Goal: Information Seeking & Learning: Learn about a topic

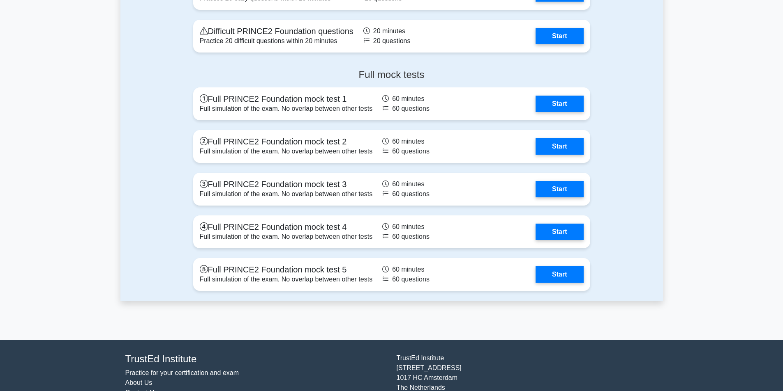
scroll to position [1066, 0]
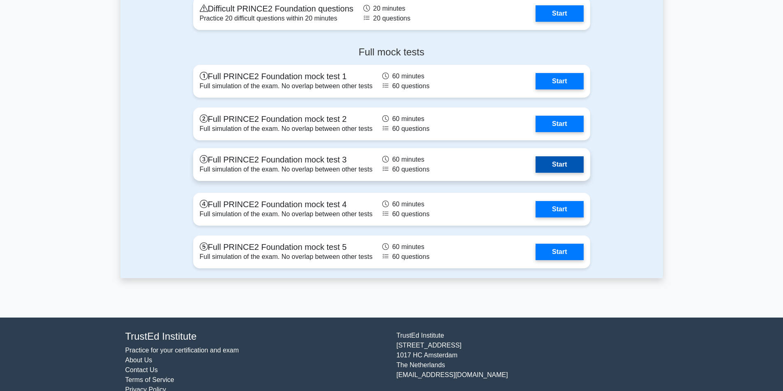
click at [559, 158] on link "Start" at bounding box center [559, 165] width 48 height 16
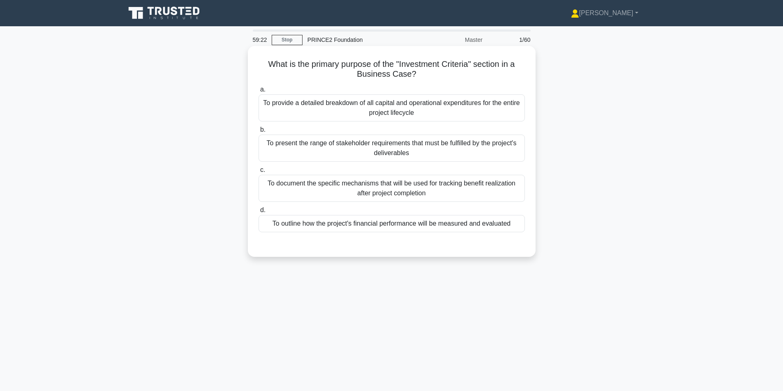
click at [447, 192] on div "To document the specific mechanisms that will be used for tracking benefit real…" at bounding box center [391, 188] width 266 height 27
click at [258, 173] on input "c. To document the specific mechanisms that will be used for tracking benefit r…" at bounding box center [258, 170] width 0 height 5
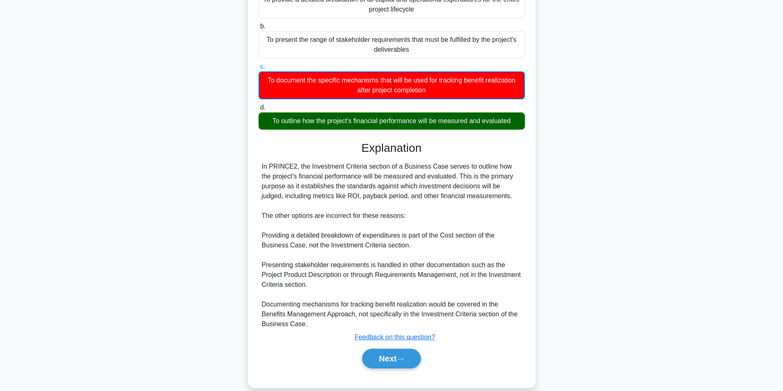
scroll to position [116, 0]
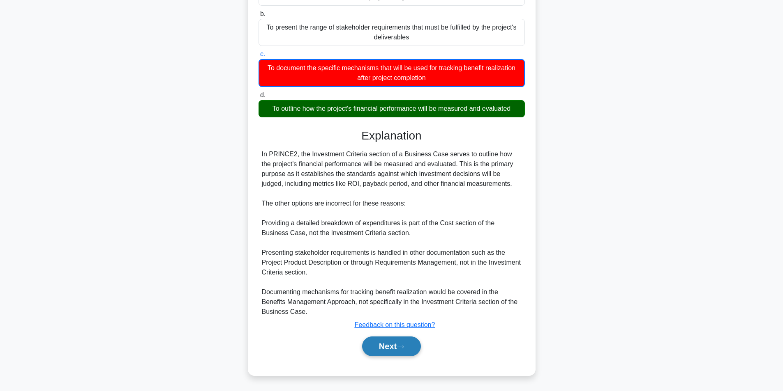
click at [393, 351] on button "Next" at bounding box center [391, 347] width 59 height 20
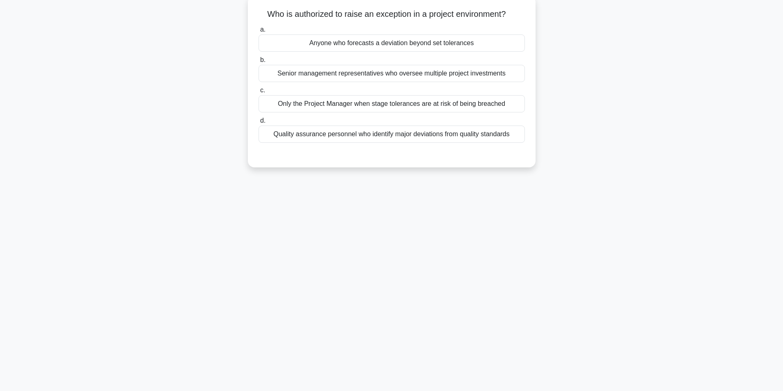
scroll to position [52, 0]
click at [371, 107] on div "Only the Project Manager when stage tolerances are at risk of being breached" at bounding box center [391, 101] width 266 height 17
click at [355, 106] on div "Only the Project Manager when stage tolerances are at risk of being breached" at bounding box center [391, 101] width 266 height 17
click at [258, 91] on input "c. Only the Project Manager when stage tolerances are at risk of being breached" at bounding box center [258, 88] width 0 height 5
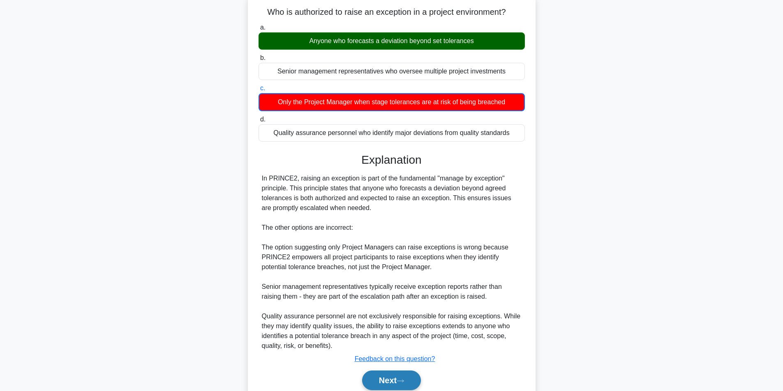
click at [381, 378] on button "Next" at bounding box center [391, 381] width 59 height 20
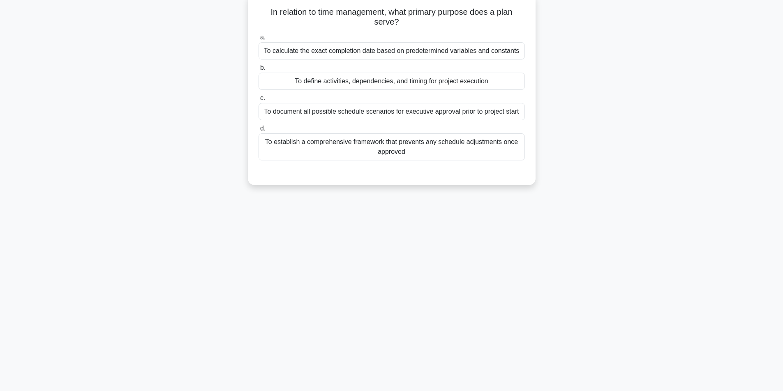
click at [423, 80] on div "To define activities, dependencies, and timing for project execution" at bounding box center [391, 81] width 266 height 17
click at [258, 71] on input "b. To define activities, dependencies, and timing for project execution" at bounding box center [258, 67] width 0 height 5
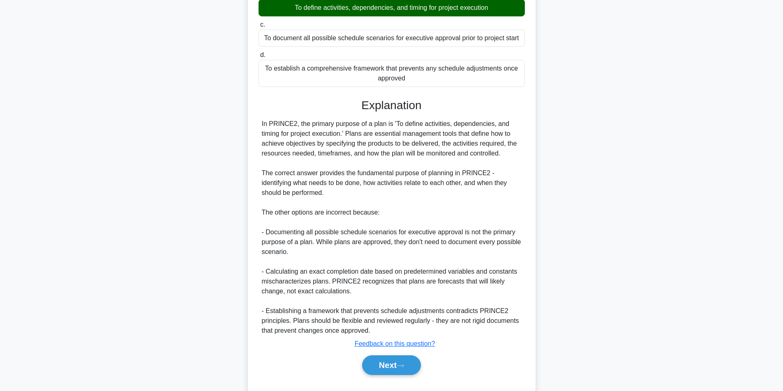
scroll to position [145, 0]
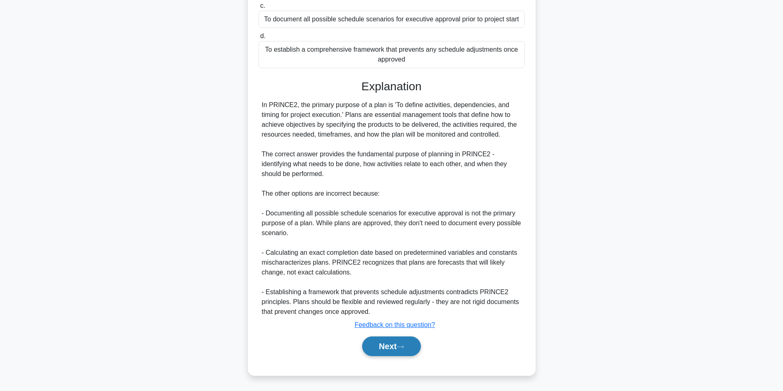
click at [375, 348] on button "Next" at bounding box center [391, 347] width 59 height 20
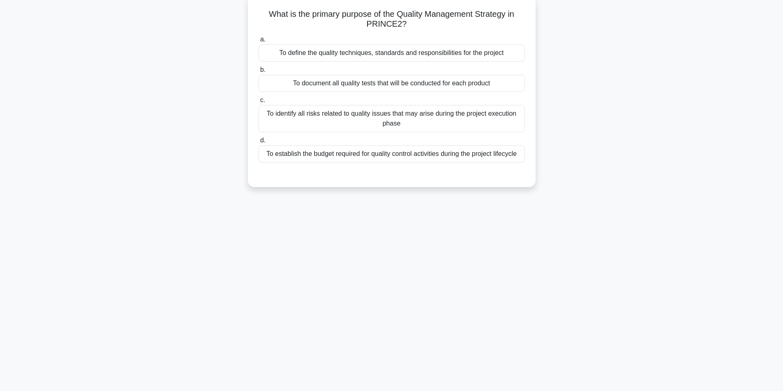
scroll to position [52, 0]
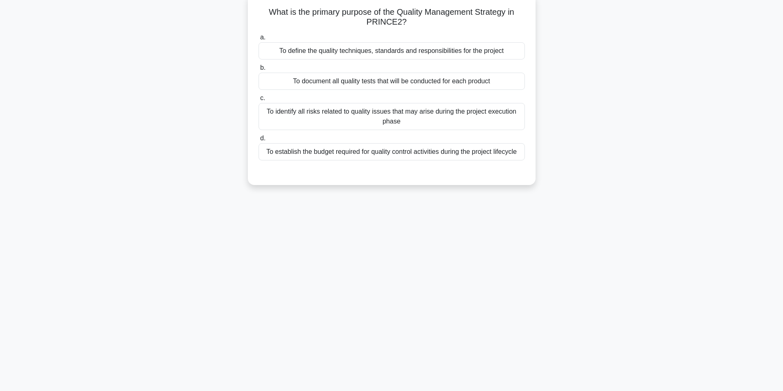
click at [312, 52] on div "To define the quality techniques, standards and responsibilities for the project" at bounding box center [391, 50] width 266 height 17
click at [258, 40] on input "a. To define the quality techniques, standards and responsibilities for the pro…" at bounding box center [258, 37] width 0 height 5
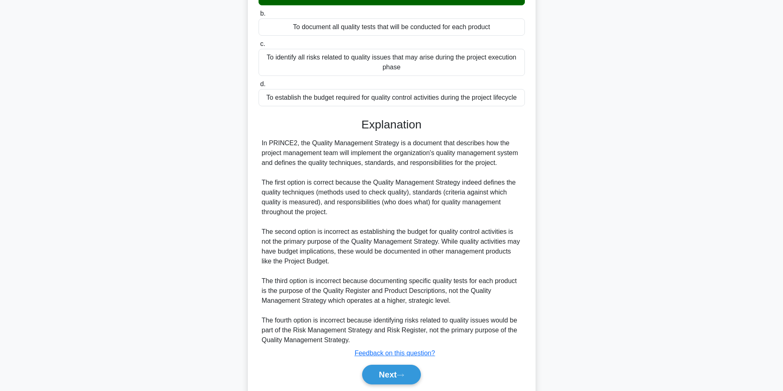
scroll to position [135, 0]
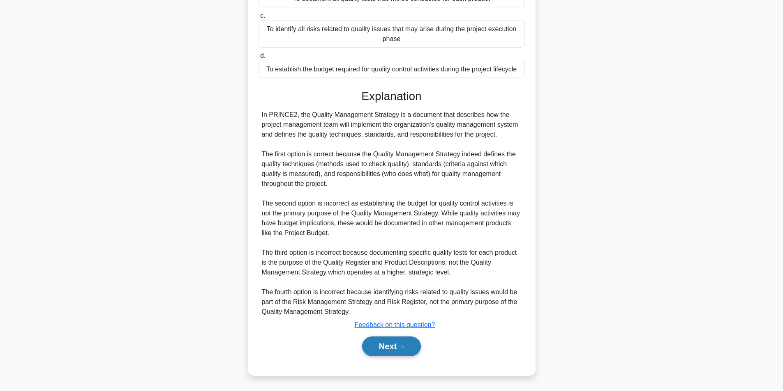
click at [391, 345] on button "Next" at bounding box center [391, 347] width 59 height 20
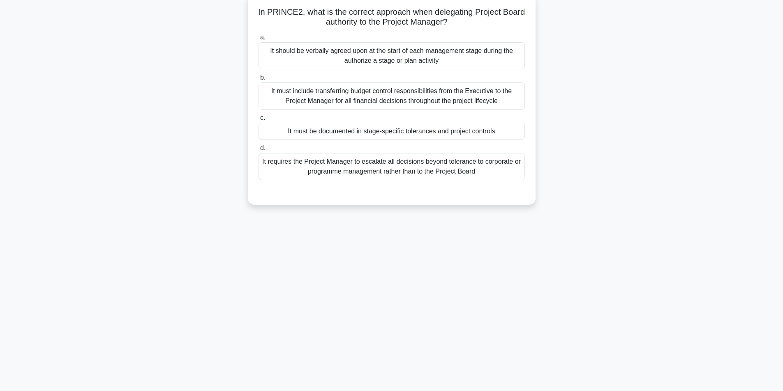
click at [430, 134] on div "It must be documented in stage-specific tolerances and project controls" at bounding box center [391, 131] width 266 height 17
click at [258, 121] on input "c. It must be documented in stage-specific tolerances and project controls" at bounding box center [258, 117] width 0 height 5
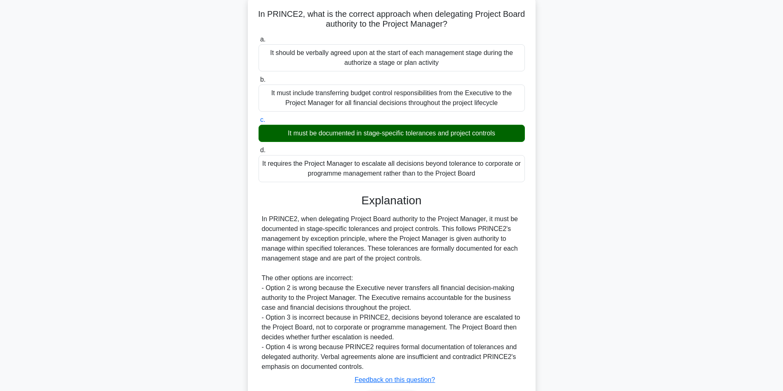
scroll to position [106, 0]
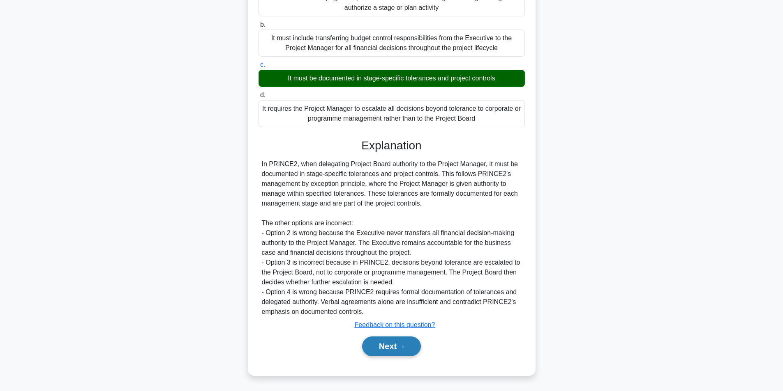
click at [374, 354] on button "Next" at bounding box center [391, 347] width 59 height 20
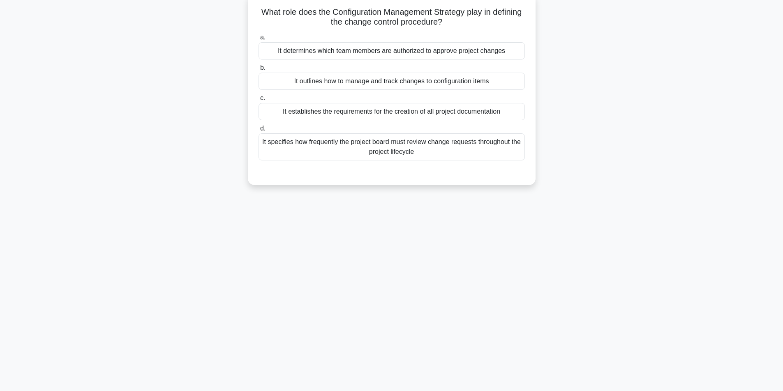
click at [437, 81] on div "It outlines how to manage and track changes to configuration items" at bounding box center [391, 81] width 266 height 17
click at [258, 71] on input "b. It outlines how to manage and track changes to configuration items" at bounding box center [258, 67] width 0 height 5
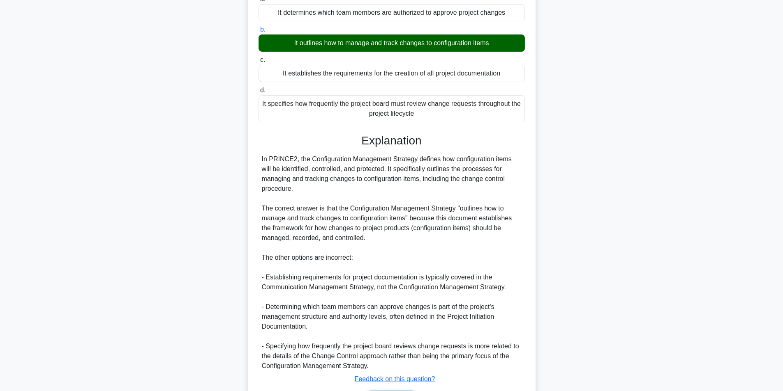
scroll to position [145, 0]
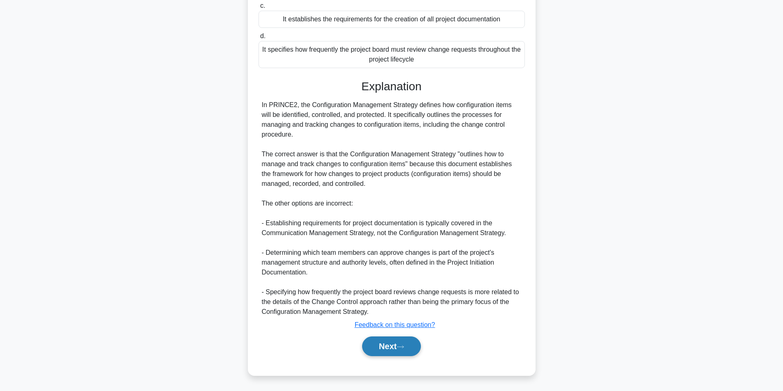
click at [384, 351] on button "Next" at bounding box center [391, 347] width 59 height 20
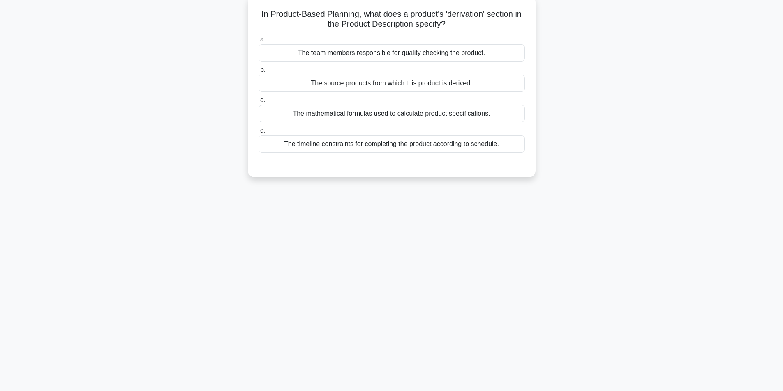
scroll to position [52, 0]
click at [399, 85] on div "The source products from which this product is derived." at bounding box center [391, 81] width 266 height 17
click at [258, 71] on input "b. The source products from which this product is derived." at bounding box center [258, 67] width 0 height 5
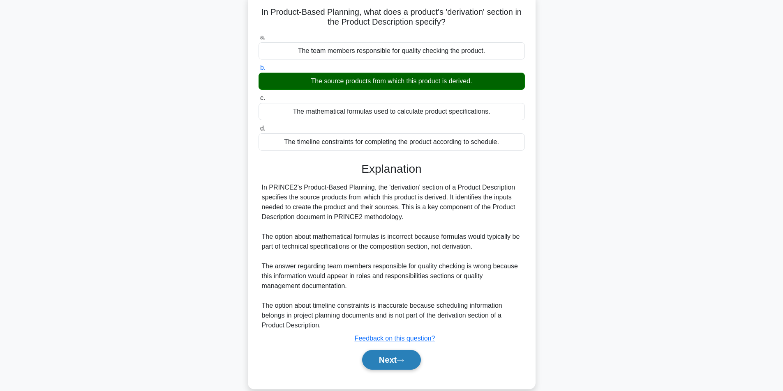
click at [396, 361] on button "Next" at bounding box center [391, 360] width 59 height 20
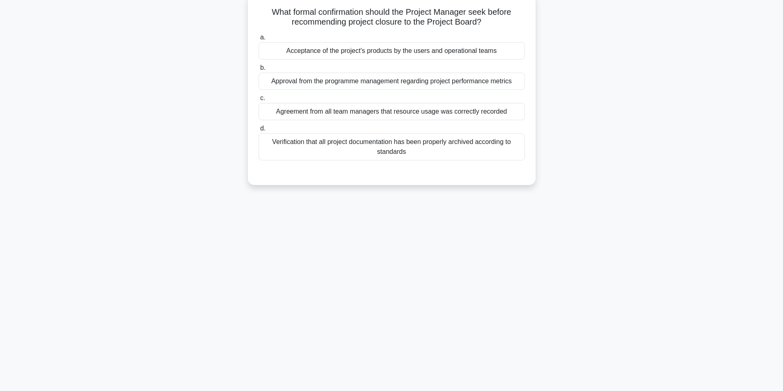
click at [443, 53] on div "Acceptance of the project's products by the users and operational teams" at bounding box center [391, 50] width 266 height 17
click at [430, 51] on div "Acceptance of the project's products by the users and operational teams" at bounding box center [391, 50] width 266 height 17
click at [258, 40] on input "a. Acceptance of the project's products by the users and operational teams" at bounding box center [258, 37] width 0 height 5
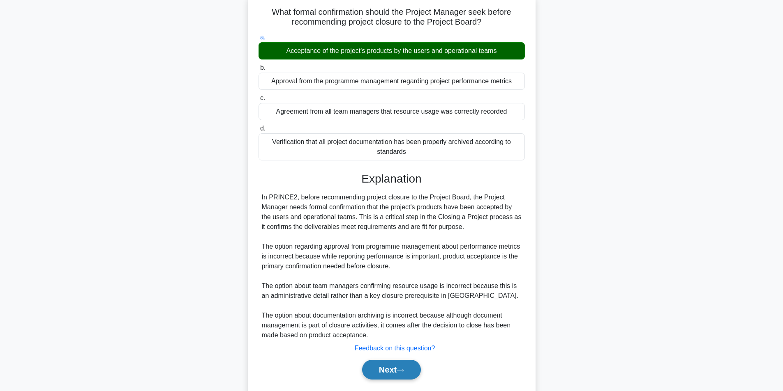
click at [385, 368] on button "Next" at bounding box center [391, 370] width 59 height 20
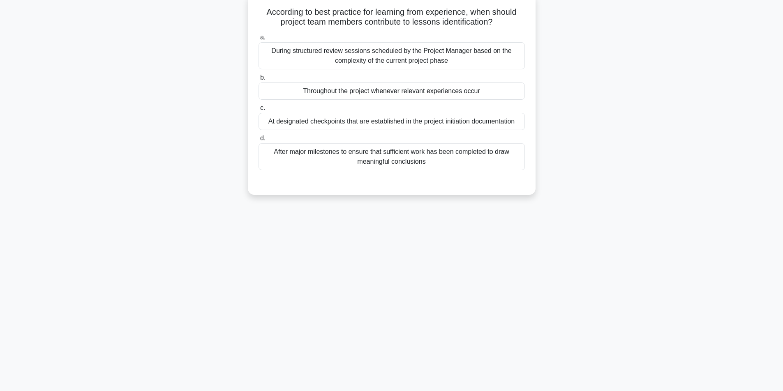
click at [344, 161] on div "After major milestones to ensure that sufficient work has been completed to dra…" at bounding box center [391, 156] width 266 height 27
click at [258, 141] on input "d. After major milestones to ensure that sufficient work has been completed to …" at bounding box center [258, 138] width 0 height 5
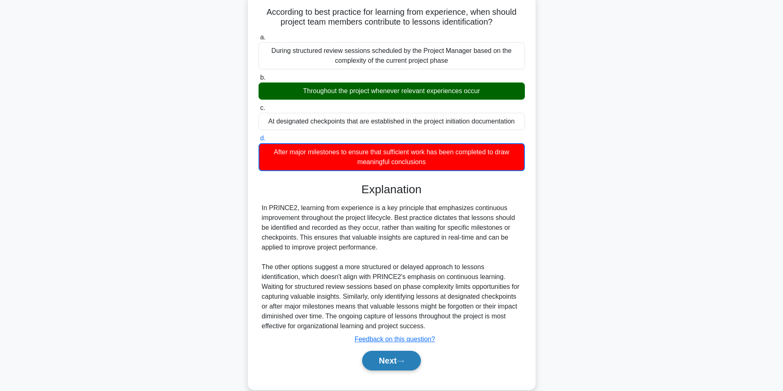
click at [381, 367] on button "Next" at bounding box center [391, 361] width 59 height 20
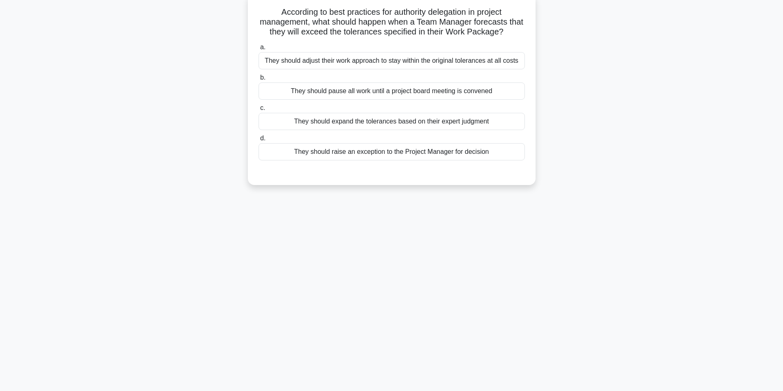
click at [366, 152] on div "They should raise an exception to the Project Manager for decision" at bounding box center [391, 151] width 266 height 17
click at [258, 141] on input "d. They should raise an exception to the Project Manager for decision" at bounding box center [258, 138] width 0 height 5
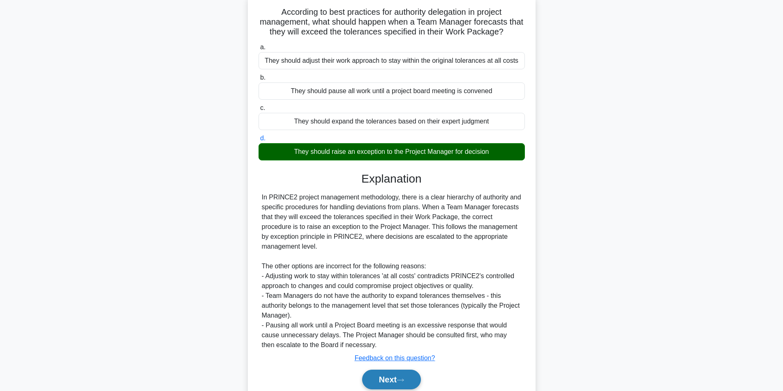
click at [401, 375] on button "Next" at bounding box center [391, 380] width 59 height 20
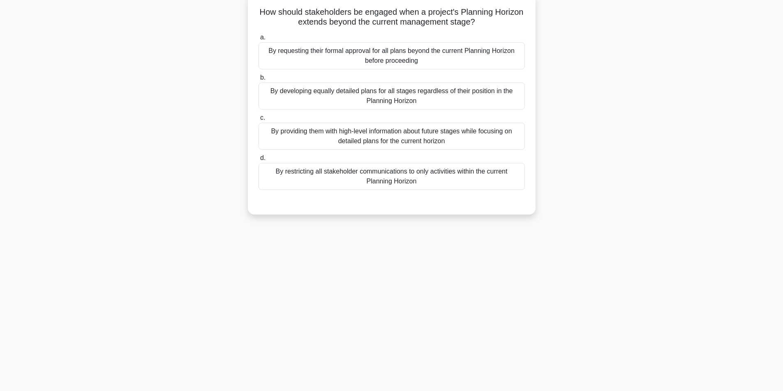
click at [373, 143] on div "By providing them with high-level information about future stages while focusin…" at bounding box center [391, 136] width 266 height 27
click at [258, 121] on input "c. By providing them with high-level information about future stages while focu…" at bounding box center [258, 117] width 0 height 5
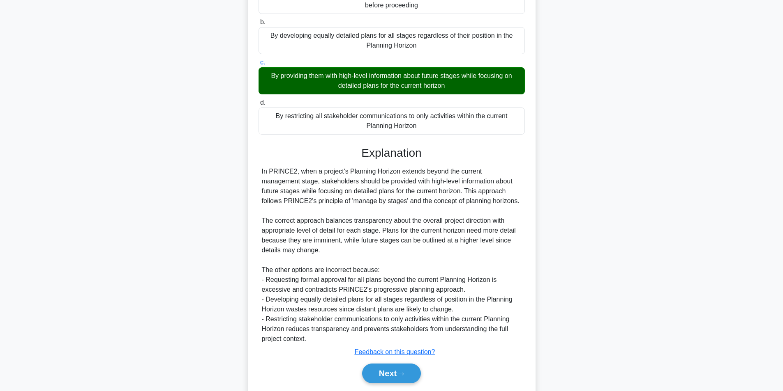
scroll to position [135, 0]
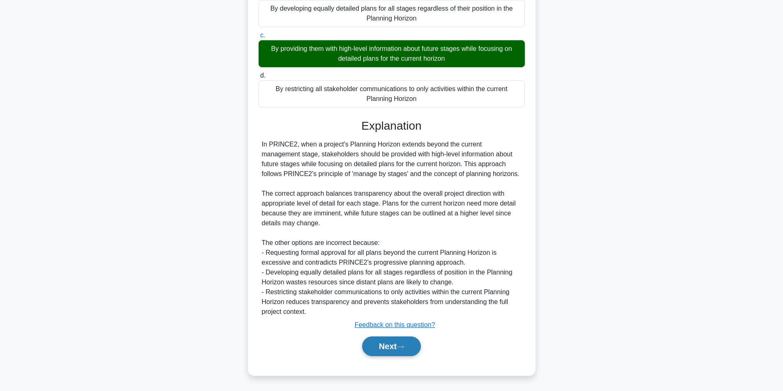
click at [396, 347] on button "Next" at bounding box center [391, 347] width 59 height 20
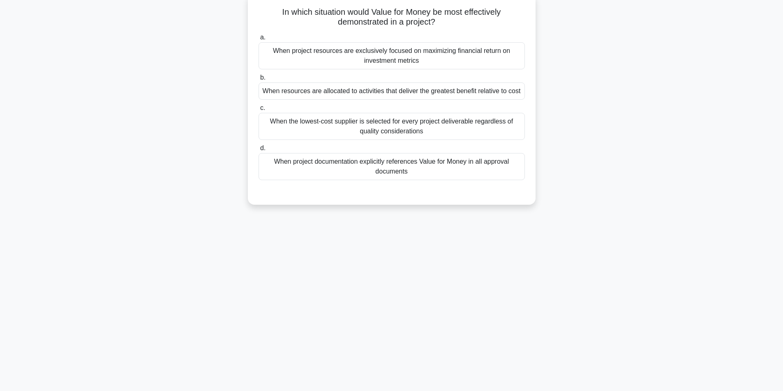
click at [416, 60] on div "When project resources are exclusively focused on maximizing financial return o…" at bounding box center [391, 55] width 266 height 27
click at [258, 40] on input "a. When project resources are exclusively focused on maximizing financial retur…" at bounding box center [258, 37] width 0 height 5
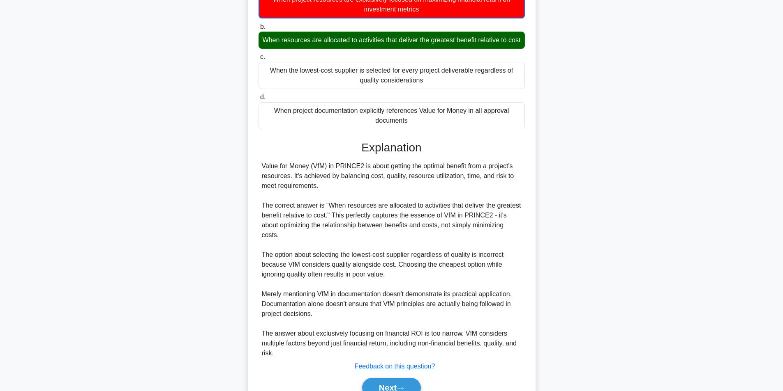
scroll to position [156, 0]
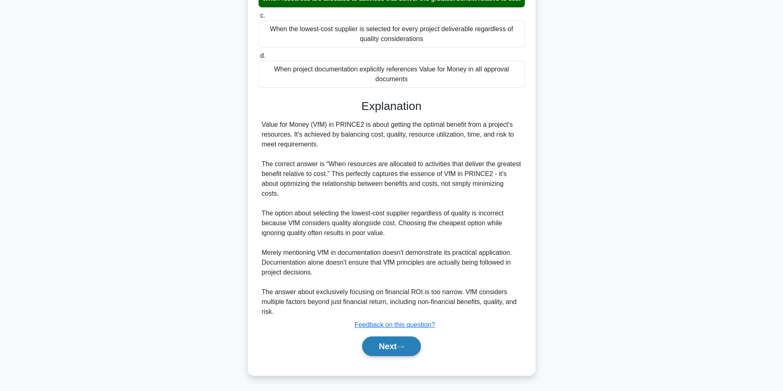
click at [397, 342] on button "Next" at bounding box center [391, 347] width 59 height 20
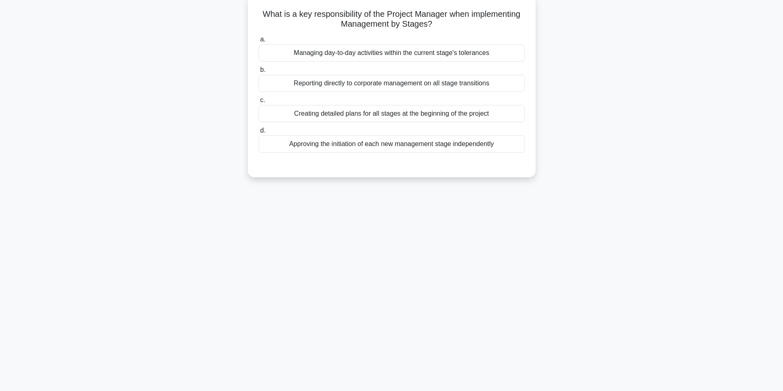
scroll to position [52, 0]
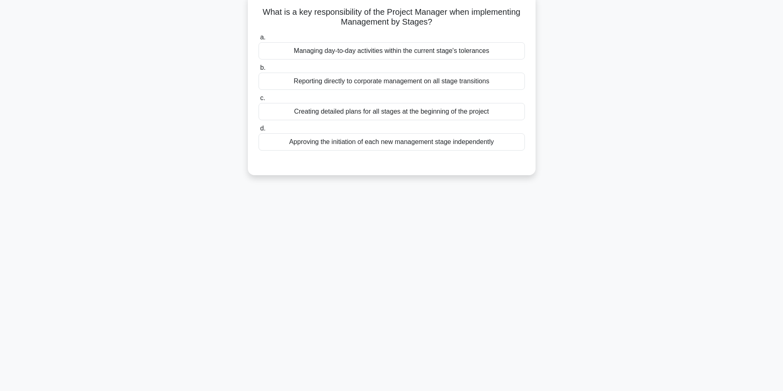
click at [441, 48] on div "Managing day-to-day activities within the current stage's tolerances" at bounding box center [391, 50] width 266 height 17
click at [258, 40] on input "a. Managing day-to-day activities within the current stage's tolerances" at bounding box center [258, 37] width 0 height 5
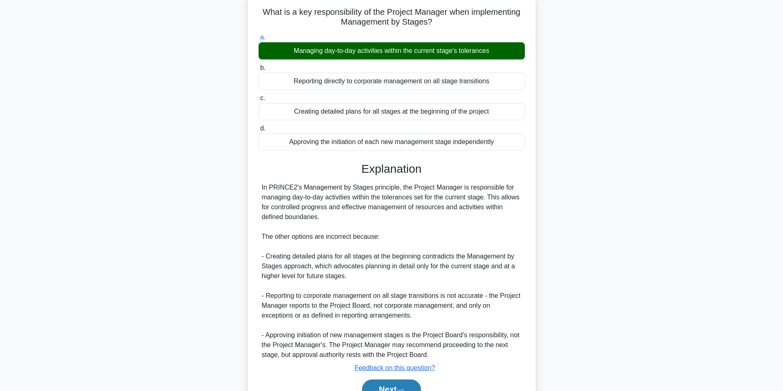
click at [386, 386] on button "Next" at bounding box center [391, 390] width 59 height 20
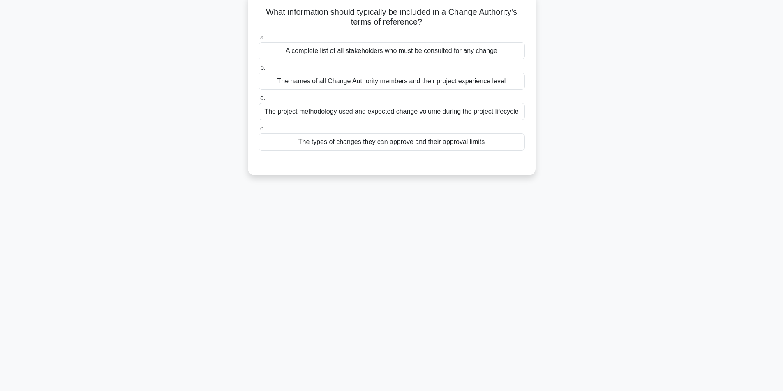
click at [370, 140] on div "The types of changes they can approve and their approval limits" at bounding box center [391, 141] width 266 height 17
click at [258, 131] on input "d. The types of changes they can approve and their approval limits" at bounding box center [258, 128] width 0 height 5
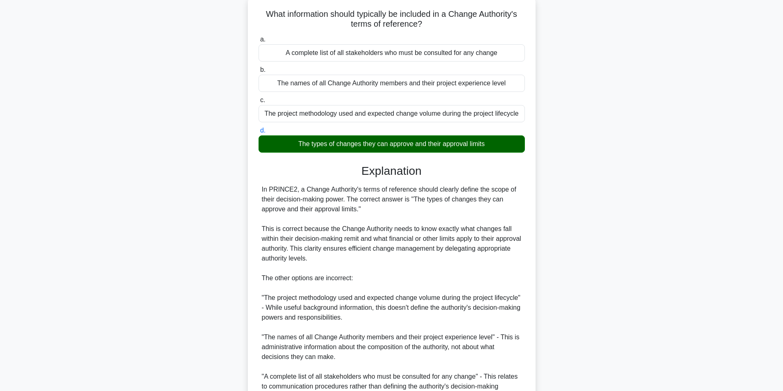
scroll to position [135, 0]
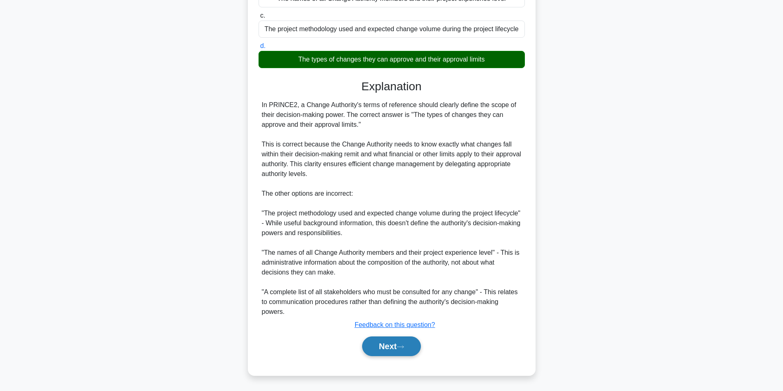
click at [372, 348] on button "Next" at bounding box center [391, 347] width 59 height 20
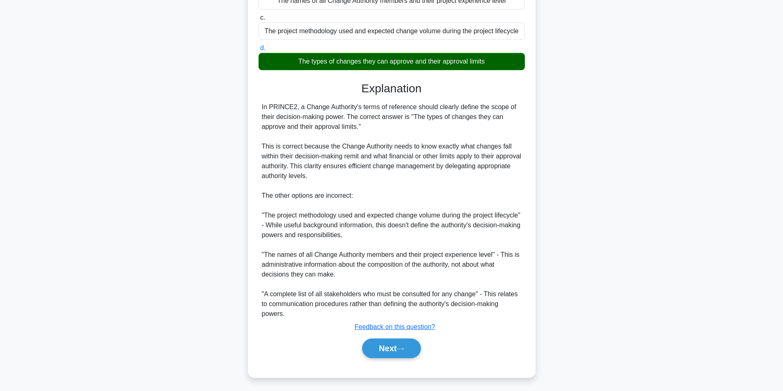
scroll to position [52, 0]
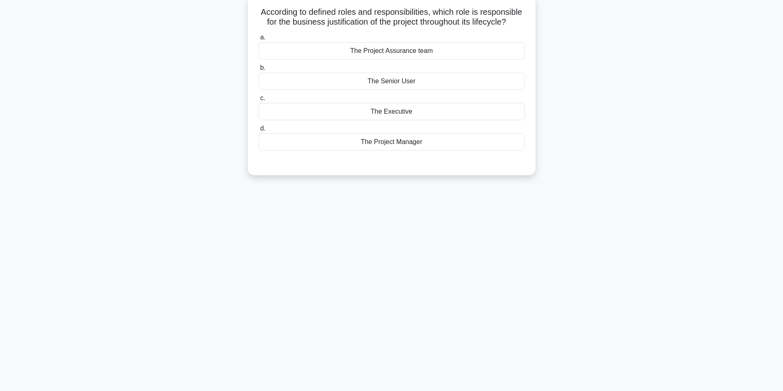
click at [398, 120] on div "The Executive" at bounding box center [391, 111] width 266 height 17
click at [258, 101] on input "c. The Executive" at bounding box center [258, 98] width 0 height 5
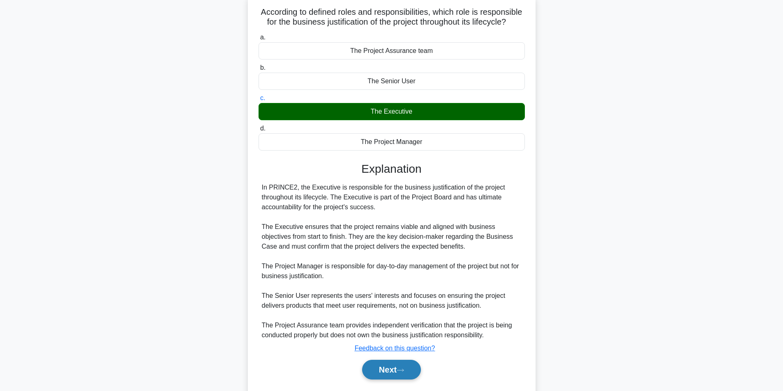
click at [379, 377] on button "Next" at bounding box center [391, 370] width 59 height 20
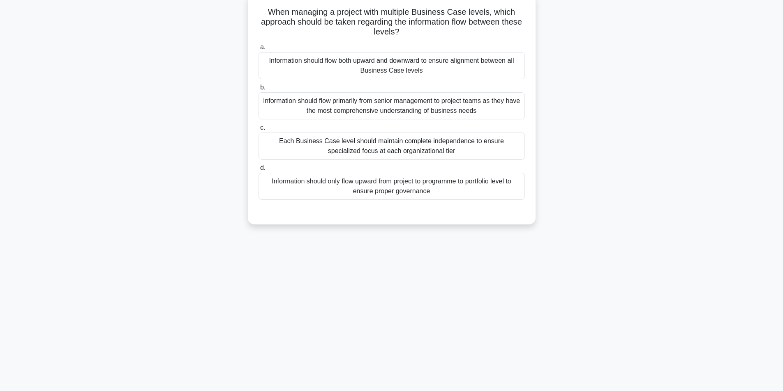
click at [396, 71] on div "Information should flow both upward and downward to ensure alignment between al…" at bounding box center [391, 65] width 266 height 27
click at [258, 50] on input "a. Information should flow both upward and downward to ensure alignment between…" at bounding box center [258, 47] width 0 height 5
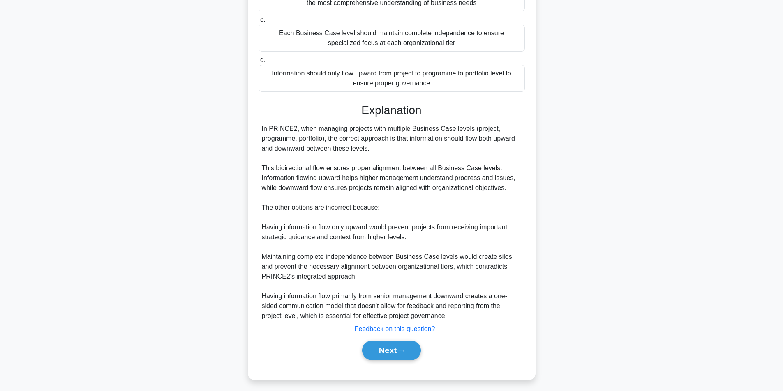
scroll to position [165, 0]
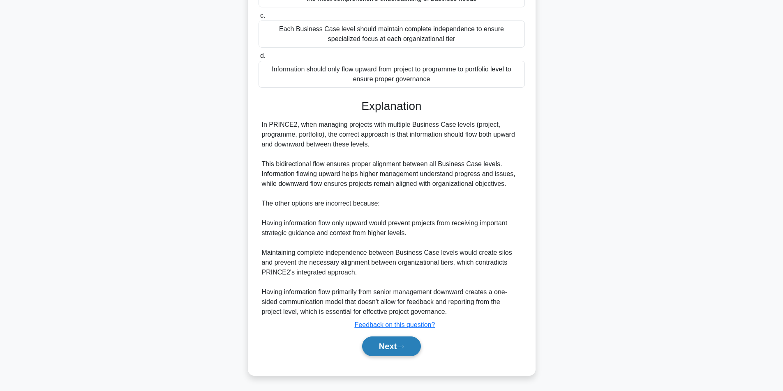
click at [401, 347] on icon at bounding box center [399, 347] width 7 height 5
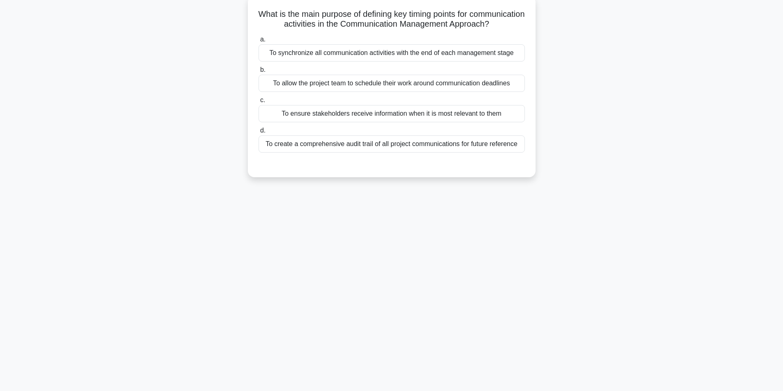
scroll to position [52, 0]
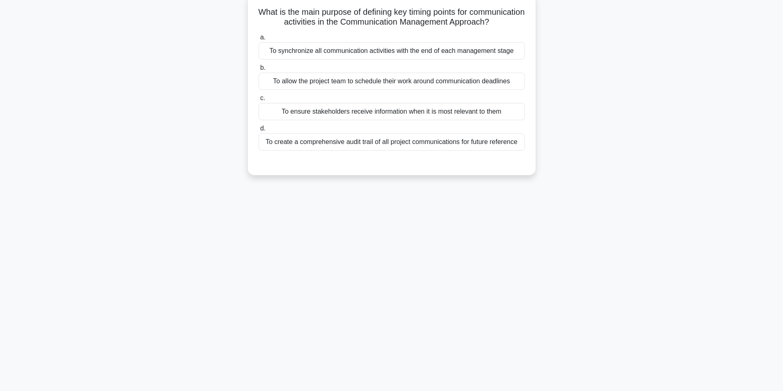
click at [423, 117] on div "To ensure stakeholders receive information when it is most relevant to them" at bounding box center [391, 111] width 266 height 17
click at [258, 101] on input "c. To ensure stakeholders receive information when it is most relevant to them" at bounding box center [258, 98] width 0 height 5
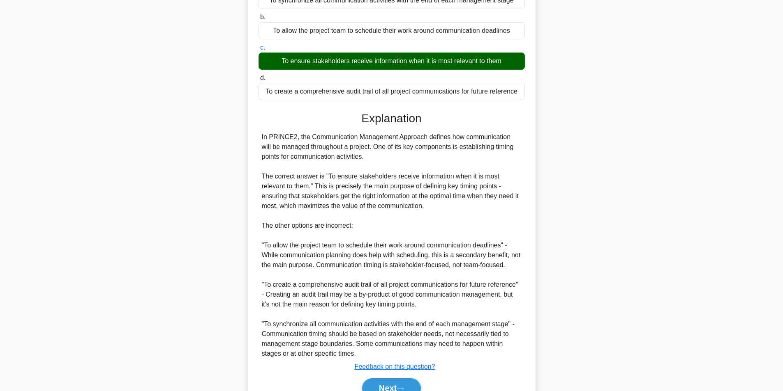
scroll to position [155, 0]
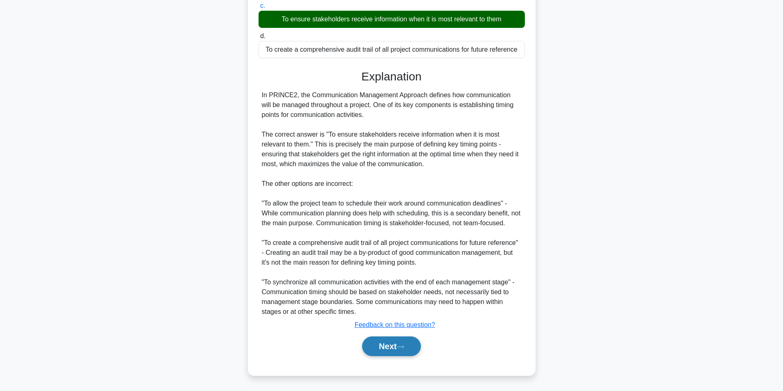
click at [373, 346] on button "Next" at bounding box center [391, 347] width 59 height 20
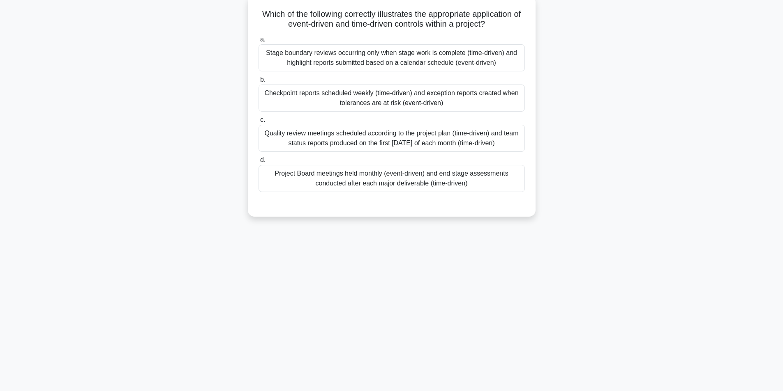
scroll to position [52, 0]
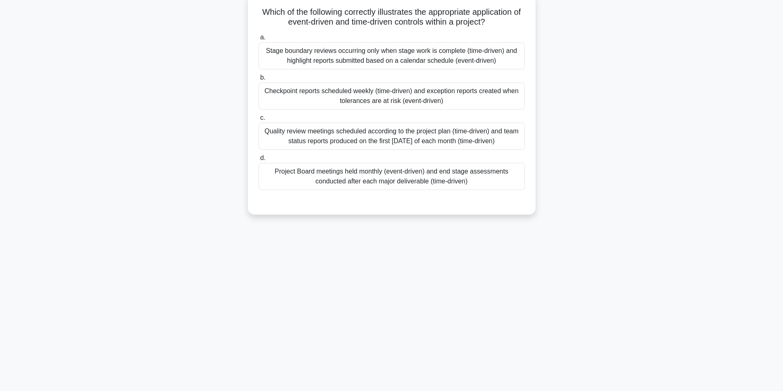
click at [461, 61] on div "Stage boundary reviews occurring only when stage work is complete (time-driven)…" at bounding box center [391, 55] width 266 height 27
click at [258, 40] on input "a. Stage boundary reviews occurring only when stage work is complete (time-driv…" at bounding box center [258, 37] width 0 height 5
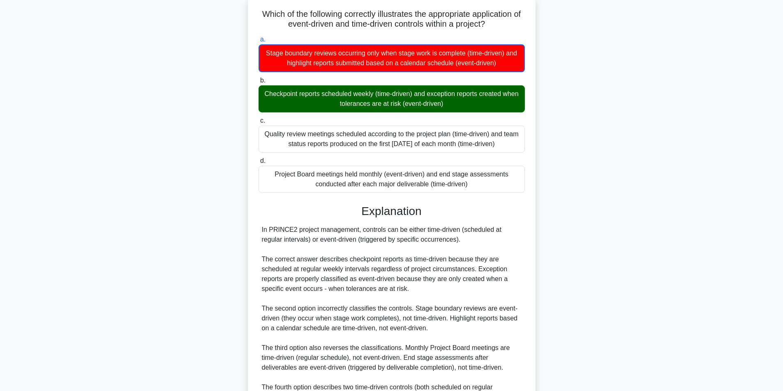
click at [565, 160] on div "Which of the following correctly illustrates the appropriate application of eve…" at bounding box center [391, 238] width 542 height 485
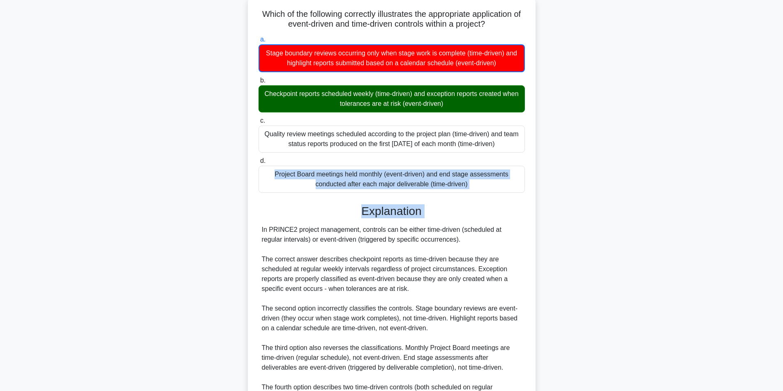
drag, startPoint x: 565, startPoint y: 160, endPoint x: 607, endPoint y: 204, distance: 60.7
click at [607, 204] on div "Which of the following correctly illustrates the appropriate application of eve…" at bounding box center [391, 238] width 542 height 485
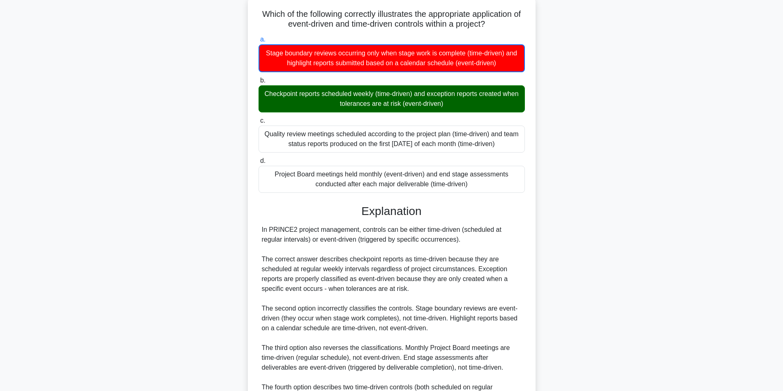
click at [665, 129] on main "44:45 Stop PRINCE2 Foundation Master 18/60 Which of the following correctly ill…" at bounding box center [391, 229] width 783 height 510
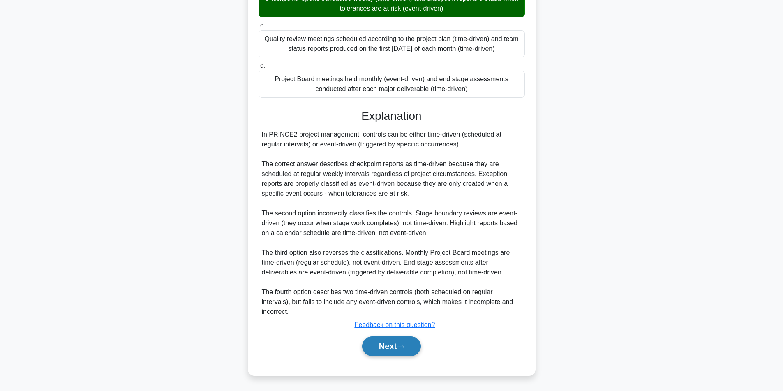
click at [391, 348] on button "Next" at bounding box center [391, 347] width 59 height 20
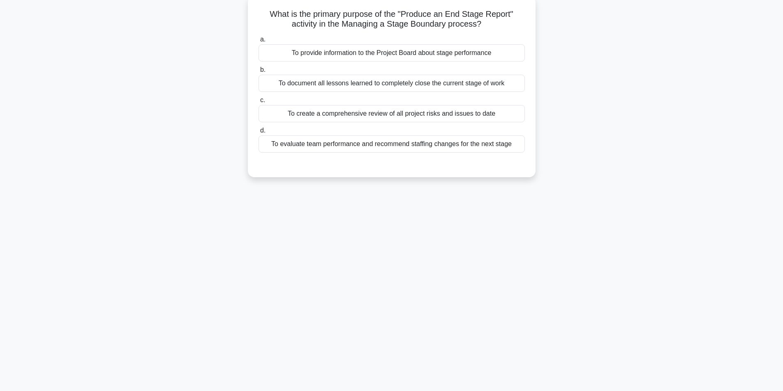
scroll to position [52, 0]
click at [404, 51] on div "To provide information to the Project Board about stage performance" at bounding box center [391, 50] width 266 height 17
click at [258, 40] on input "a. To provide information to the Project Board about stage performance" at bounding box center [258, 37] width 0 height 5
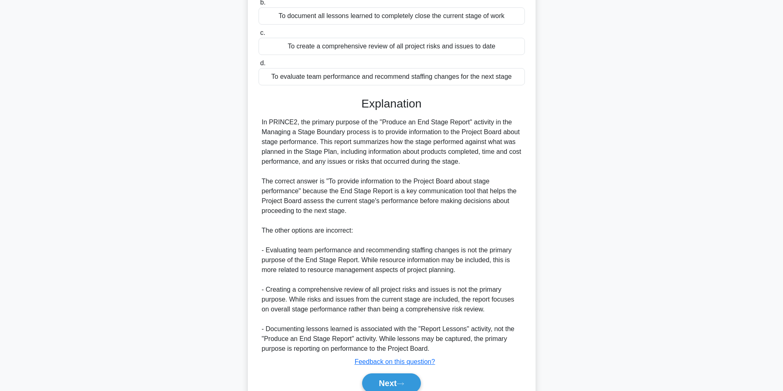
scroll to position [155, 0]
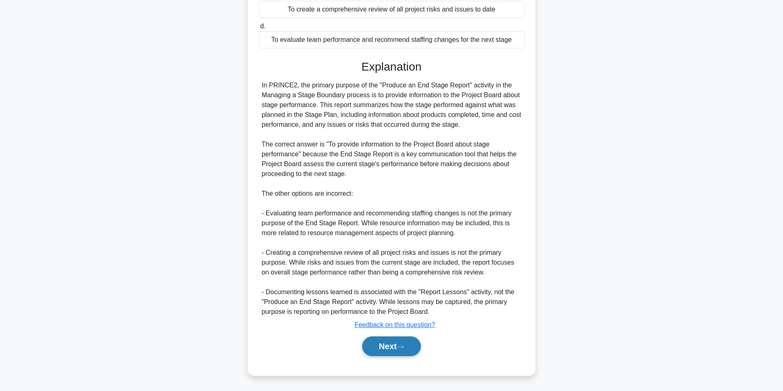
click at [393, 340] on button "Next" at bounding box center [391, 347] width 59 height 20
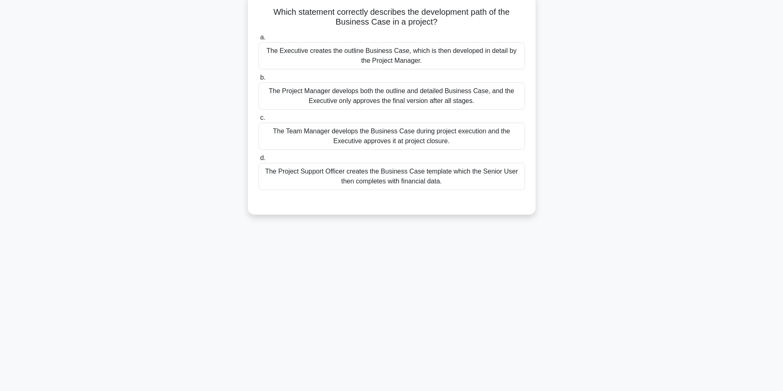
click at [461, 59] on div "The Executive creates the outline Business Case, which is then developed in det…" at bounding box center [391, 55] width 266 height 27
click at [258, 40] on input "a. The Executive creates the outline Business Case, which is then developed in …" at bounding box center [258, 37] width 0 height 5
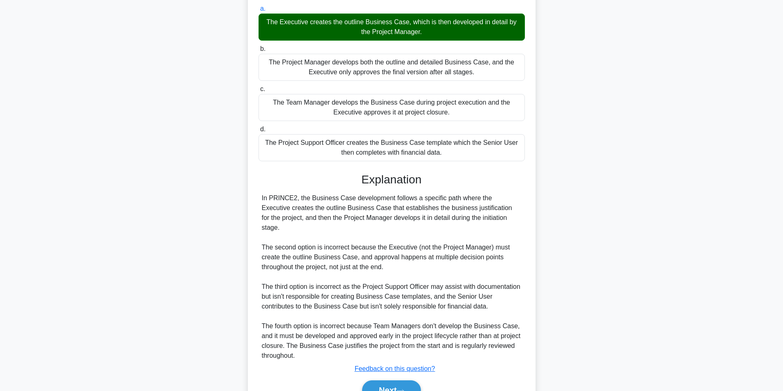
scroll to position [94, 0]
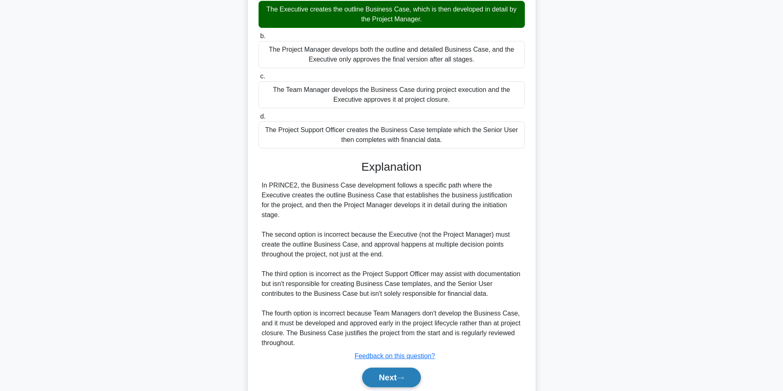
click at [380, 372] on button "Next" at bounding box center [391, 378] width 59 height 20
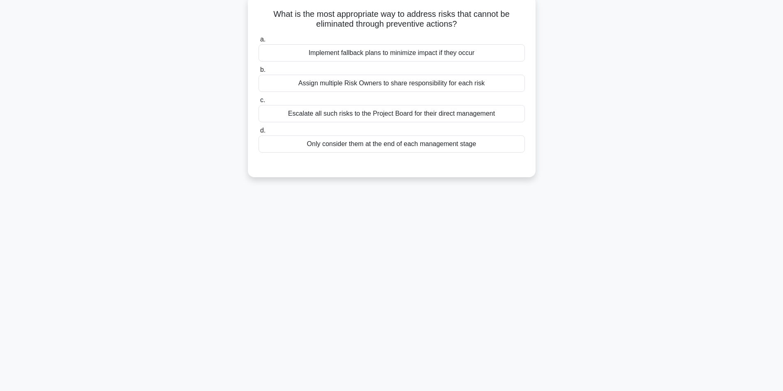
scroll to position [52, 0]
drag, startPoint x: 493, startPoint y: 249, endPoint x: 539, endPoint y: 194, distance: 71.7
click at [539, 194] on div "43:15 Stop PRINCE2 Foundation Master 21/60 What is the most appropriate way to …" at bounding box center [391, 182] width 542 height 411
click at [391, 51] on div "Implement fallback plans to minimize impact if they occur" at bounding box center [391, 50] width 266 height 17
click at [258, 40] on input "a. Implement fallback plans to minimize impact if they occur" at bounding box center [258, 37] width 0 height 5
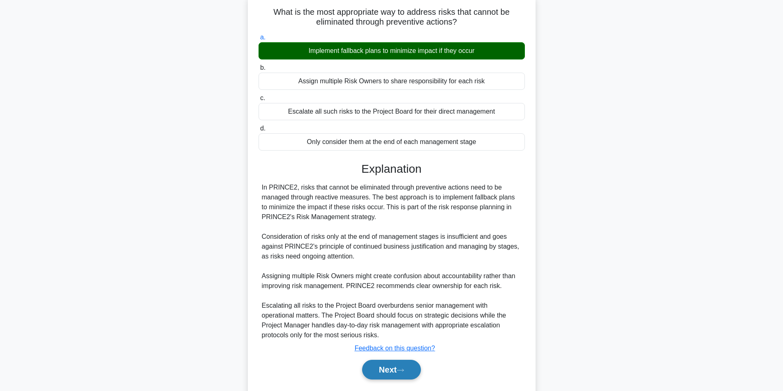
click at [386, 371] on button "Next" at bounding box center [391, 370] width 59 height 20
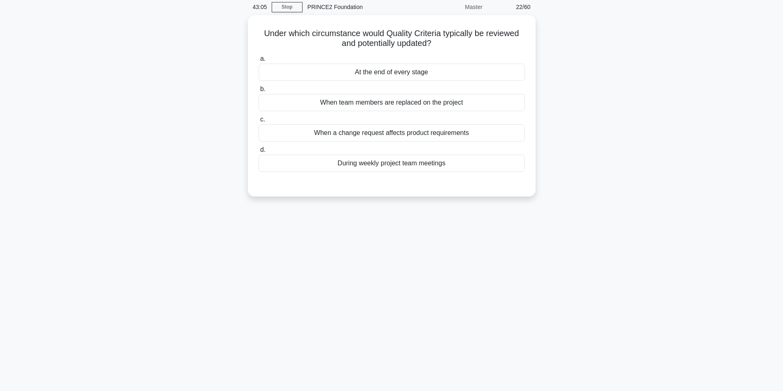
scroll to position [49, 0]
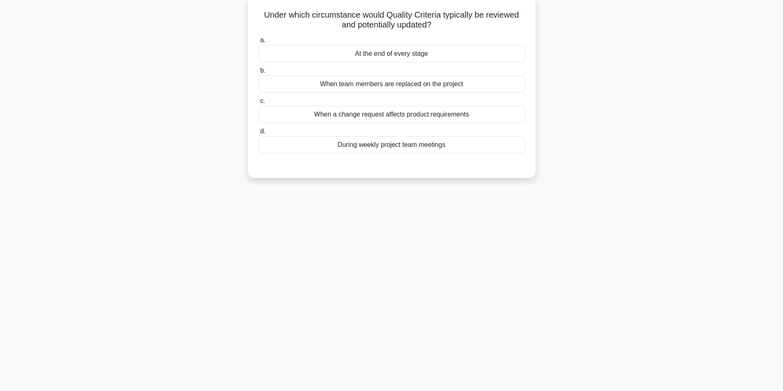
click at [433, 118] on div "When a change request affects product requirements" at bounding box center [391, 114] width 266 height 17
click at [258, 104] on input "c. When a change request affects product requirements" at bounding box center [258, 101] width 0 height 5
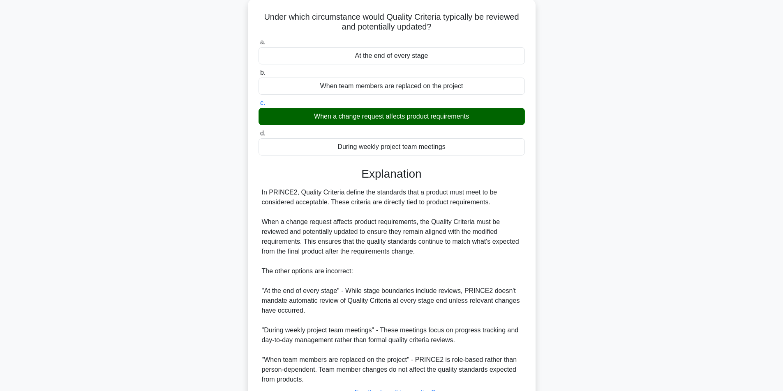
scroll to position [115, 0]
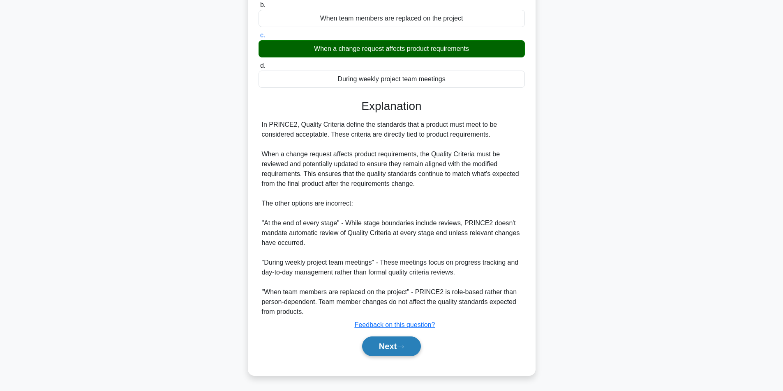
click at [384, 351] on button "Next" at bounding box center [391, 347] width 59 height 20
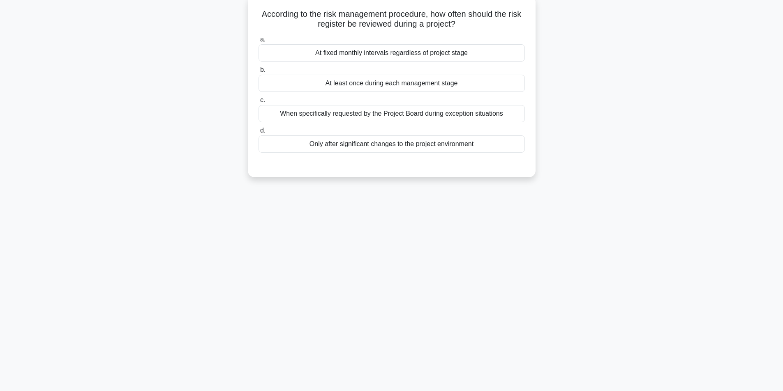
scroll to position [52, 0]
click at [396, 50] on div "At fixed monthly intervals regardless of project stage" at bounding box center [391, 50] width 266 height 17
click at [258, 40] on input "a. At fixed monthly intervals regardless of project stage" at bounding box center [258, 37] width 0 height 5
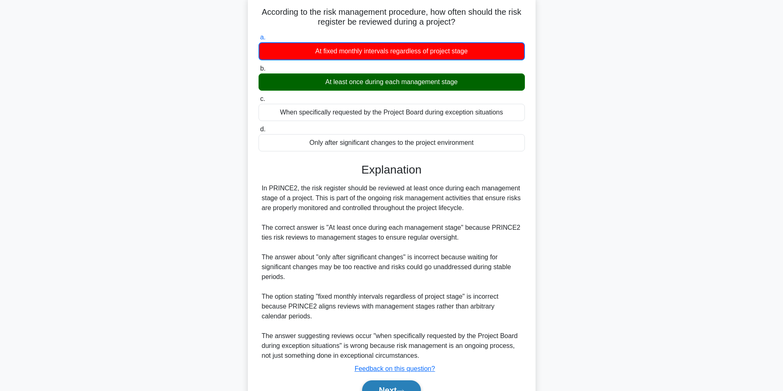
click at [399, 385] on button "Next" at bounding box center [391, 391] width 59 height 20
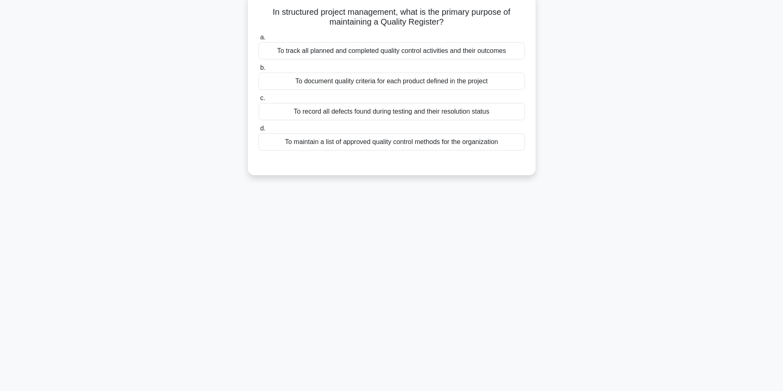
click at [440, 53] on div "To track all planned and completed quality control activities and their outcomes" at bounding box center [391, 50] width 266 height 17
click at [258, 40] on input "a. To track all planned and completed quality control activities and their outc…" at bounding box center [258, 37] width 0 height 5
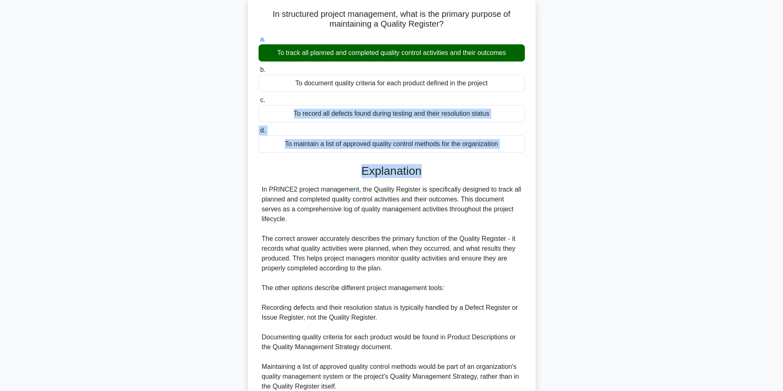
drag, startPoint x: 782, startPoint y: 97, endPoint x: 788, endPoint y: 172, distance: 75.0
click at [782, 172] on html "[PERSON_NAME] Profile Settings" at bounding box center [391, 206] width 783 height 516
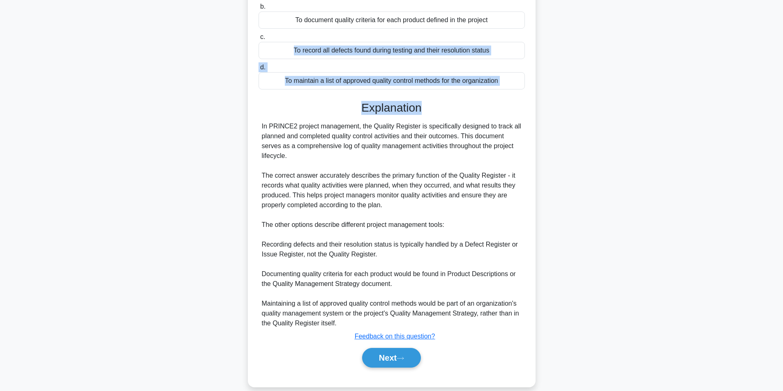
scroll to position [125, 0]
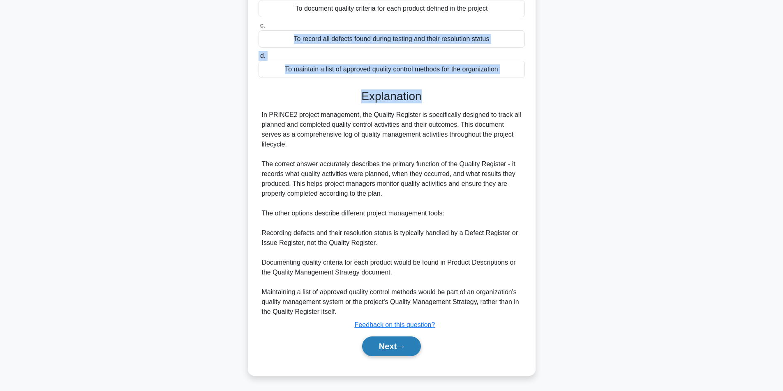
click at [381, 346] on button "Next" at bounding box center [391, 347] width 59 height 20
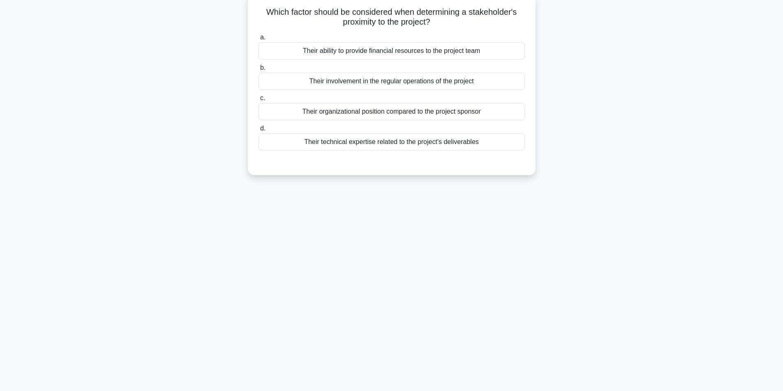
click at [441, 85] on div "Their involvement in the regular operations of the project" at bounding box center [391, 81] width 266 height 17
click at [258, 71] on input "b. Their involvement in the regular operations of the project" at bounding box center [258, 67] width 0 height 5
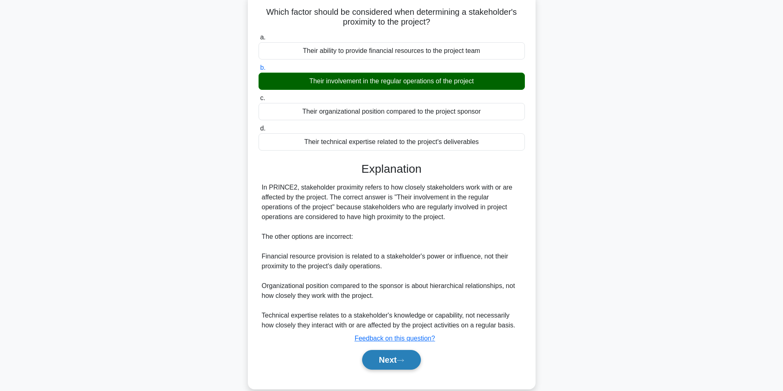
click at [387, 353] on button "Next" at bounding box center [391, 360] width 59 height 20
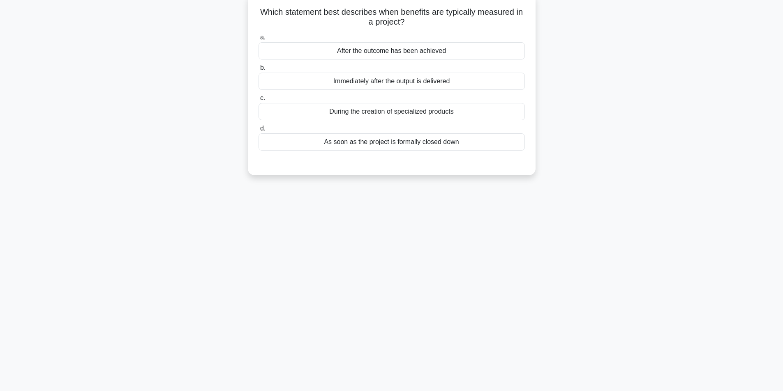
click at [401, 53] on div "After the outcome has been achieved" at bounding box center [391, 50] width 266 height 17
click at [258, 40] on input "a. After the outcome has been achieved" at bounding box center [258, 37] width 0 height 5
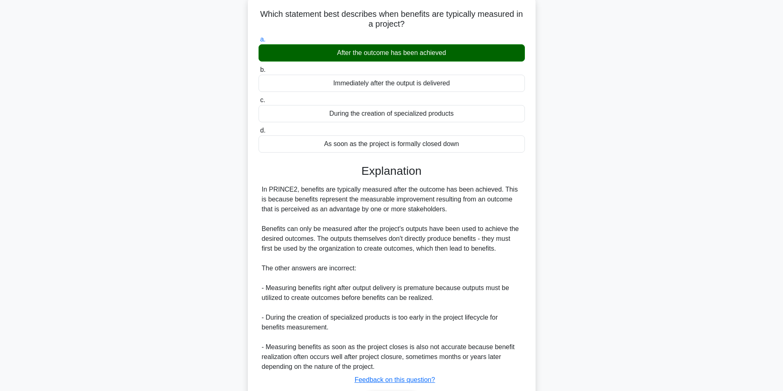
scroll to position [106, 0]
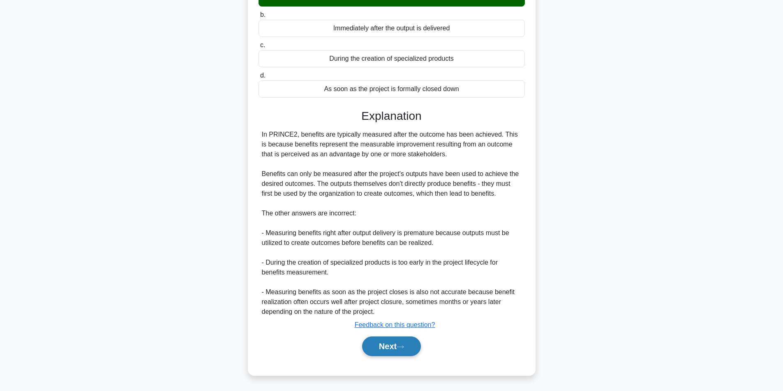
click at [403, 345] on icon at bounding box center [399, 347] width 7 height 5
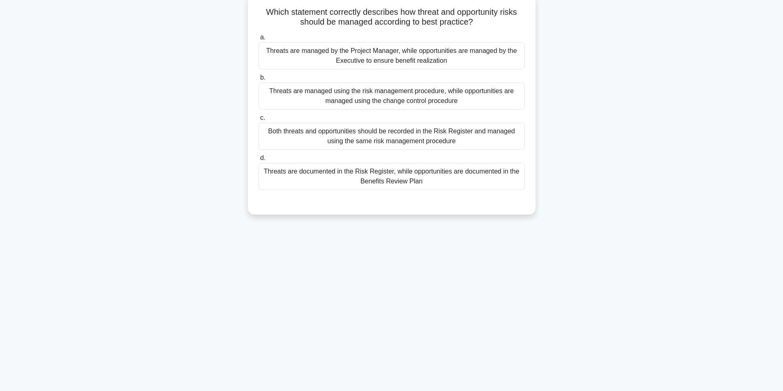
click at [458, 136] on div "Both threats and opportunities should be recorded in the Risk Register and mana…" at bounding box center [391, 136] width 266 height 27
click at [258, 121] on input "c. Both threats and opportunities should be recorded in the Risk Register and m…" at bounding box center [258, 117] width 0 height 5
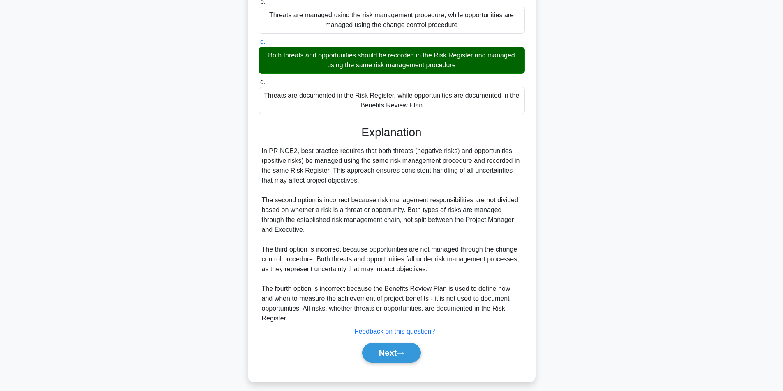
scroll to position [135, 0]
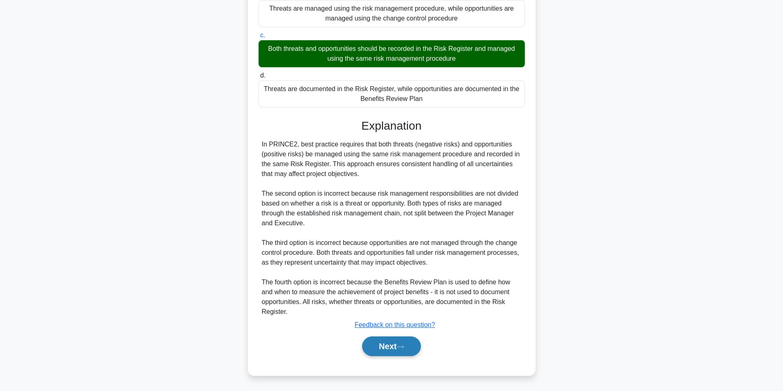
click at [395, 343] on button "Next" at bounding box center [391, 347] width 59 height 20
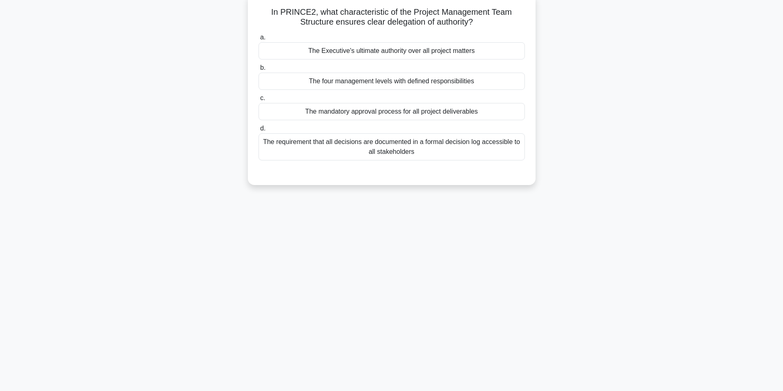
click at [408, 83] on div "The four management levels with defined responsibilities" at bounding box center [391, 81] width 266 height 17
click at [258, 71] on input "b. The four management levels with defined responsibilities" at bounding box center [258, 67] width 0 height 5
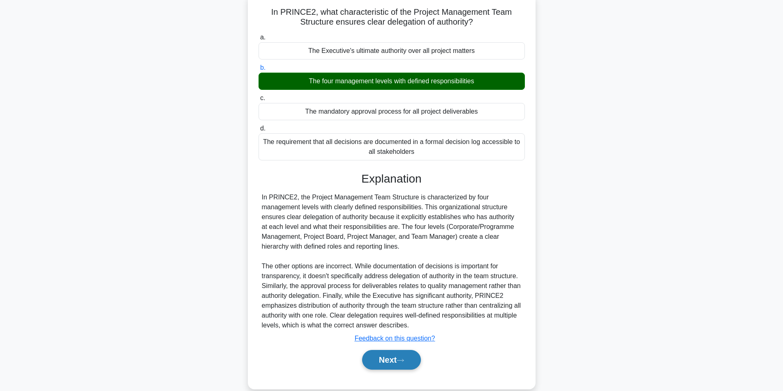
click at [398, 359] on button "Next" at bounding box center [391, 360] width 59 height 20
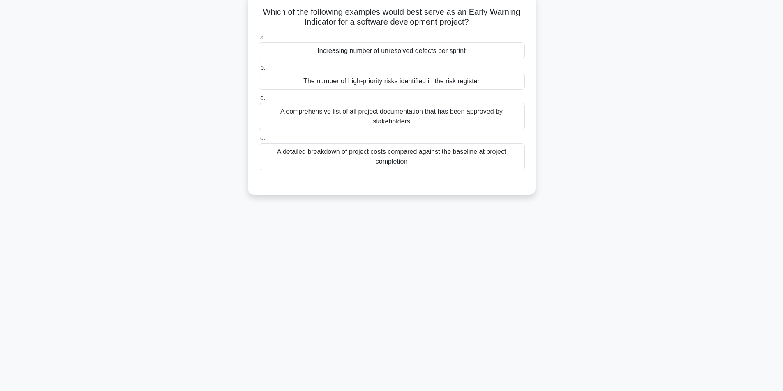
click at [375, 51] on div "Increasing number of unresolved defects per sprint" at bounding box center [391, 50] width 266 height 17
click at [384, 51] on div "Increasing number of unresolved defects per sprint" at bounding box center [391, 50] width 266 height 17
click at [258, 40] on input "a. Increasing number of unresolved defects per sprint" at bounding box center [258, 37] width 0 height 5
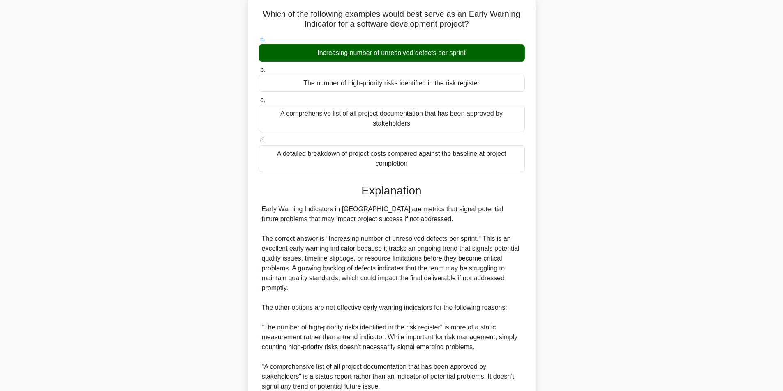
click at [663, 118] on main "37:18 Stop PRINCE2 Foundation Master 29/60 Which of the following examples woul…" at bounding box center [391, 243] width 783 height 539
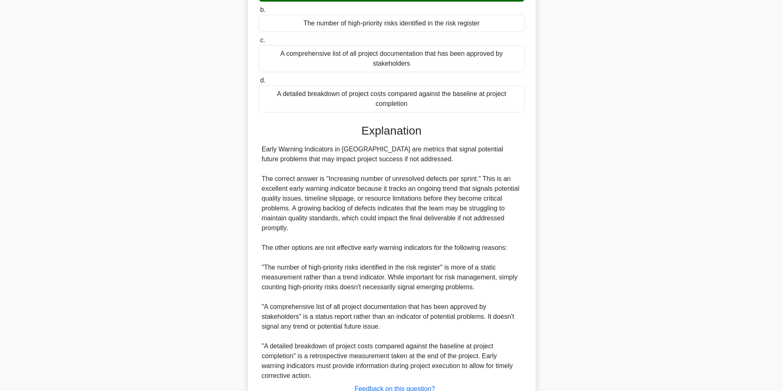
scroll to position [175, 0]
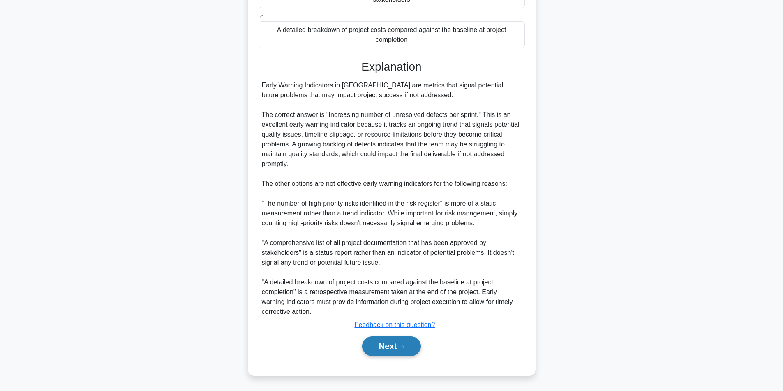
click at [385, 347] on button "Next" at bounding box center [391, 347] width 59 height 20
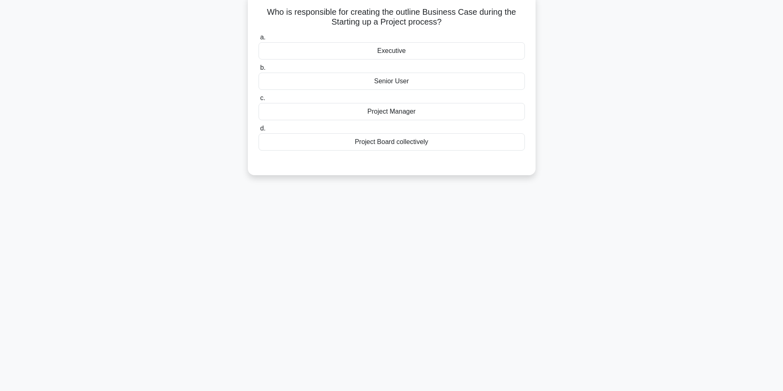
click at [385, 51] on div "Executive" at bounding box center [391, 50] width 266 height 17
click at [258, 40] on input "a. Executive" at bounding box center [258, 37] width 0 height 5
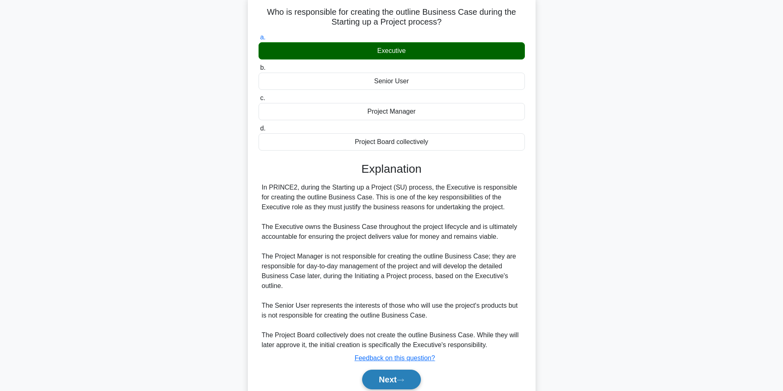
click at [399, 380] on button "Next" at bounding box center [391, 380] width 59 height 20
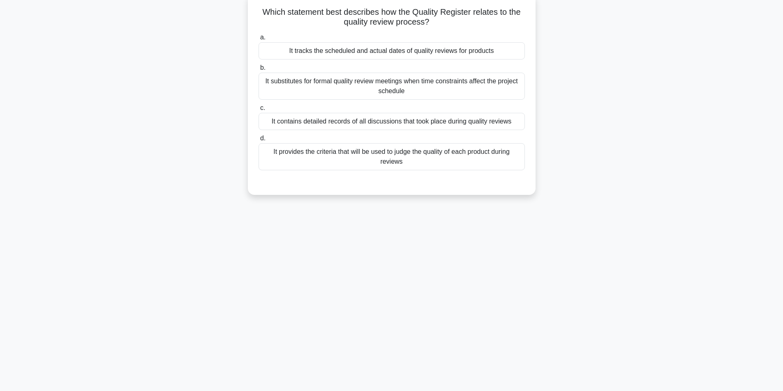
click at [409, 52] on div "It tracks the scheduled and actual dates of quality reviews for products" at bounding box center [391, 50] width 266 height 17
click at [258, 40] on input "a. It tracks the scheduled and actual dates of quality reviews for products" at bounding box center [258, 37] width 0 height 5
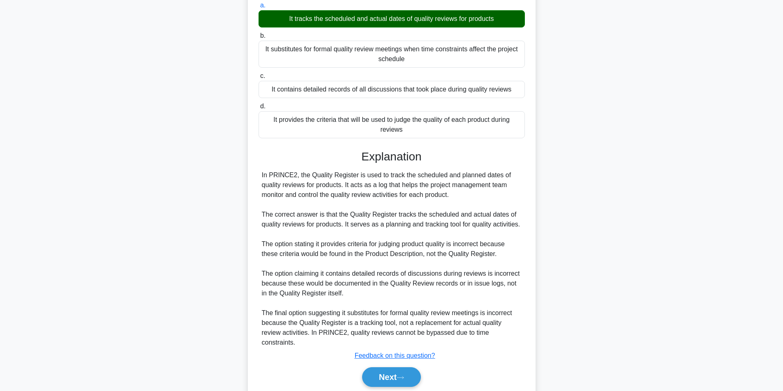
scroll to position [106, 0]
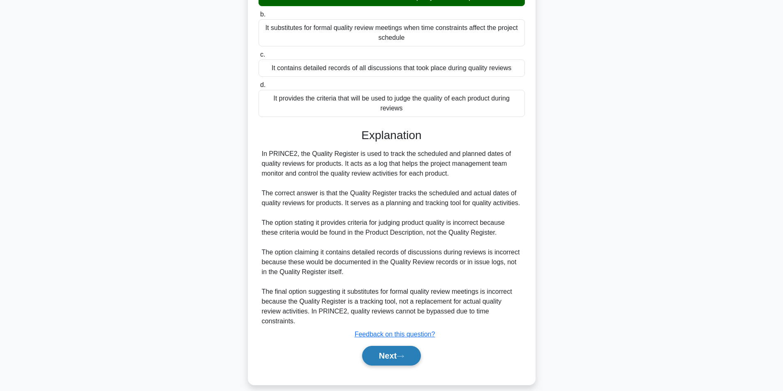
click at [390, 346] on button "Next" at bounding box center [391, 356] width 59 height 20
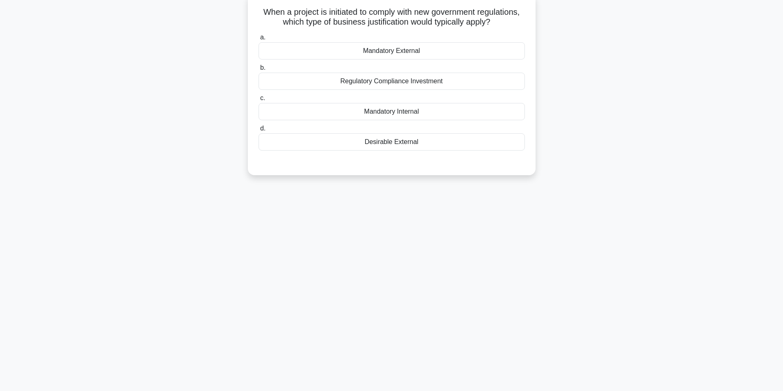
click at [404, 53] on div "Mandatory External" at bounding box center [391, 50] width 266 height 17
click at [258, 40] on input "a. Mandatory External" at bounding box center [258, 37] width 0 height 5
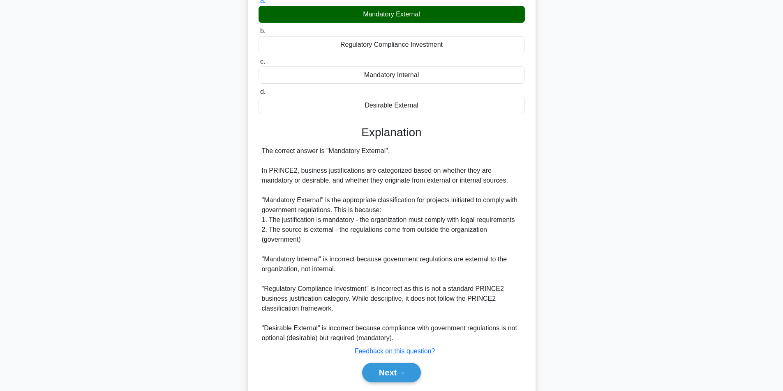
scroll to position [115, 0]
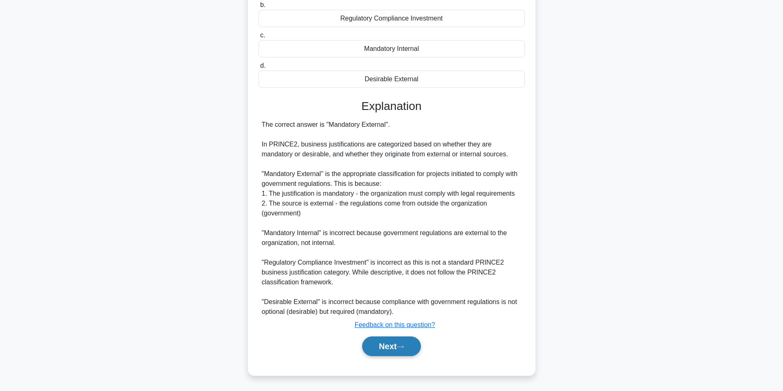
click at [412, 345] on button "Next" at bounding box center [391, 347] width 59 height 20
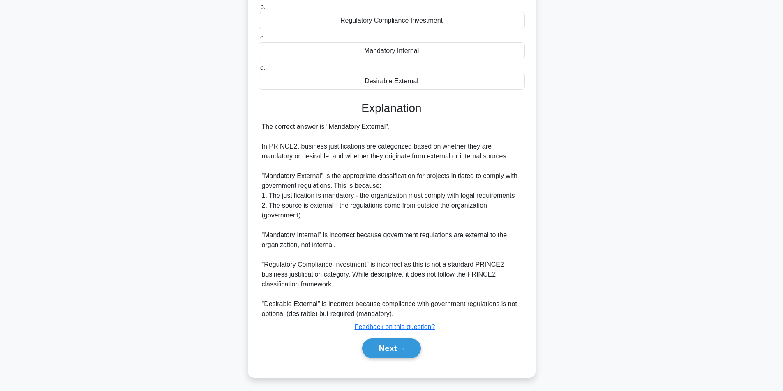
scroll to position [52, 0]
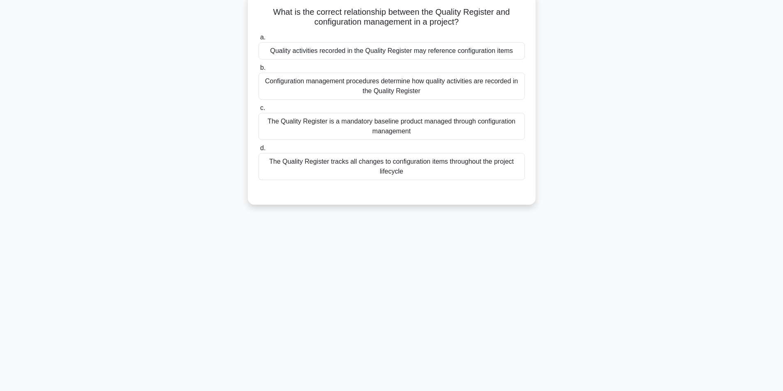
click at [467, 50] on div "Quality activities recorded in the Quality Register may reference configuration…" at bounding box center [391, 50] width 266 height 17
click at [258, 40] on input "a. Quality activities recorded in the Quality Register may reference configurat…" at bounding box center [258, 37] width 0 height 5
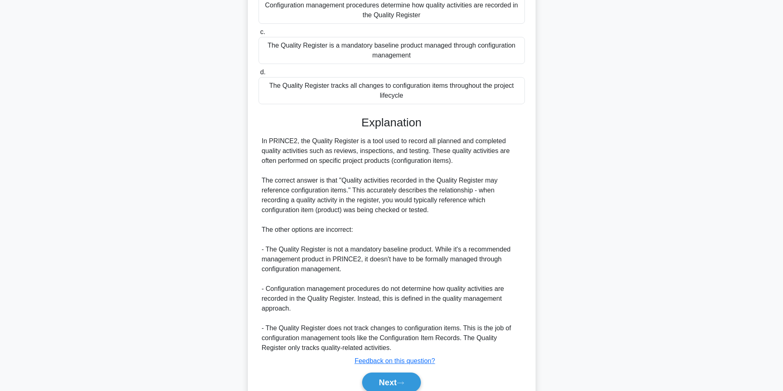
scroll to position [165, 0]
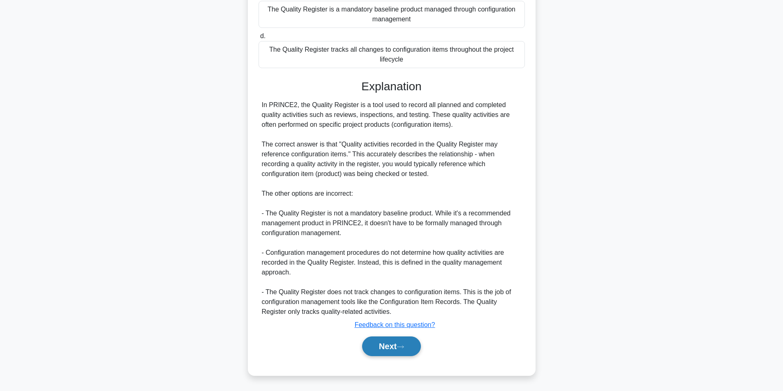
click at [391, 346] on button "Next" at bounding box center [391, 347] width 59 height 20
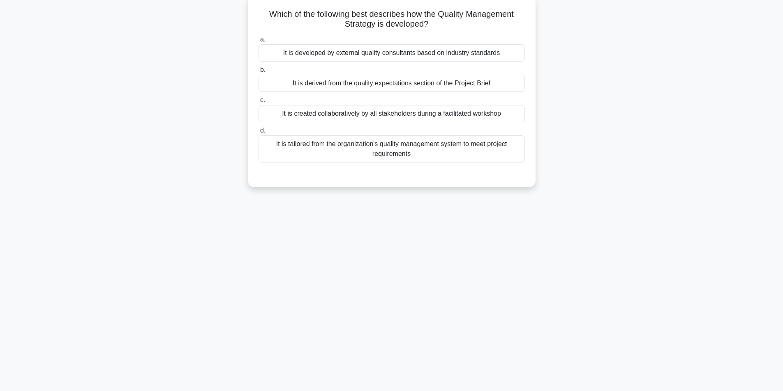
scroll to position [52, 0]
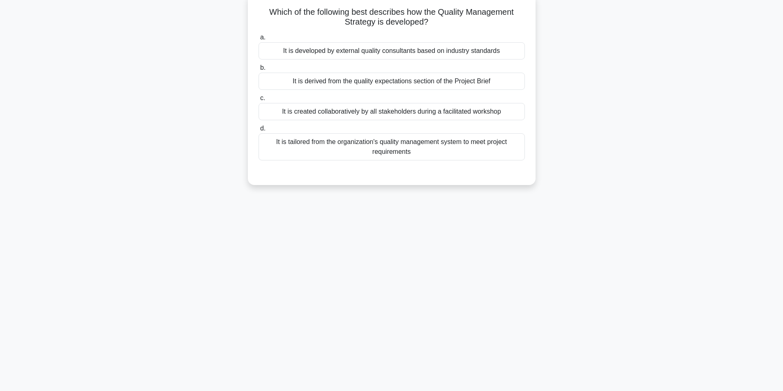
click at [421, 154] on div "It is tailored from the organization's quality management system to meet projec…" at bounding box center [391, 146] width 266 height 27
click at [258, 131] on input "d. It is tailored from the organization's quality management system to meet pro…" at bounding box center [258, 128] width 0 height 5
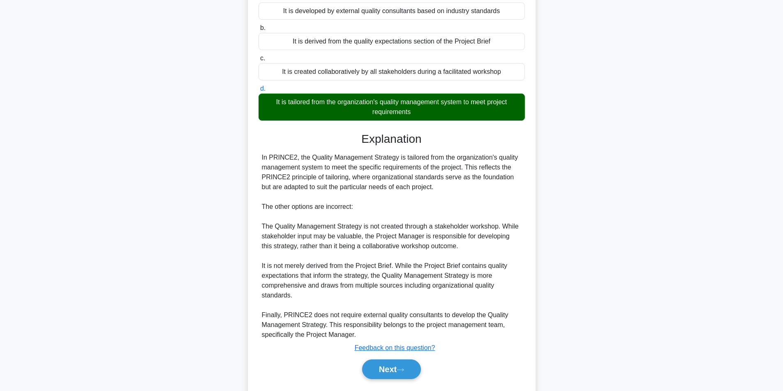
scroll to position [115, 0]
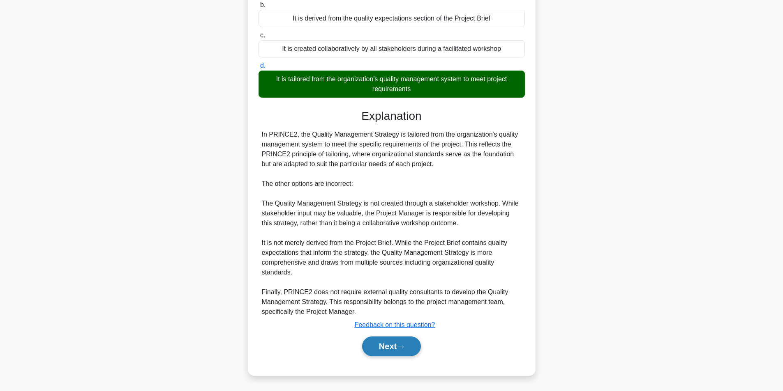
click at [384, 345] on button "Next" at bounding box center [391, 347] width 59 height 20
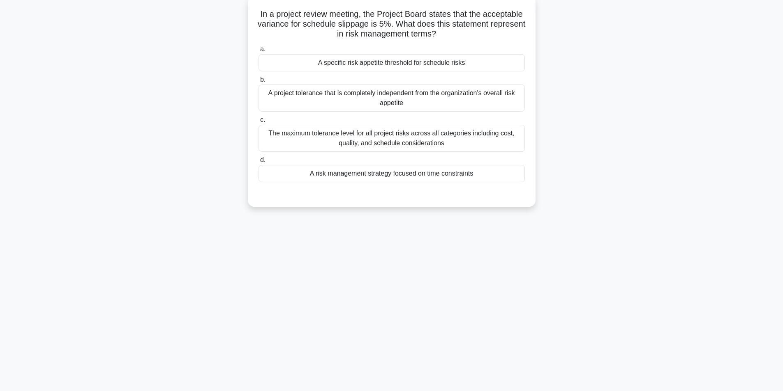
scroll to position [52, 0]
click at [437, 60] on div "A specific risk appetite threshold for schedule risks" at bounding box center [391, 60] width 266 height 17
click at [258, 50] on input "a. A specific risk appetite threshold for schedule risks" at bounding box center [258, 47] width 0 height 5
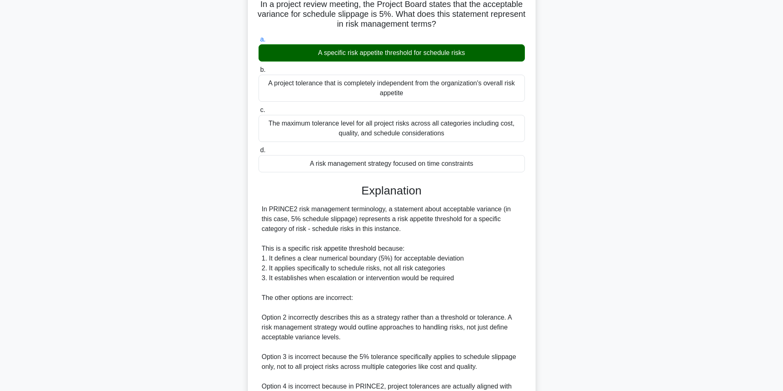
scroll to position [145, 0]
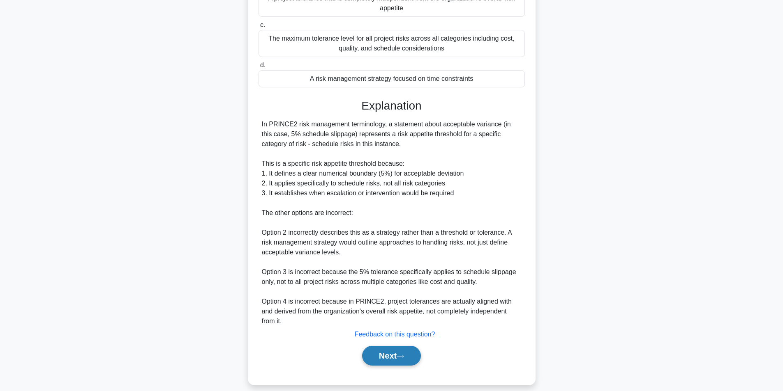
click at [385, 346] on button "Next" at bounding box center [391, 356] width 59 height 20
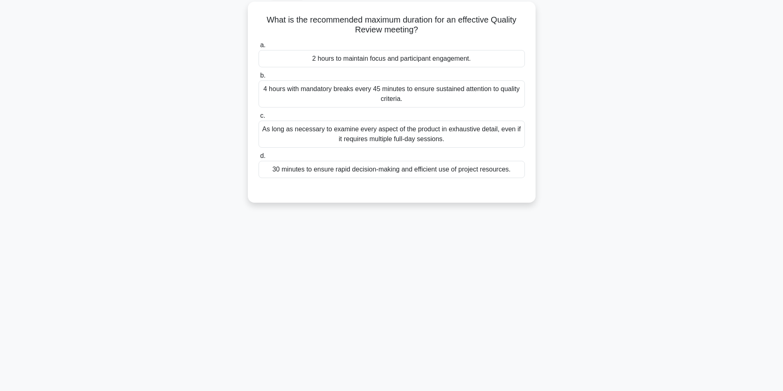
scroll to position [47, 0]
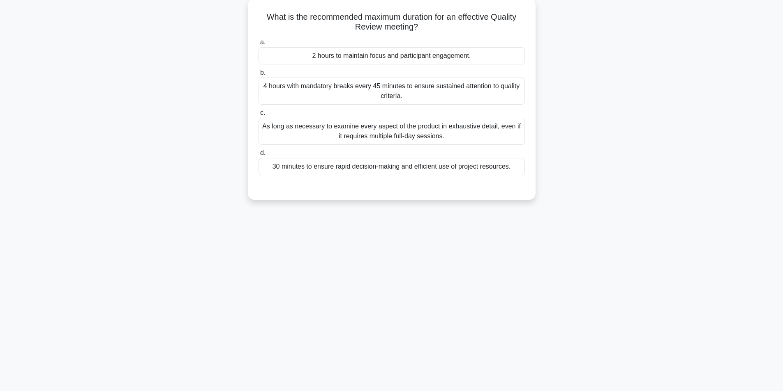
click at [446, 90] on div "4 hours with mandatory breaks every 45 minutes to ensure sustained attention to…" at bounding box center [391, 91] width 266 height 27
click at [258, 76] on input "b. 4 hours with mandatory breaks every 45 minutes to ensure sustained attention…" at bounding box center [258, 72] width 0 height 5
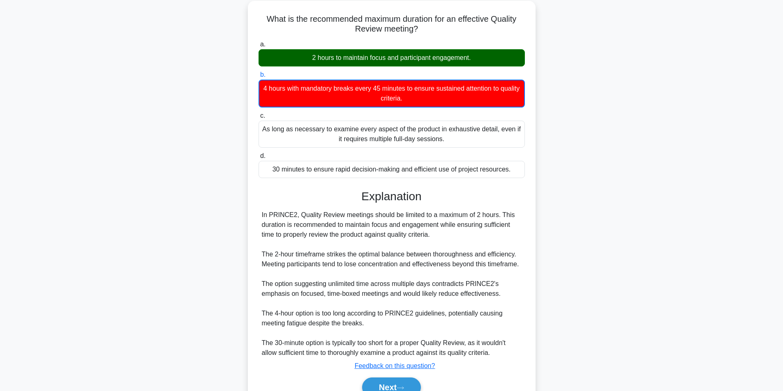
click at [633, 202] on div "What is the recommended maximum duration for an effective Quality Review meetin…" at bounding box center [391, 214] width 542 height 426
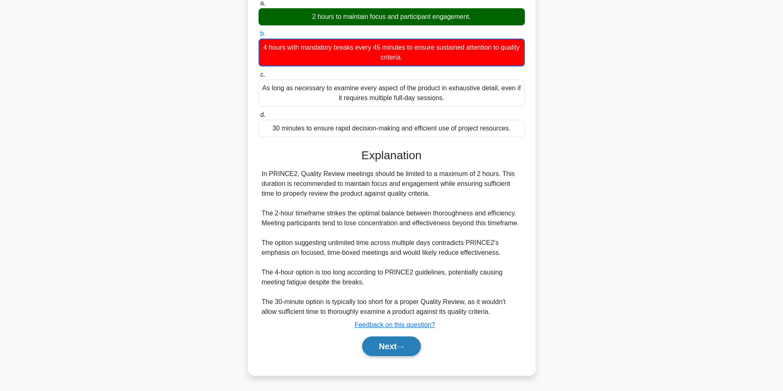
click at [395, 342] on button "Next" at bounding box center [391, 347] width 59 height 20
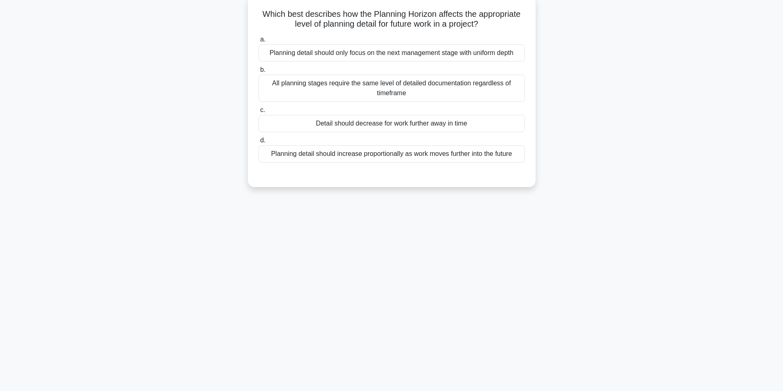
scroll to position [52, 0]
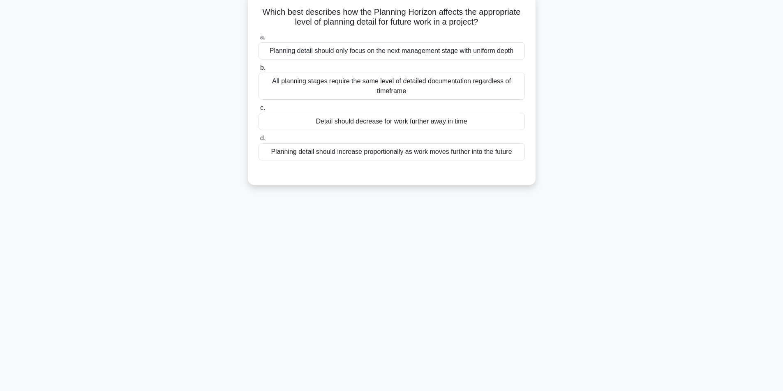
click at [422, 113] on label "c. Detail should decrease for work further away in time" at bounding box center [391, 116] width 266 height 27
click at [258, 111] on input "c. Detail should decrease for work further away in time" at bounding box center [258, 108] width 0 height 5
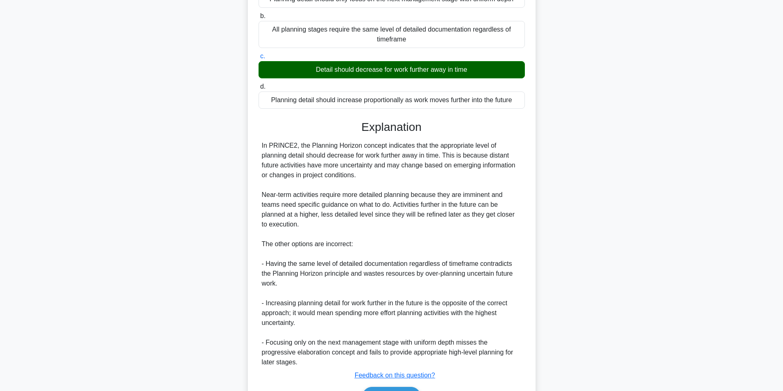
scroll to position [155, 0]
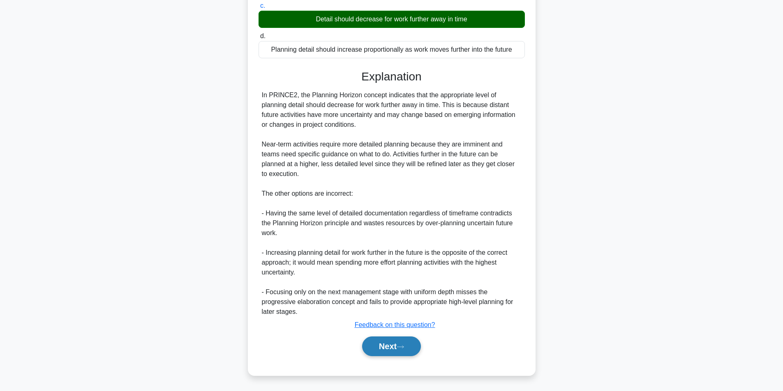
click at [404, 350] on icon at bounding box center [399, 347] width 7 height 5
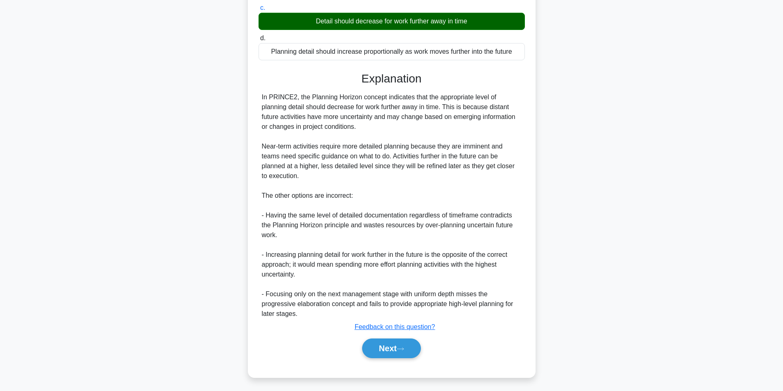
scroll to position [52, 0]
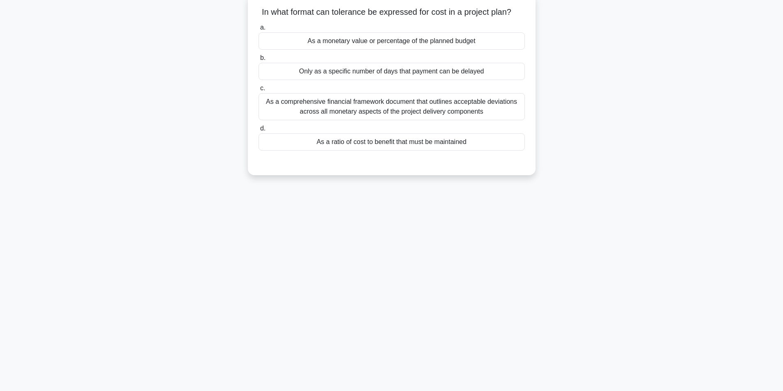
click at [456, 142] on div "As a ratio of cost to benefit that must be maintained" at bounding box center [391, 141] width 266 height 17
click at [258, 131] on input "d. As a ratio of cost to benefit that must be maintained" at bounding box center [258, 128] width 0 height 5
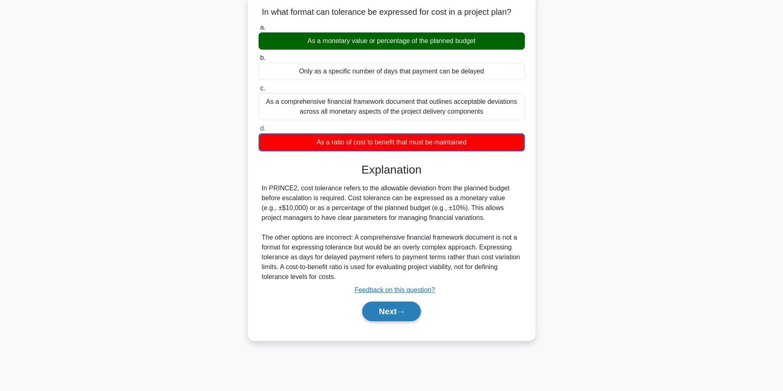
click at [388, 315] on button "Next" at bounding box center [391, 312] width 59 height 20
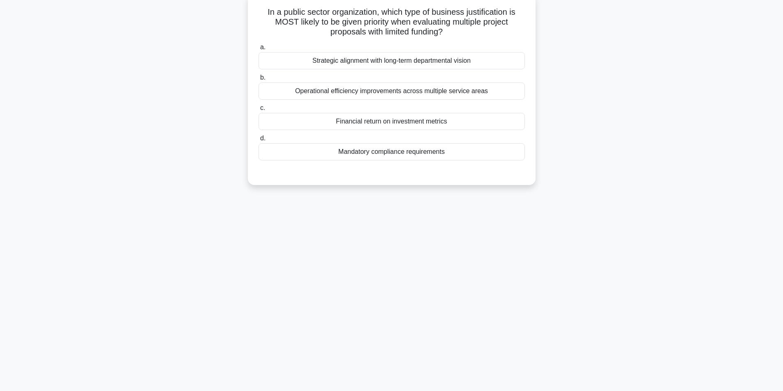
click at [400, 156] on div "Mandatory compliance requirements" at bounding box center [391, 151] width 266 height 17
click at [258, 141] on input "d. Mandatory compliance requirements" at bounding box center [258, 138] width 0 height 5
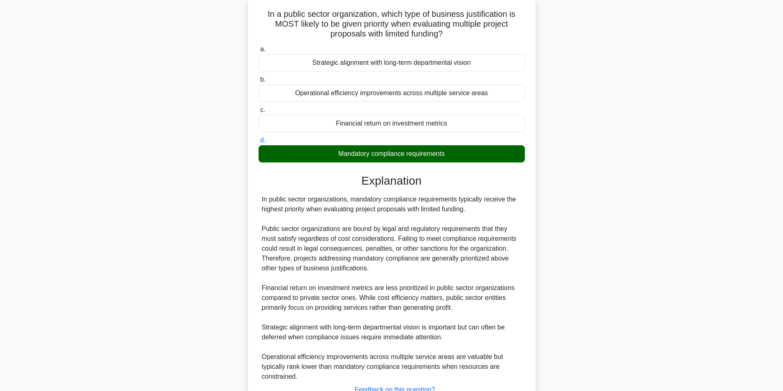
scroll to position [115, 0]
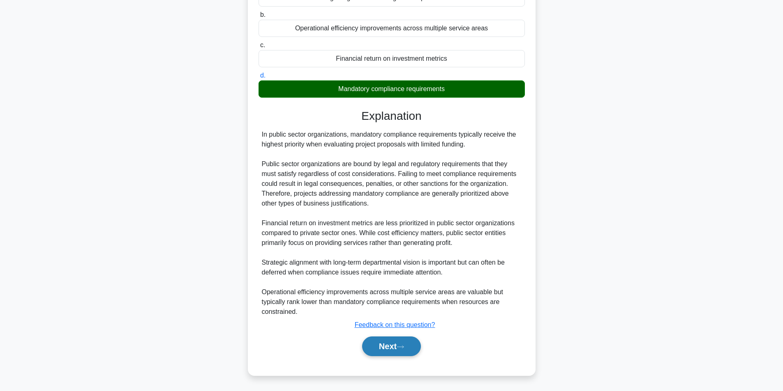
click at [390, 345] on button "Next" at bounding box center [391, 347] width 59 height 20
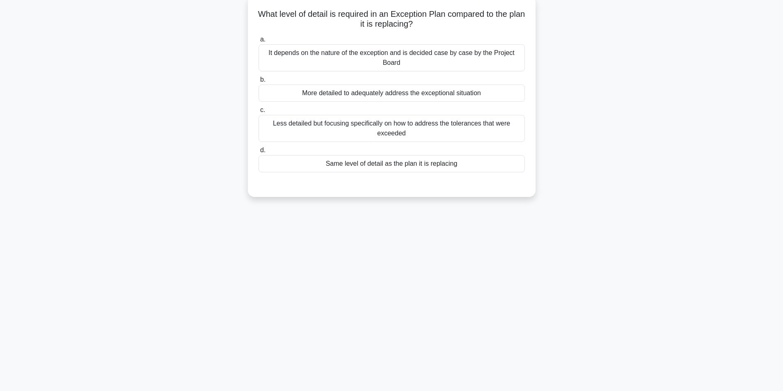
click at [390, 345] on div "30:35 Stop PRINCE2 Foundation Master 40/60 What level of detail is required in …" at bounding box center [391, 182] width 542 height 411
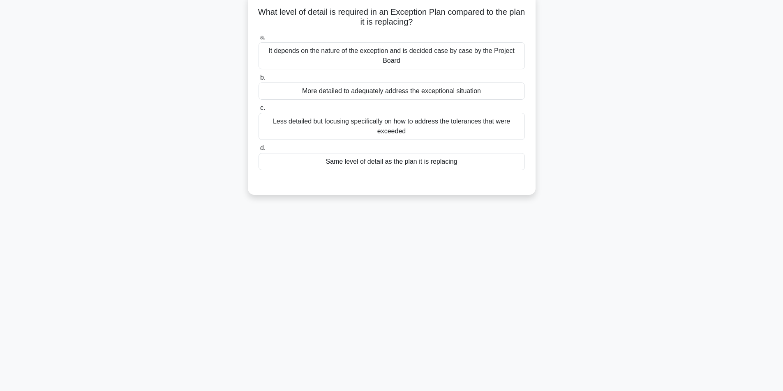
click at [360, 136] on div "Less detailed but focusing specifically on how to address the tolerances that w…" at bounding box center [391, 126] width 266 height 27
click at [258, 111] on input "c. Less detailed but focusing specifically on how to address the tolerances tha…" at bounding box center [258, 108] width 0 height 5
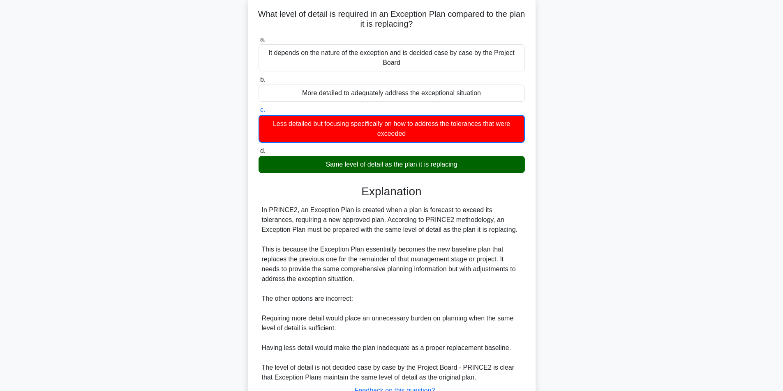
scroll to position [116, 0]
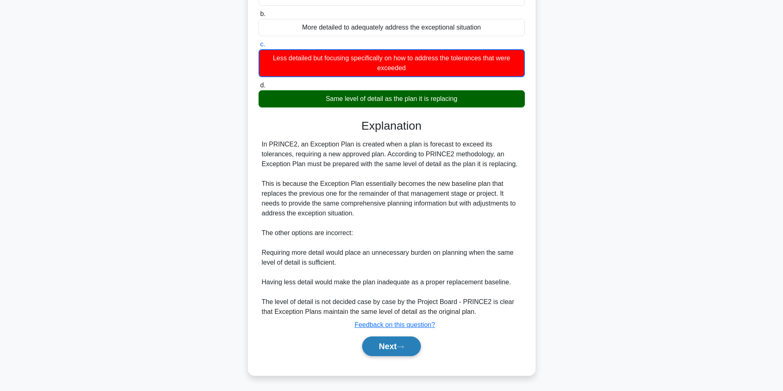
click at [384, 348] on button "Next" at bounding box center [391, 347] width 59 height 20
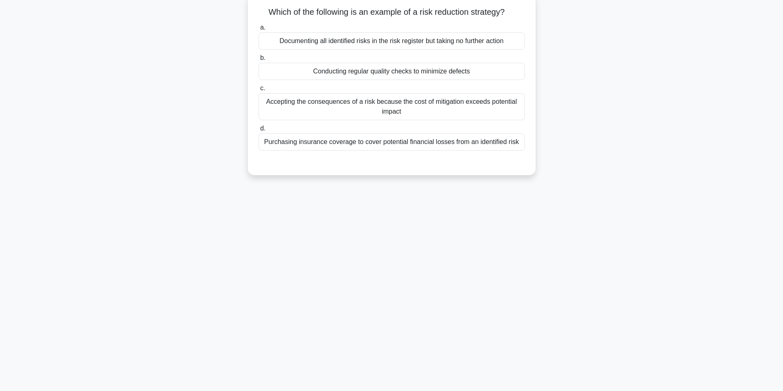
click at [366, 71] on div "Conducting regular quality checks to minimize defects" at bounding box center [391, 71] width 266 height 17
click at [258, 61] on input "b. Conducting regular quality checks to minimize defects" at bounding box center [258, 57] width 0 height 5
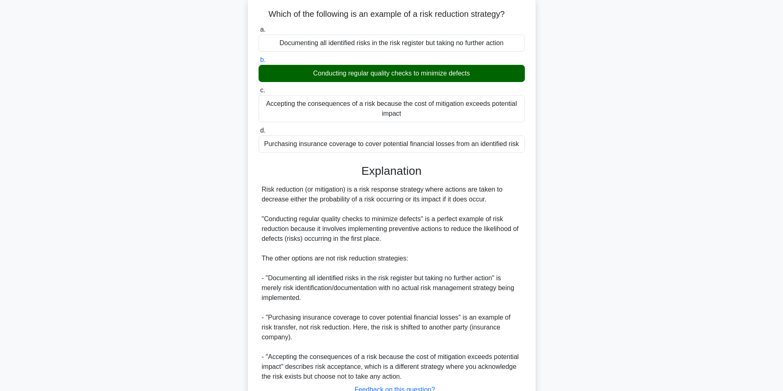
scroll to position [106, 0]
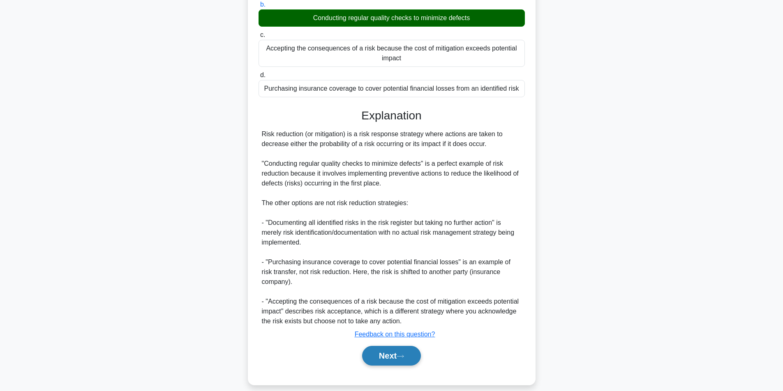
click at [400, 354] on icon at bounding box center [399, 356] width 7 height 5
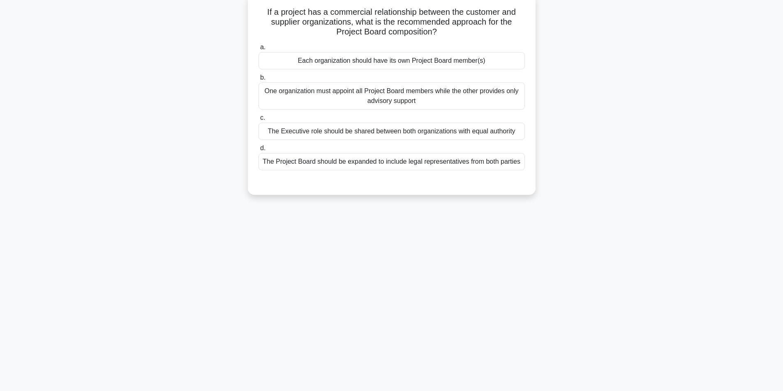
click at [444, 131] on div "The Executive role should be shared between both organizations with equal autho…" at bounding box center [391, 131] width 266 height 17
click at [258, 121] on input "c. The Executive role should be shared between both organizations with equal au…" at bounding box center [258, 117] width 0 height 5
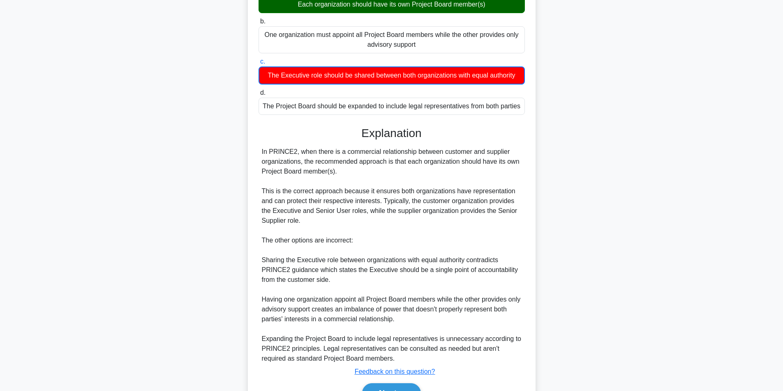
scroll to position [156, 0]
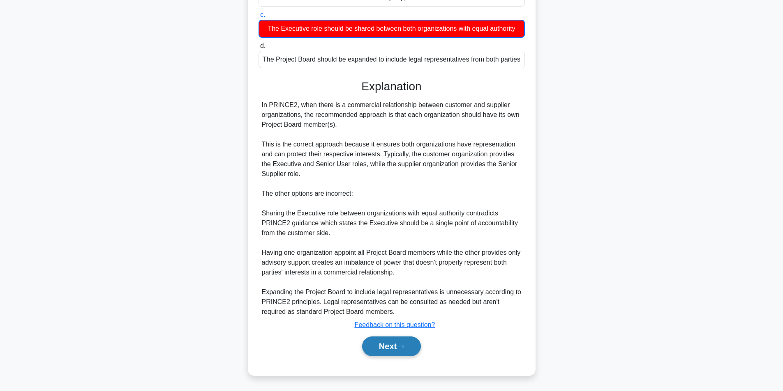
click at [394, 339] on button "Next" at bounding box center [391, 347] width 59 height 20
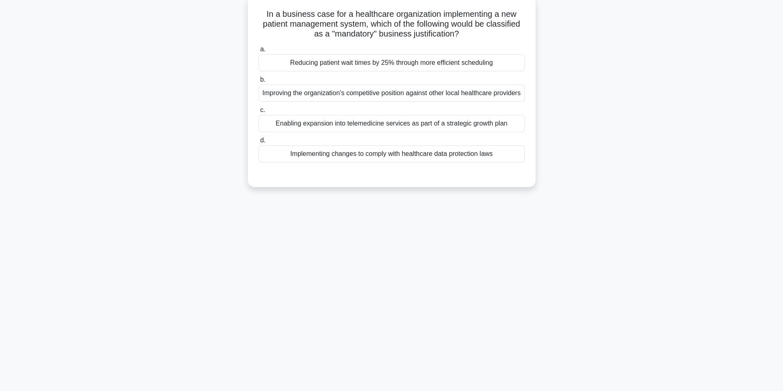
scroll to position [52, 0]
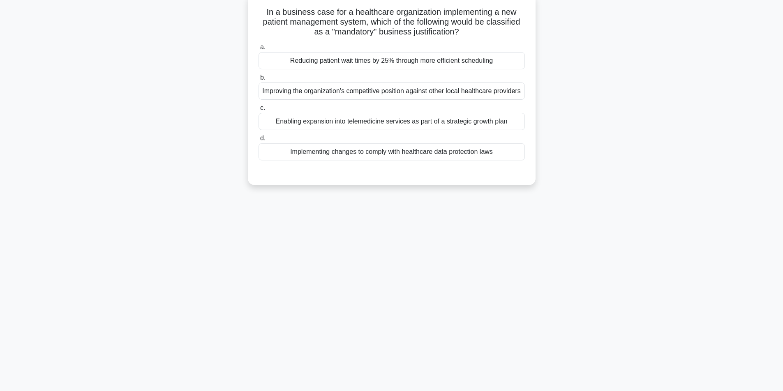
click at [400, 158] on div "Implementing changes to comply with healthcare data protection laws" at bounding box center [391, 151] width 266 height 17
click at [258, 141] on input "d. Implementing changes to comply with healthcare data protection laws" at bounding box center [258, 138] width 0 height 5
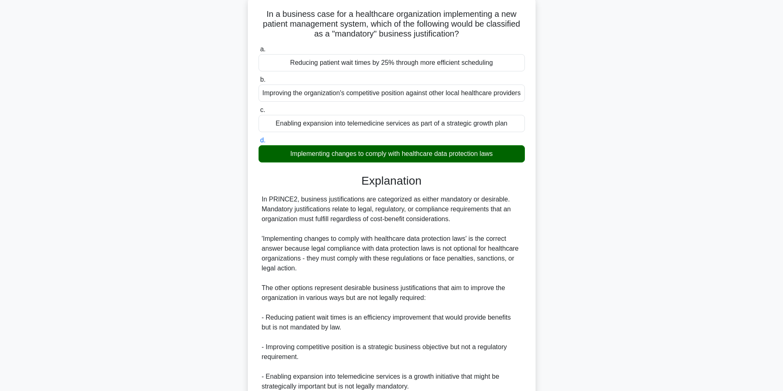
scroll to position [135, 0]
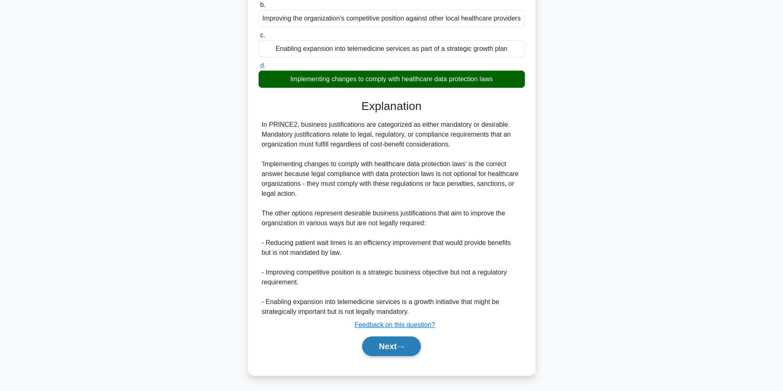
click at [394, 345] on button "Next" at bounding box center [391, 347] width 59 height 20
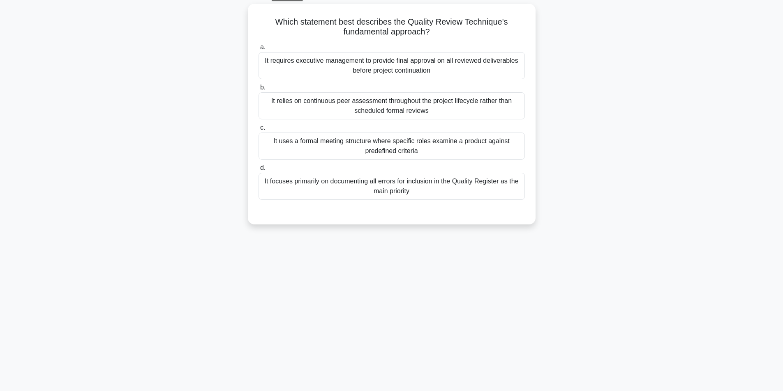
scroll to position [46, 0]
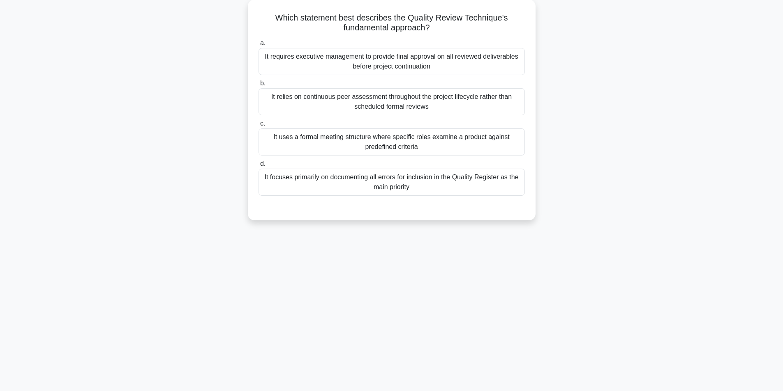
click at [386, 178] on div "It focuses primarily on documenting all errors for inclusion in the Quality Reg…" at bounding box center [391, 182] width 266 height 27
click at [258, 167] on input "d. It focuses primarily on documenting all errors for inclusion in the Quality …" at bounding box center [258, 163] width 0 height 5
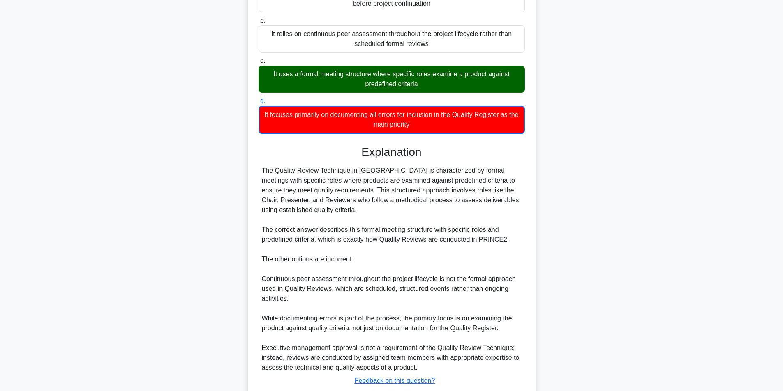
scroll to position [166, 0]
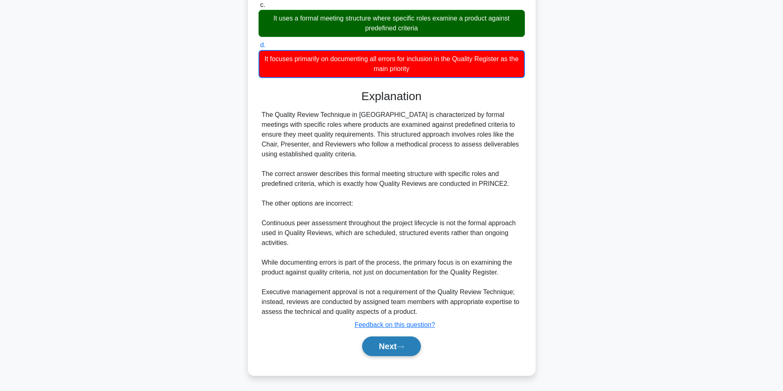
click at [387, 338] on button "Next" at bounding box center [391, 347] width 59 height 20
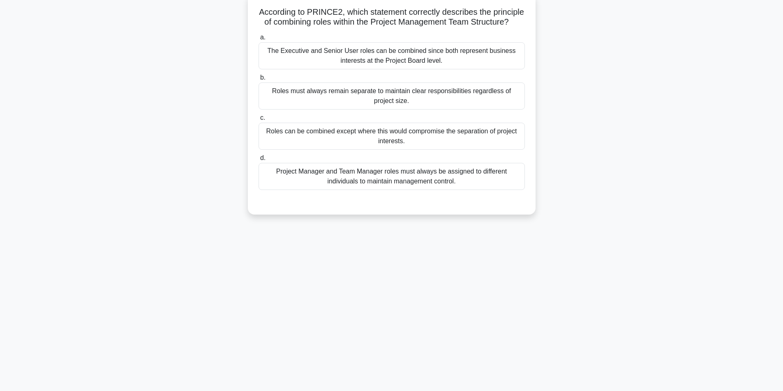
click at [428, 150] on div "Roles can be combined except where this would compromise the separation of proj…" at bounding box center [391, 136] width 266 height 27
click at [258, 121] on input "c. Roles can be combined except where this would compromise the separation of p…" at bounding box center [258, 117] width 0 height 5
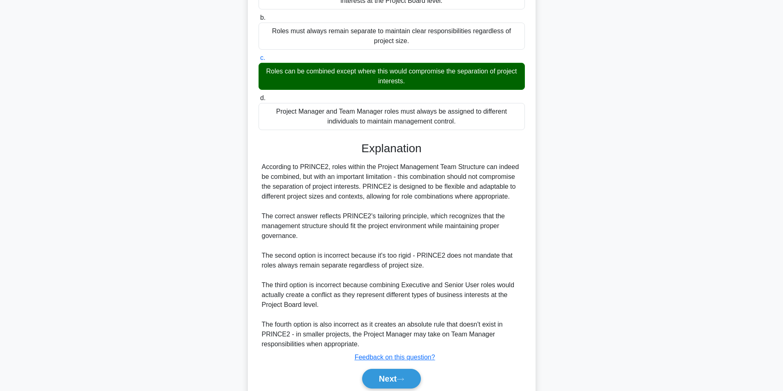
scroll to position [155, 0]
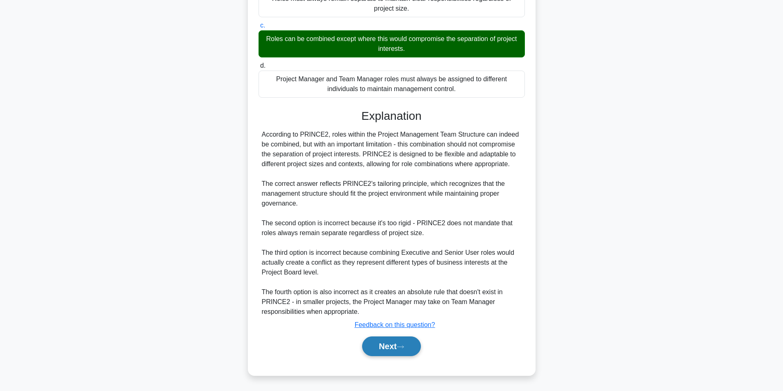
click at [386, 345] on button "Next" at bounding box center [391, 347] width 59 height 20
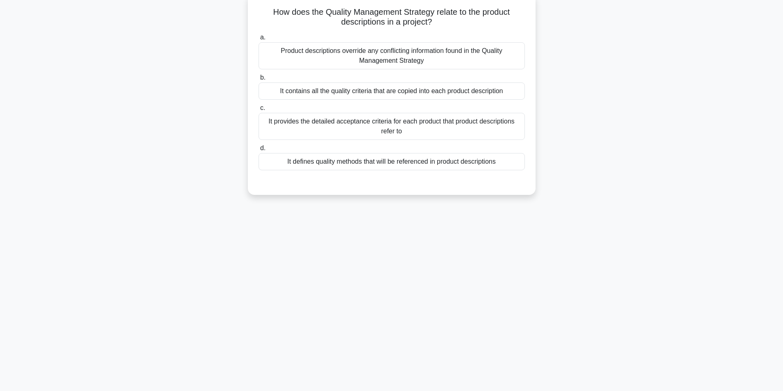
click at [404, 127] on div "It provides the detailed acceptance criteria for each product that product desc…" at bounding box center [391, 126] width 266 height 27
click at [258, 111] on input "c. It provides the detailed acceptance criteria for each product that product d…" at bounding box center [258, 108] width 0 height 5
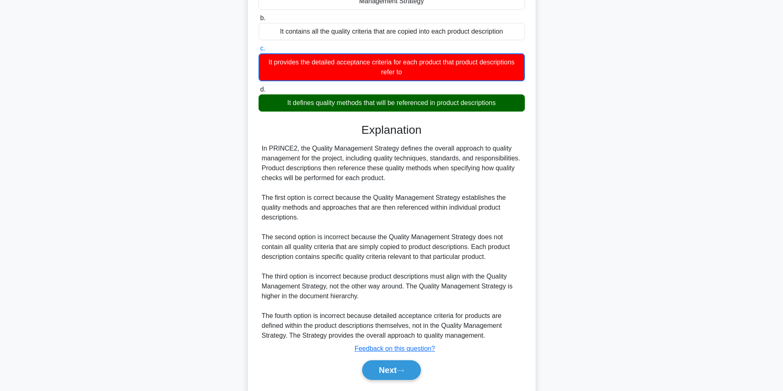
scroll to position [136, 0]
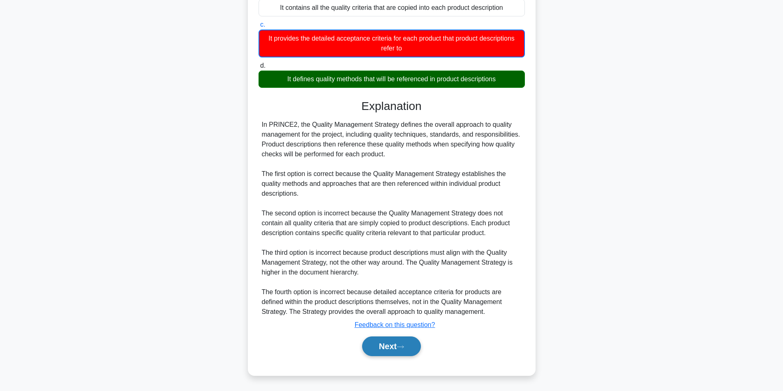
click at [393, 348] on button "Next" at bounding box center [391, 347] width 59 height 20
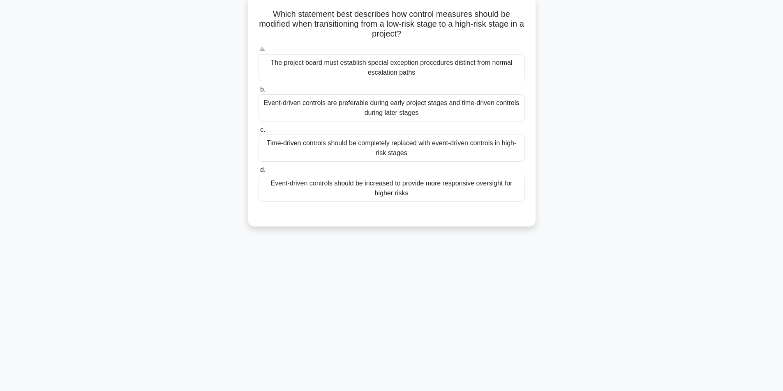
scroll to position [52, 0]
click at [347, 193] on div "Event-driven controls should be increased to provide more responsive oversight …" at bounding box center [391, 186] width 266 height 27
click at [258, 171] on input "d. Event-driven controls should be increased to provide more responsive oversig…" at bounding box center [258, 168] width 0 height 5
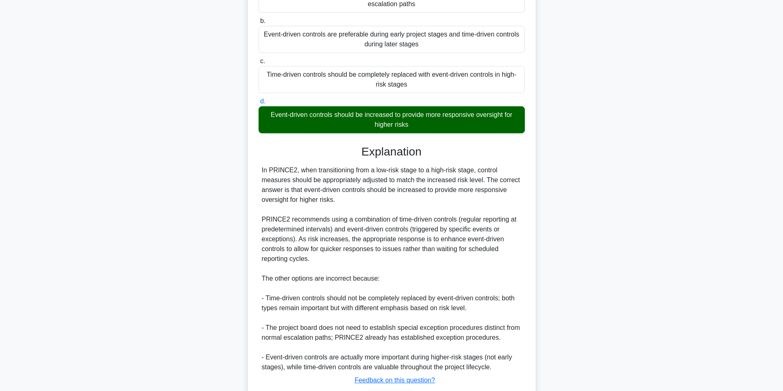
scroll to position [175, 0]
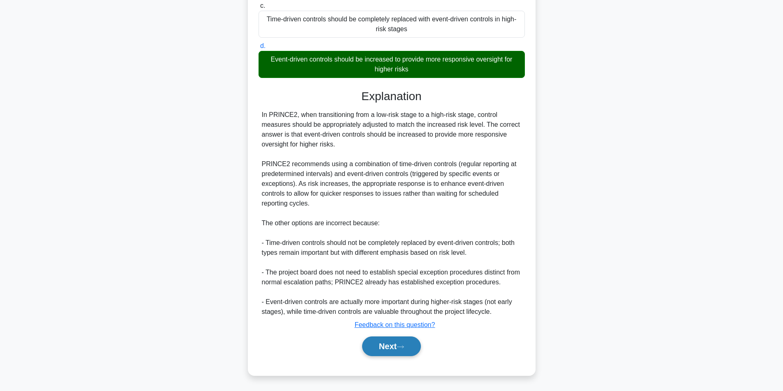
click at [397, 349] on button "Next" at bounding box center [391, 347] width 59 height 20
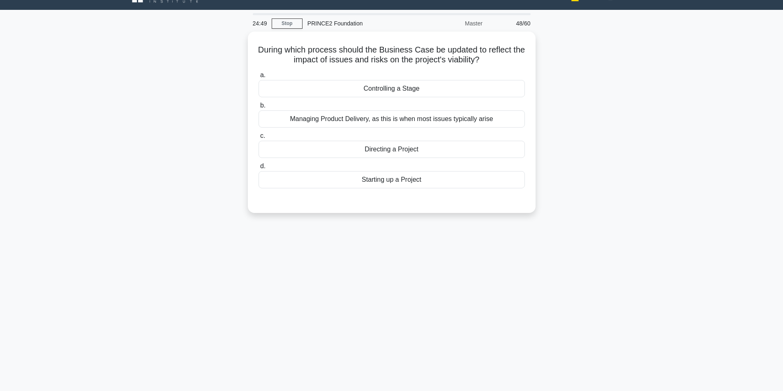
scroll to position [0, 0]
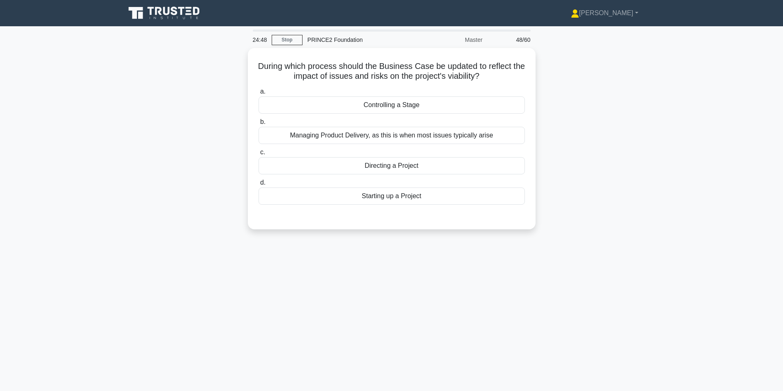
click at [708, 224] on main "24:48 Stop PRINCE2 Foundation Master 48/60 During which process should the Busi…" at bounding box center [391, 234] width 783 height 417
click at [451, 132] on div "Managing Product Delivery, as this is when most issues typically arise" at bounding box center [391, 133] width 266 height 17
click at [258, 123] on input "b. Managing Product Delivery, as this is when most issues typically arise" at bounding box center [258, 119] width 0 height 5
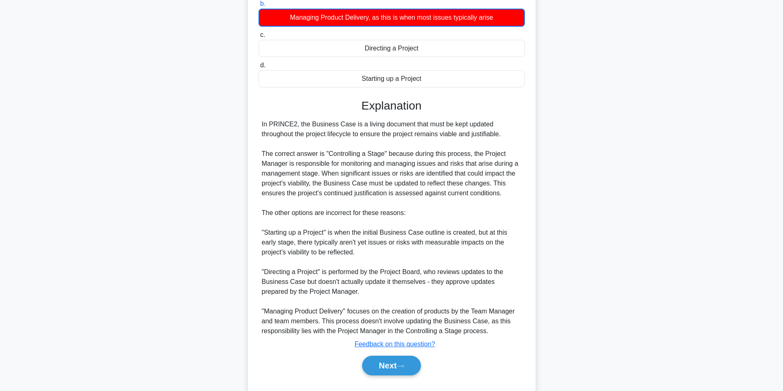
scroll to position [136, 0]
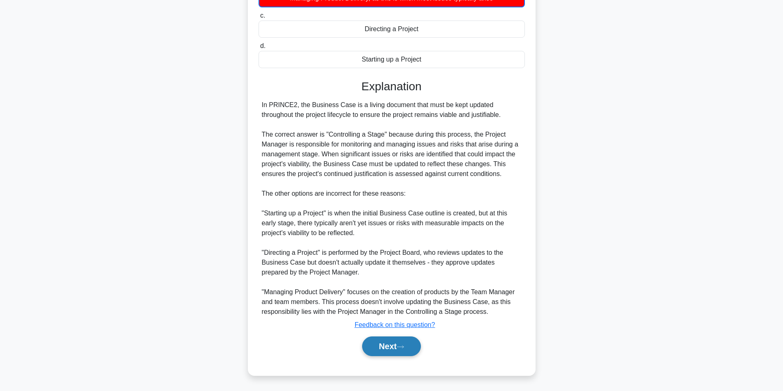
click at [376, 347] on button "Next" at bounding box center [391, 347] width 59 height 20
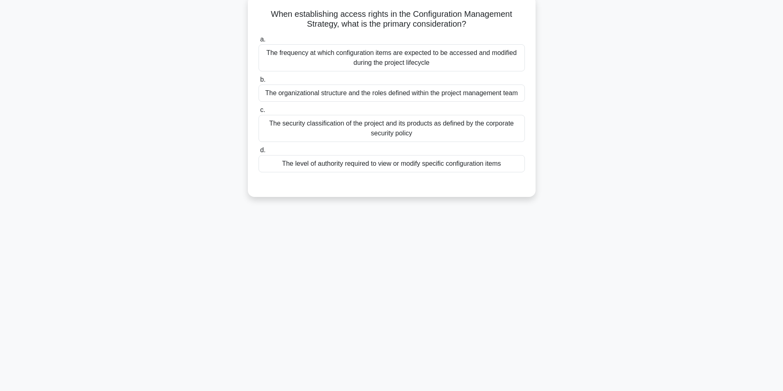
click at [452, 309] on div "23:40 Stop PRINCE2 Foundation Master 49/60 When establishing access rights in t…" at bounding box center [391, 182] width 542 height 411
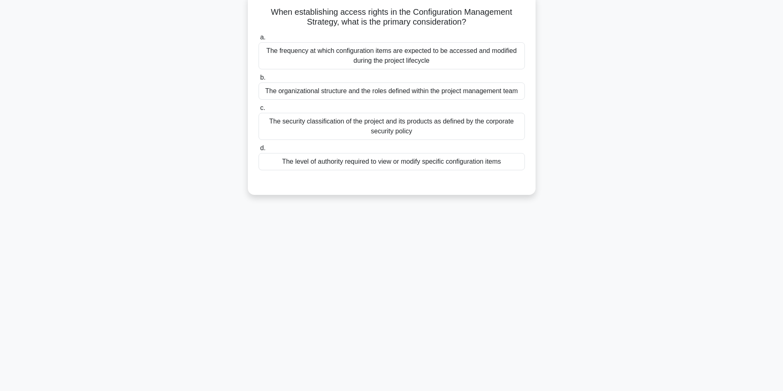
click at [458, 161] on div "The level of authority required to view or modify specific configuration items" at bounding box center [391, 161] width 266 height 17
click at [258, 151] on input "d. The level of authority required to view or modify specific configuration ite…" at bounding box center [258, 148] width 0 height 5
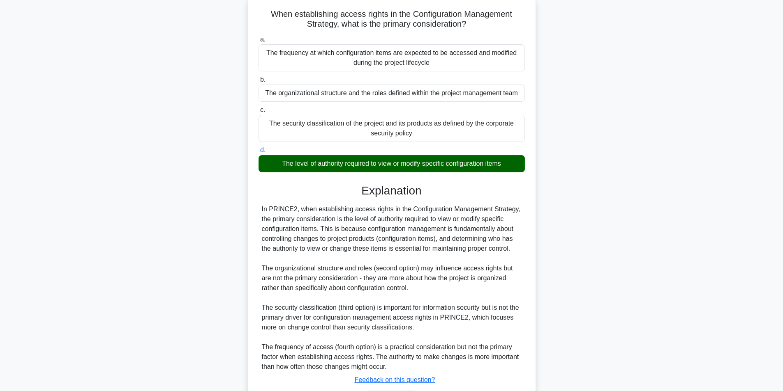
scroll to position [106, 0]
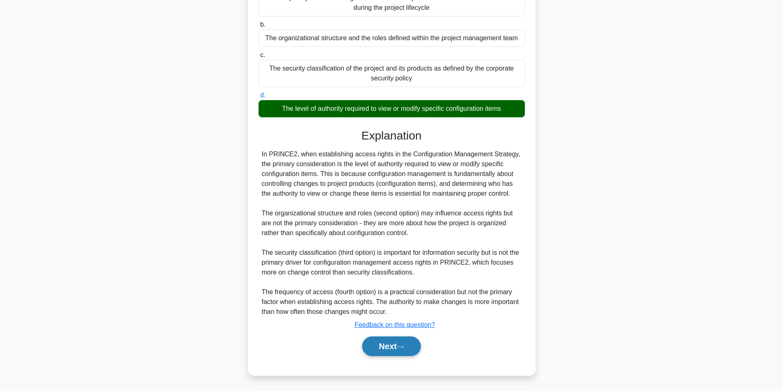
click at [373, 345] on button "Next" at bounding box center [391, 347] width 59 height 20
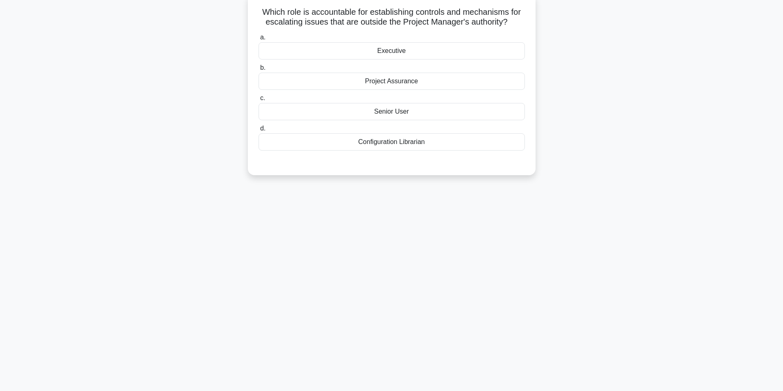
click at [386, 82] on div "Project Assurance" at bounding box center [391, 81] width 266 height 17
click at [258, 71] on input "b. Project Assurance" at bounding box center [258, 67] width 0 height 5
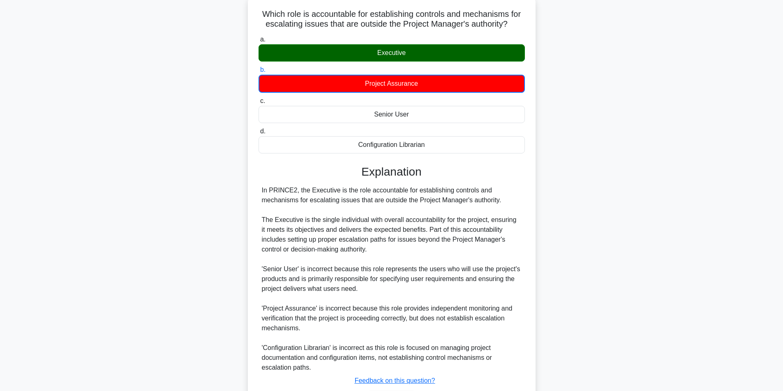
scroll to position [106, 0]
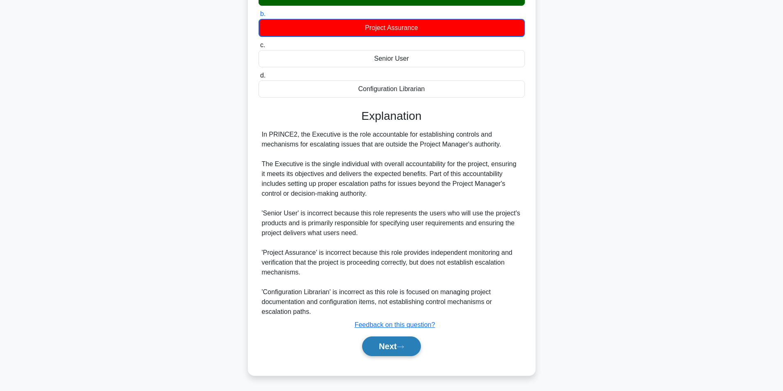
click at [387, 348] on button "Next" at bounding box center [391, 347] width 59 height 20
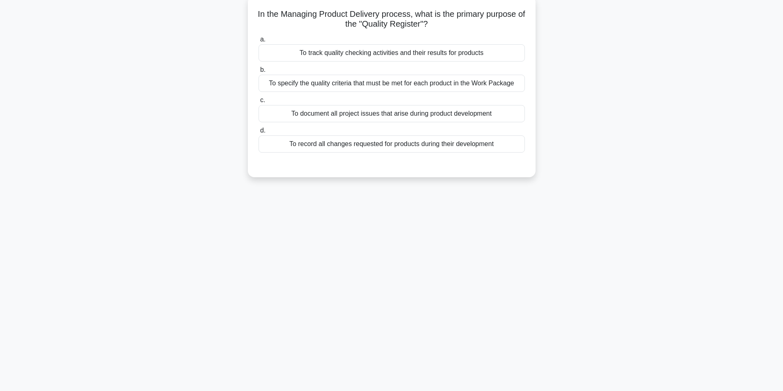
scroll to position [52, 0]
drag, startPoint x: 782, startPoint y: 149, endPoint x: 781, endPoint y: 93, distance: 55.9
click at [781, 93] on main "22:46 Stop PRINCE2 Foundation Master 51/60 In the Managing Product Delivery pro…" at bounding box center [391, 182] width 783 height 417
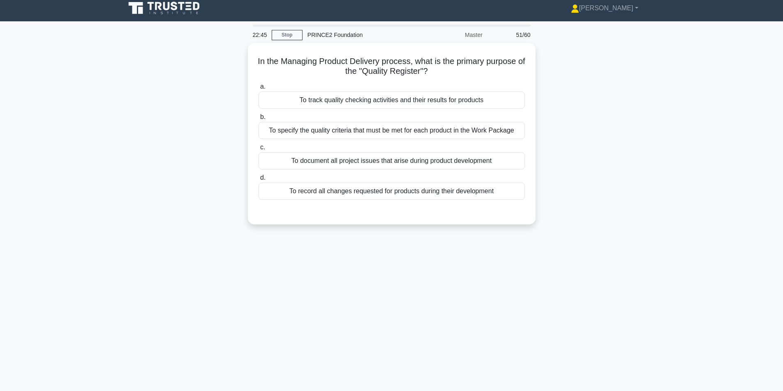
scroll to position [0, 0]
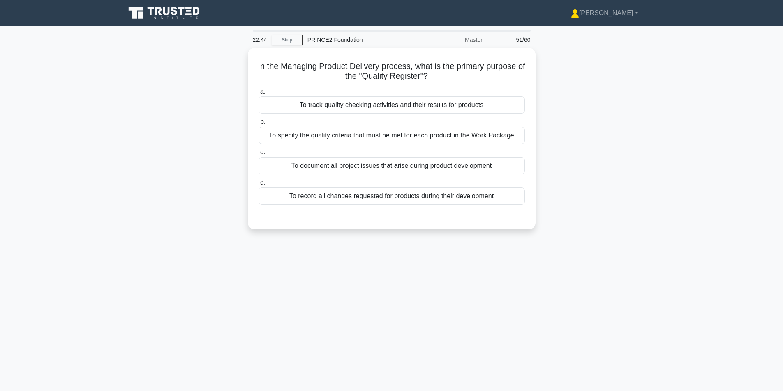
click at [717, 123] on main "22:44 Stop PRINCE2 Foundation Master 51/60 In the Managing Product Delivery pro…" at bounding box center [391, 234] width 783 height 417
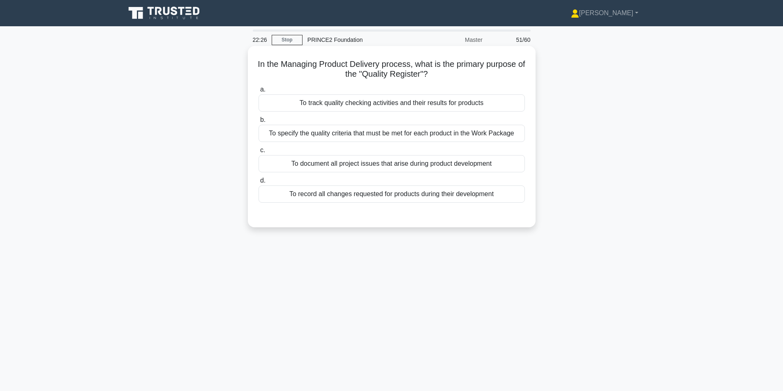
click at [389, 102] on div "To track quality checking activities and their results for products" at bounding box center [391, 102] width 266 height 17
click at [258, 92] on input "a. To track quality checking activities and their results for products" at bounding box center [258, 89] width 0 height 5
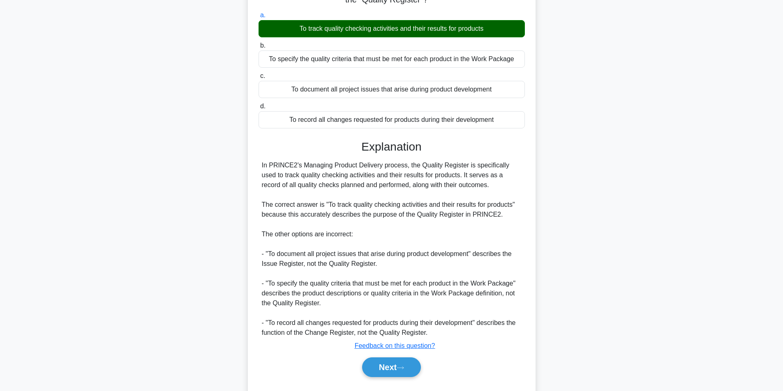
scroll to position [96, 0]
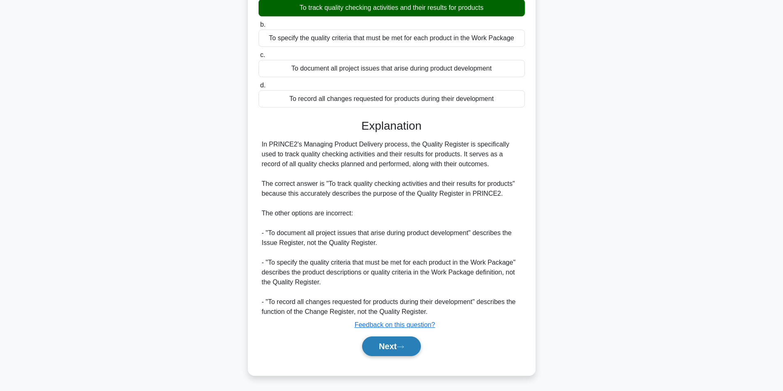
click at [392, 344] on button "Next" at bounding box center [391, 347] width 59 height 20
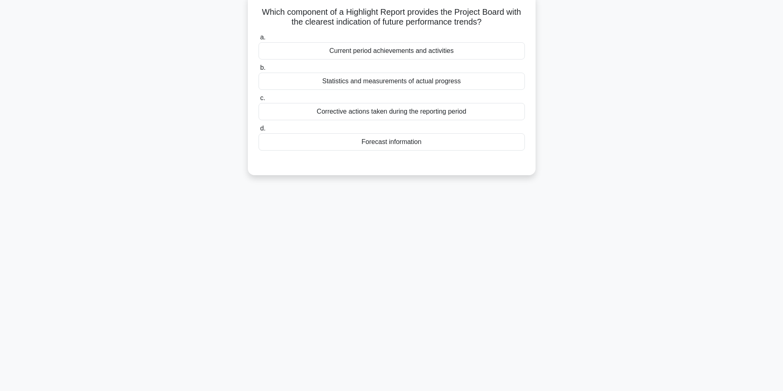
click at [443, 83] on div "Statistics and measurements of actual progress" at bounding box center [391, 81] width 266 height 17
click at [258, 71] on input "b. Statistics and measurements of actual progress" at bounding box center [258, 67] width 0 height 5
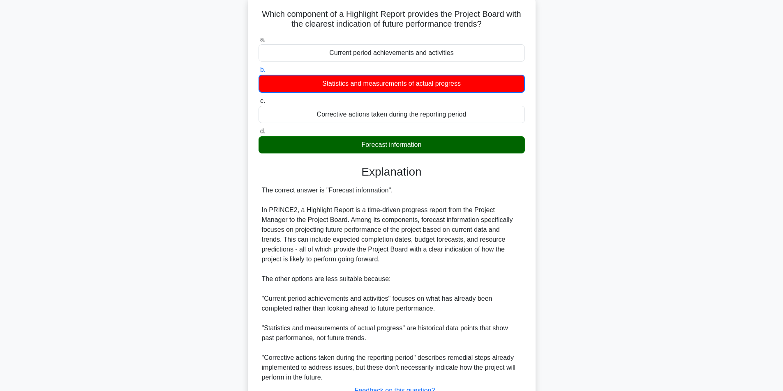
scroll to position [116, 0]
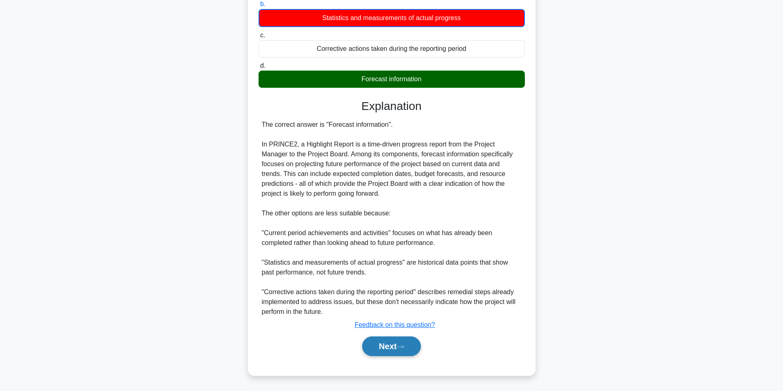
click at [395, 341] on button "Next" at bounding box center [391, 347] width 59 height 20
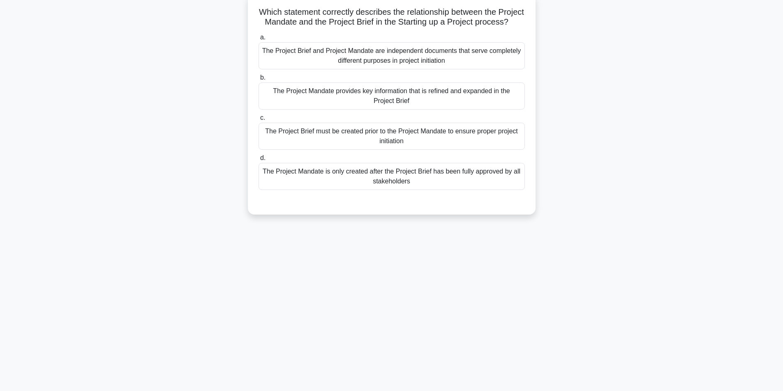
click at [424, 110] on div "The Project Mandate provides key information that is refined and expanded in th…" at bounding box center [391, 96] width 266 height 27
click at [258, 81] on input "b. The Project Mandate provides key information that is refined and expanded in…" at bounding box center [258, 77] width 0 height 5
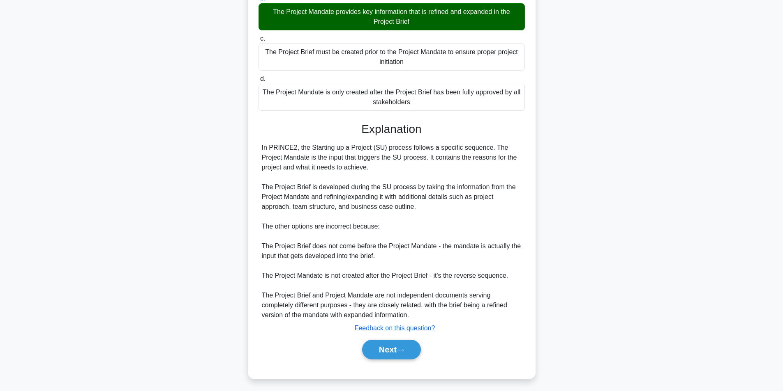
scroll to position [145, 0]
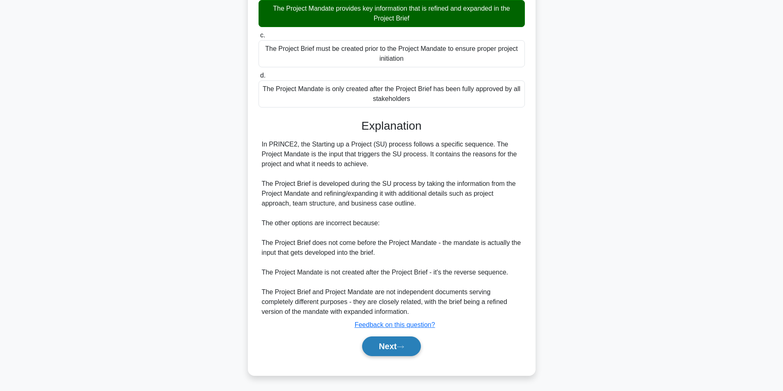
click at [383, 350] on button "Next" at bounding box center [391, 347] width 59 height 20
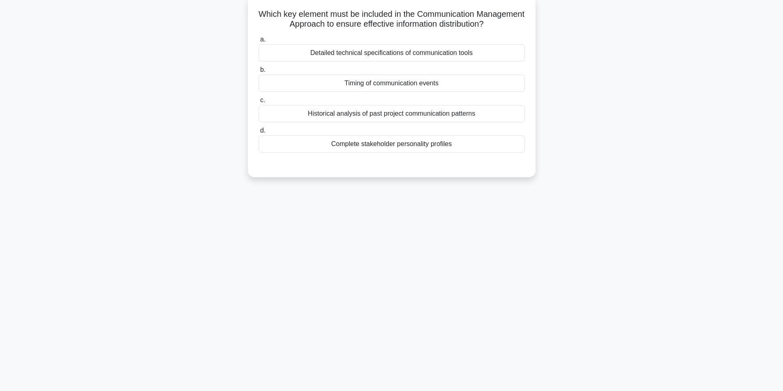
scroll to position [52, 0]
click at [401, 85] on div "Timing of communication events" at bounding box center [391, 81] width 266 height 17
click at [258, 71] on input "b. Timing of communication events" at bounding box center [258, 67] width 0 height 5
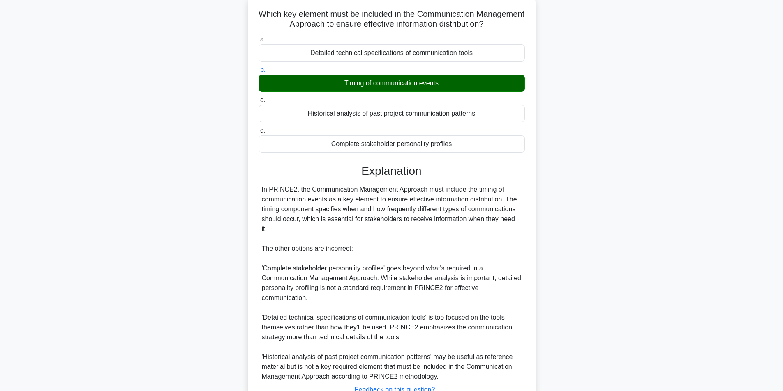
scroll to position [106, 0]
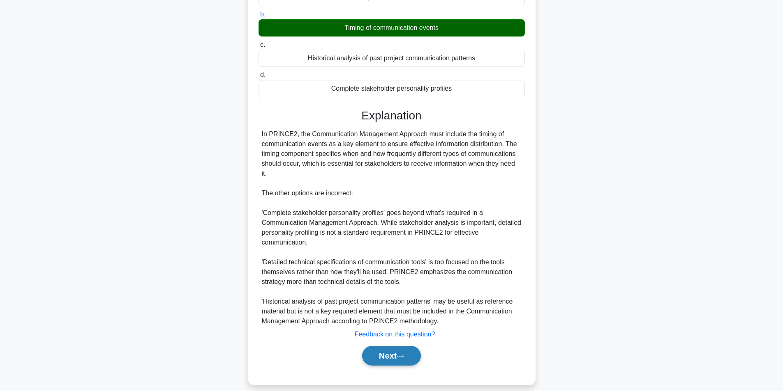
click at [380, 347] on button "Next" at bounding box center [391, 356] width 59 height 20
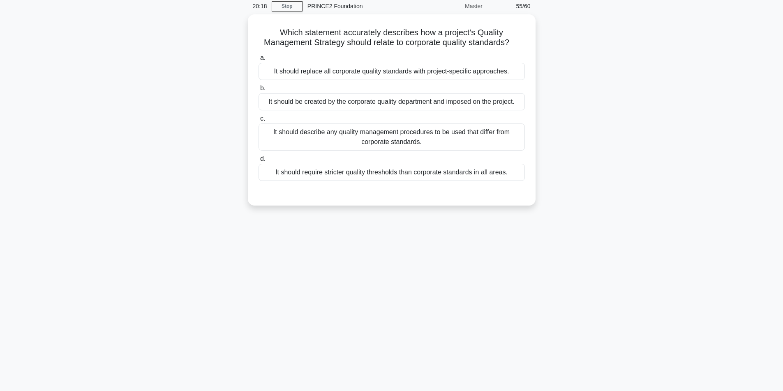
scroll to position [52, 0]
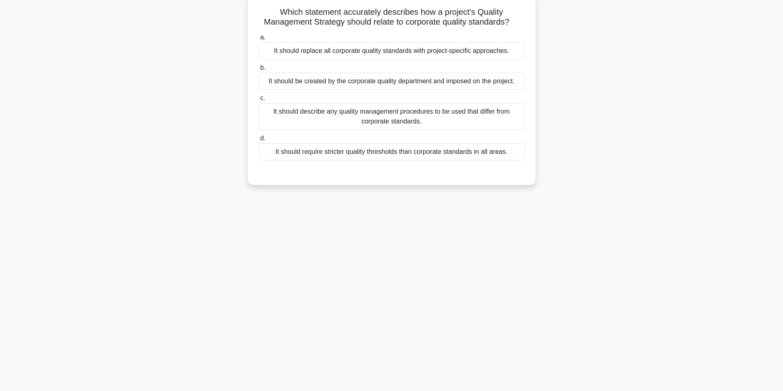
click at [446, 119] on div "It should describe any quality management procedures to be used that differ fro…" at bounding box center [391, 116] width 266 height 27
click at [258, 101] on input "c. It should describe any quality management procedures to be used that differ …" at bounding box center [258, 98] width 0 height 5
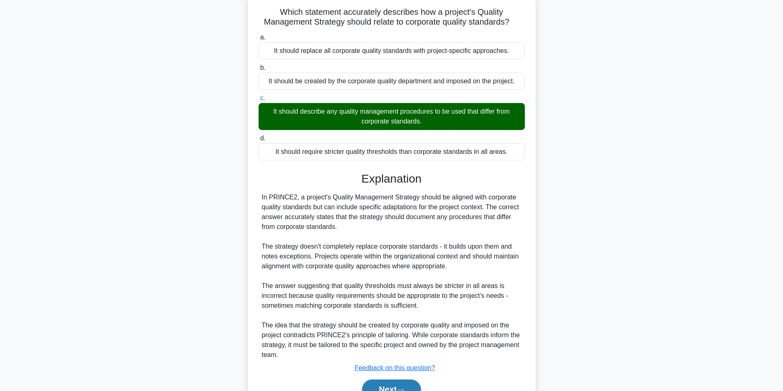
click at [399, 386] on button "Next" at bounding box center [391, 390] width 59 height 20
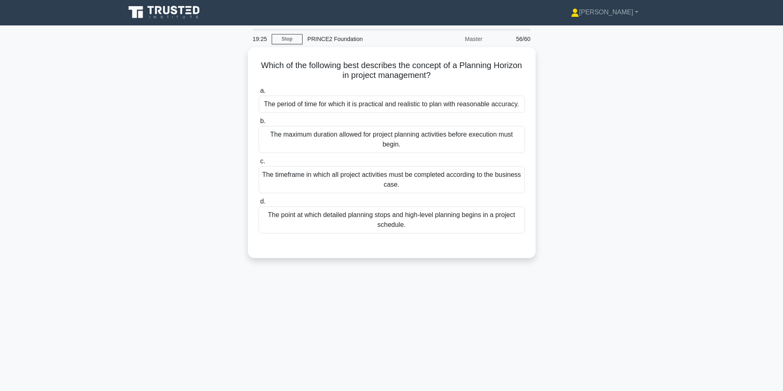
scroll to position [0, 0]
click at [415, 226] on div "The point at which detailed planning stops and high-level planning begins in a …" at bounding box center [391, 218] width 266 height 27
click at [258, 203] on input "d. The point at which detailed planning stops and high-level planning begins in…" at bounding box center [258, 200] width 0 height 5
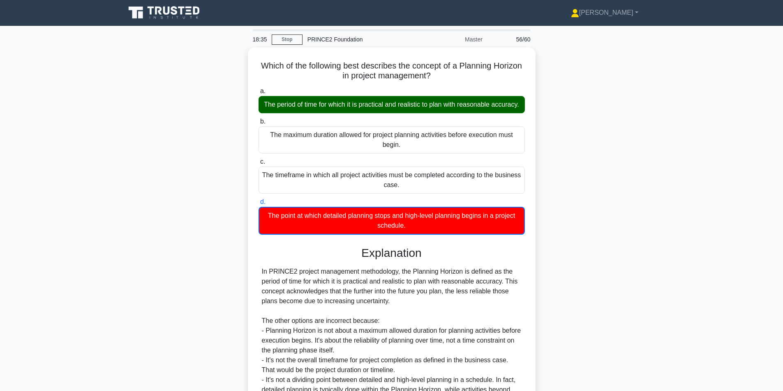
scroll to position [97, 0]
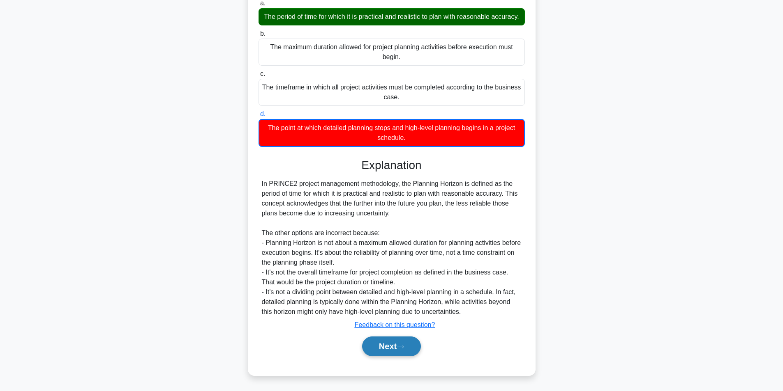
click at [382, 344] on button "Next" at bounding box center [391, 347] width 59 height 20
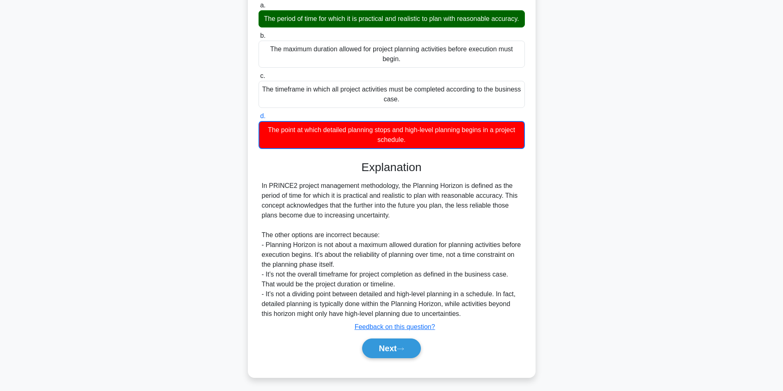
scroll to position [52, 0]
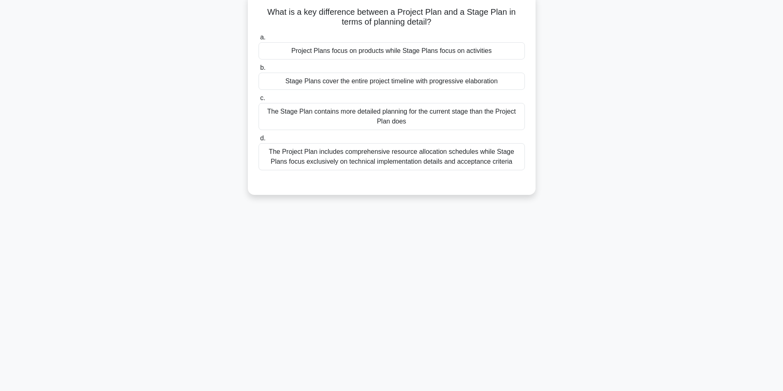
click at [438, 124] on div "The Stage Plan contains more detailed planning for the current stage than the P…" at bounding box center [391, 116] width 266 height 27
click at [258, 101] on input "c. The Stage Plan contains more detailed planning for the current stage than th…" at bounding box center [258, 98] width 0 height 5
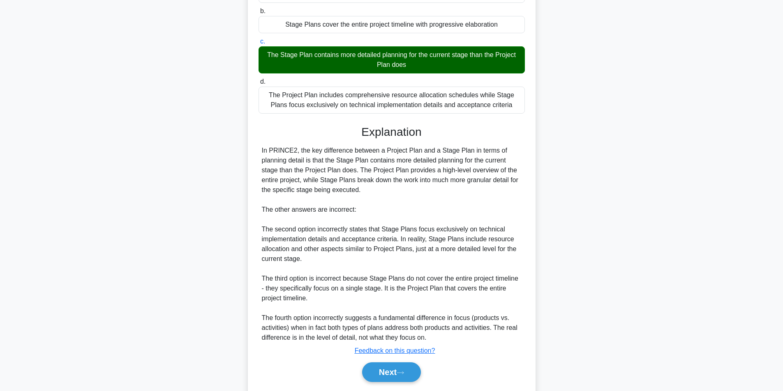
scroll to position [135, 0]
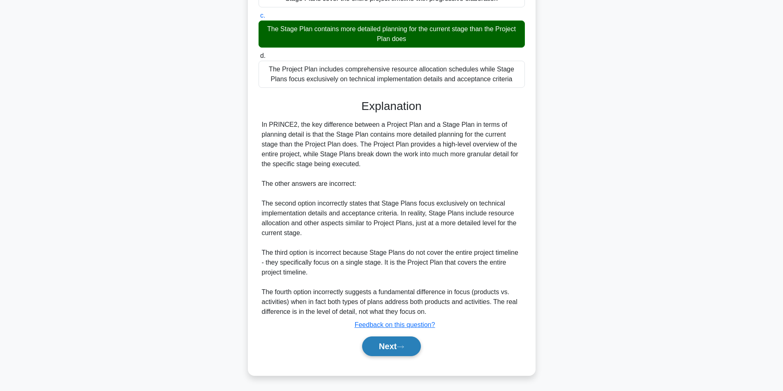
click at [383, 343] on button "Next" at bounding box center [391, 347] width 59 height 20
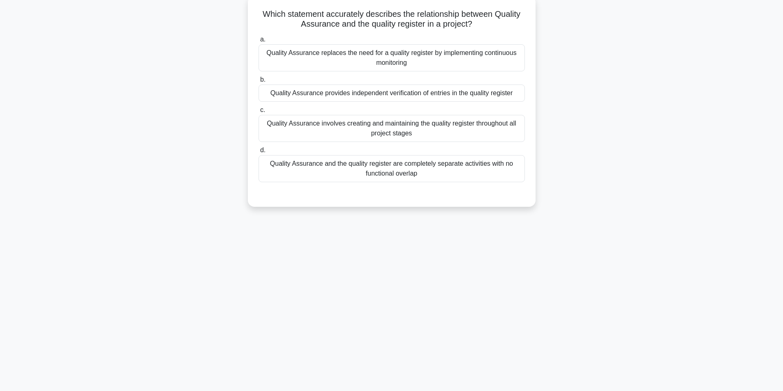
scroll to position [52, 0]
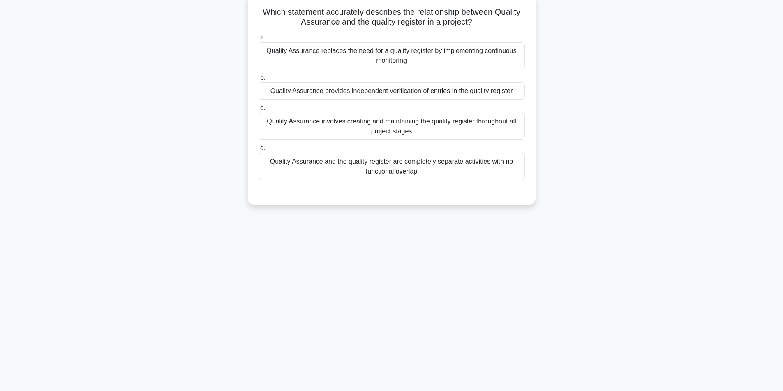
click at [411, 91] on div "Quality Assurance provides independent verification of entries in the quality r…" at bounding box center [391, 91] width 266 height 17
click at [258, 81] on input "b. Quality Assurance provides independent verification of entries in the qualit…" at bounding box center [258, 77] width 0 height 5
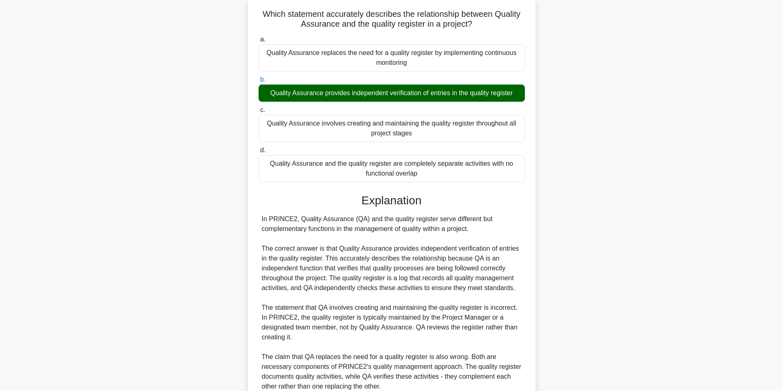
scroll to position [175, 0]
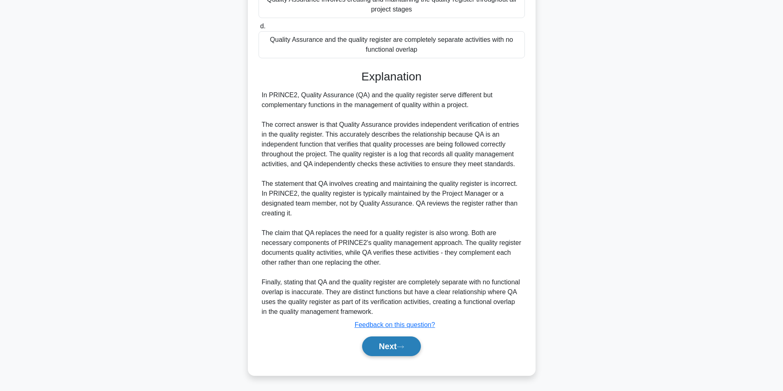
click at [392, 348] on button "Next" at bounding box center [391, 347] width 59 height 20
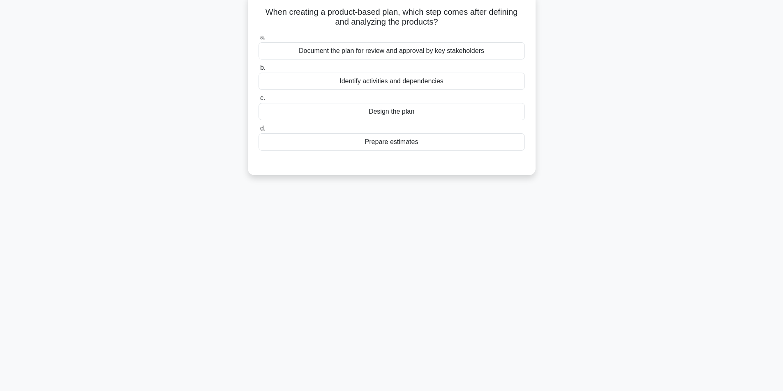
click at [432, 51] on div "Document the plan for review and approval by key stakeholders" at bounding box center [391, 50] width 266 height 17
click at [258, 40] on input "a. Document the plan for review and approval by key stakeholders" at bounding box center [258, 37] width 0 height 5
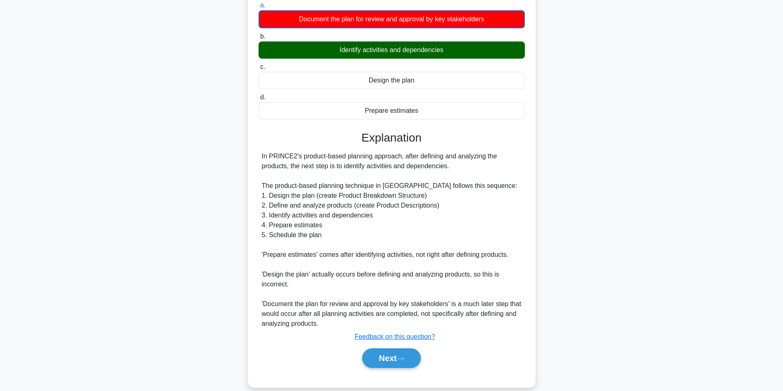
scroll to position [97, 0]
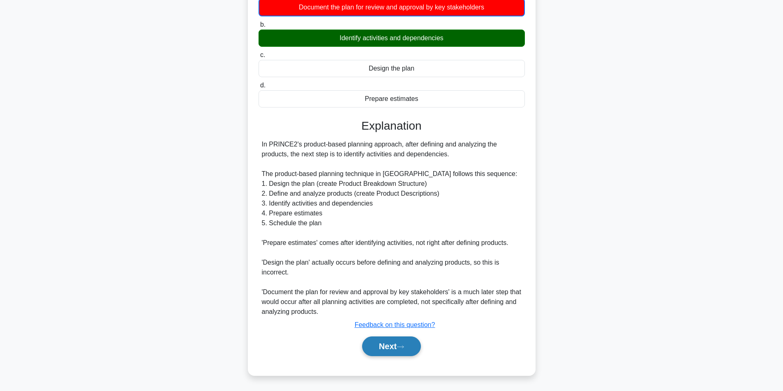
click at [381, 346] on button "Next" at bounding box center [391, 347] width 59 height 20
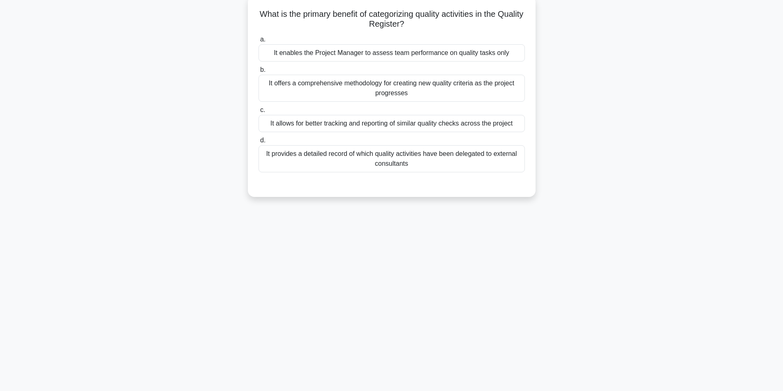
scroll to position [52, 0]
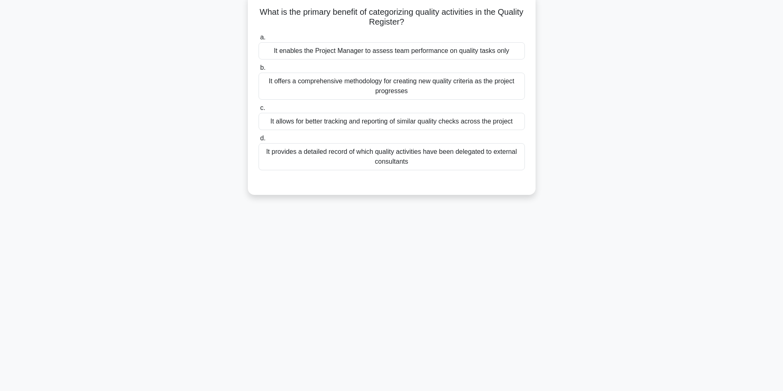
click at [395, 96] on div "It offers a comprehensive methodology for creating new quality criteria as the …" at bounding box center [391, 86] width 266 height 27
click at [258, 71] on input "b. It offers a comprehensive methodology for creating new quality criteria as t…" at bounding box center [258, 67] width 0 height 5
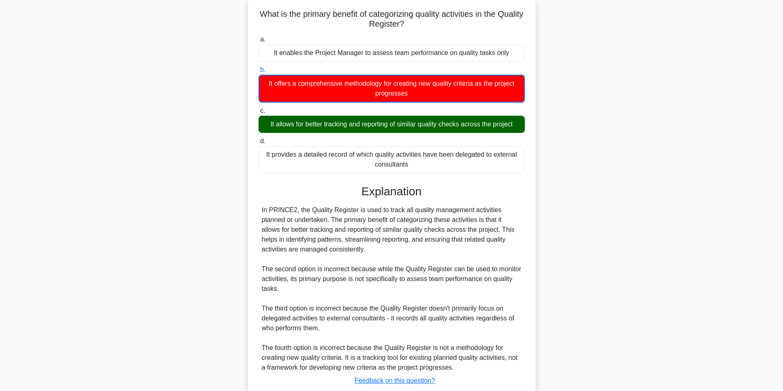
scroll to position [106, 0]
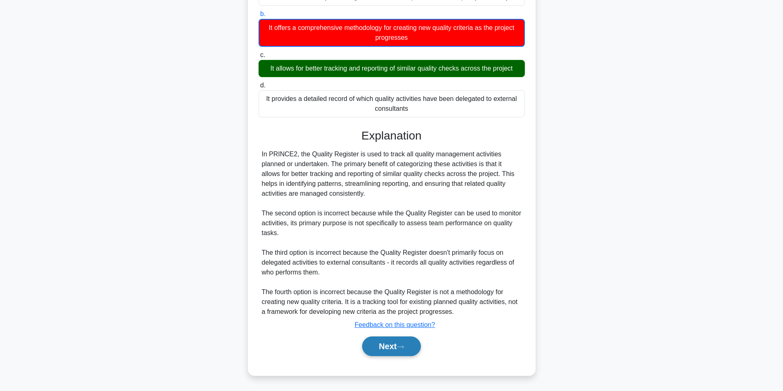
click at [389, 346] on button "Next" at bounding box center [391, 347] width 59 height 20
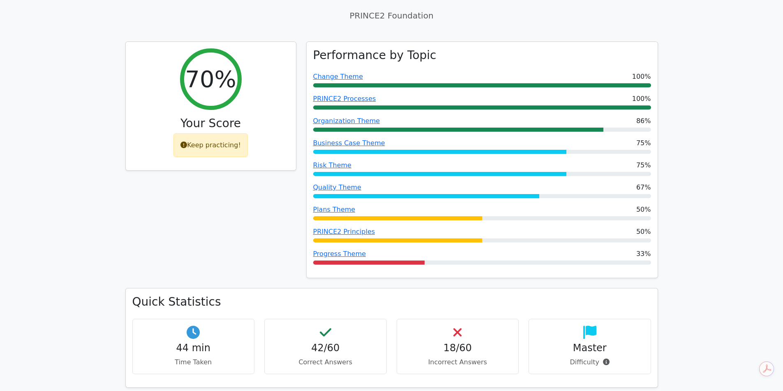
scroll to position [44, 0]
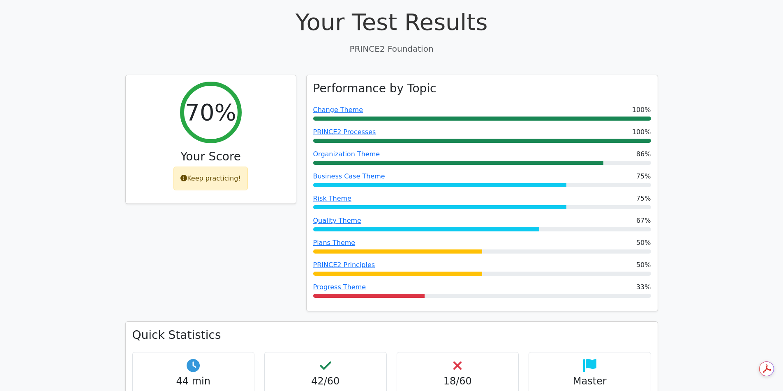
drag, startPoint x: 186, startPoint y: 279, endPoint x: 190, endPoint y: 270, distance: 9.7
click at [186, 278] on div "70% Your Score Keep practicing!" at bounding box center [210, 198] width 181 height 247
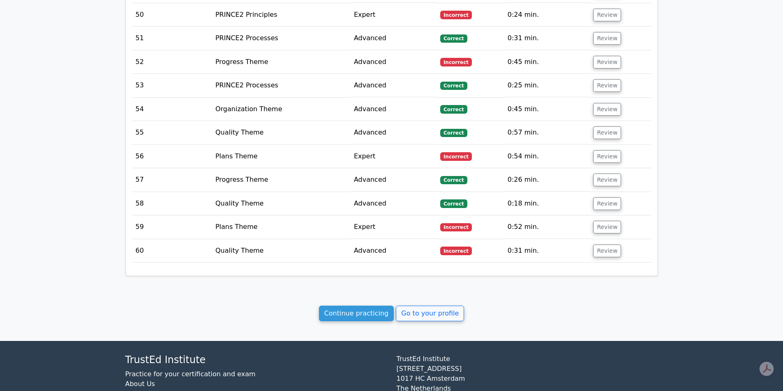
scroll to position [2120, 0]
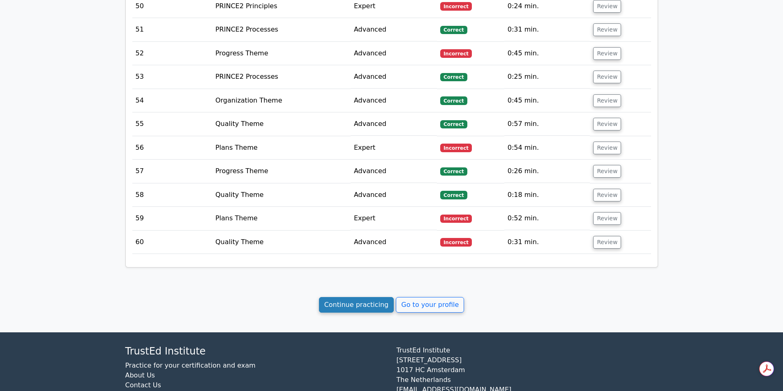
click at [366, 297] on link "Continue practicing" at bounding box center [356, 305] width 75 height 16
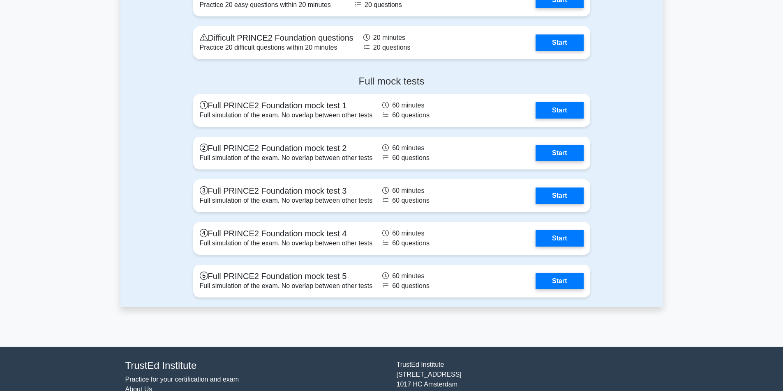
scroll to position [1082, 0]
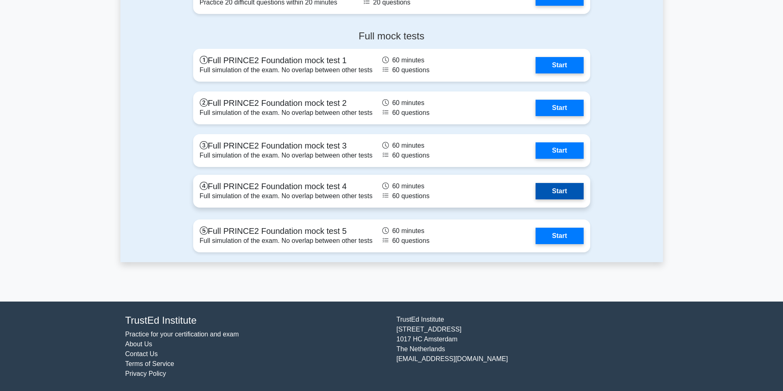
click at [550, 191] on link "Start" at bounding box center [559, 191] width 48 height 16
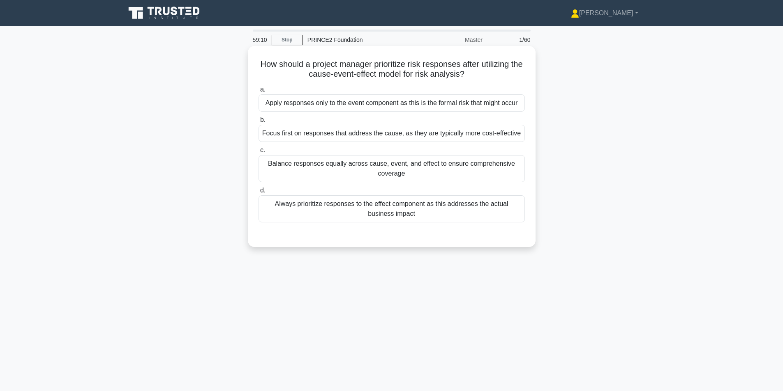
click at [507, 205] on div "Always prioritize responses to the effect component as this addresses the actua…" at bounding box center [391, 209] width 266 height 27
click at [258, 193] on input "d. Always prioritize responses to the effect component as this addresses the ac…" at bounding box center [258, 190] width 0 height 5
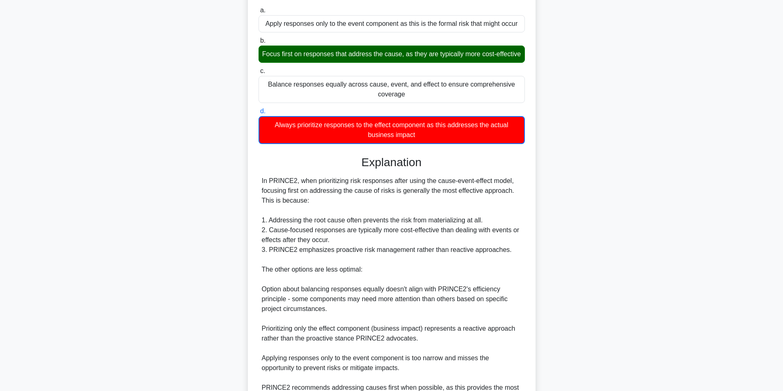
scroll to position [175, 0]
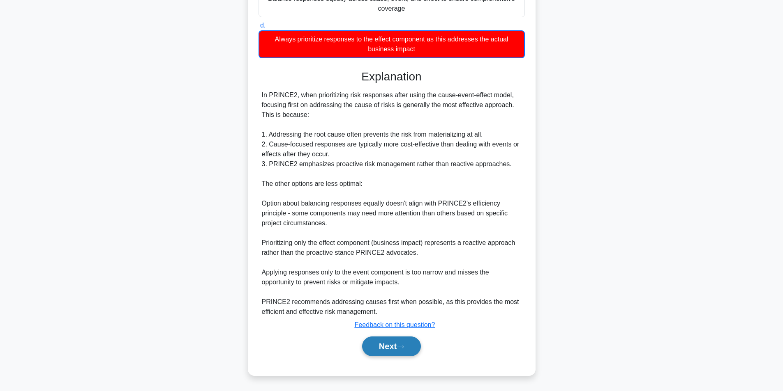
click at [398, 353] on button "Next" at bounding box center [391, 347] width 59 height 20
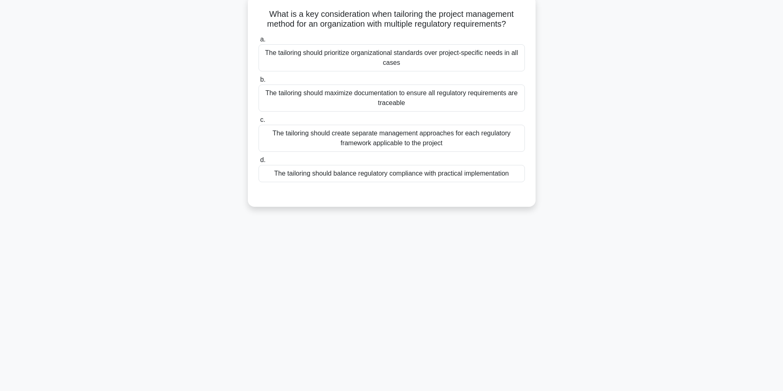
scroll to position [52, 0]
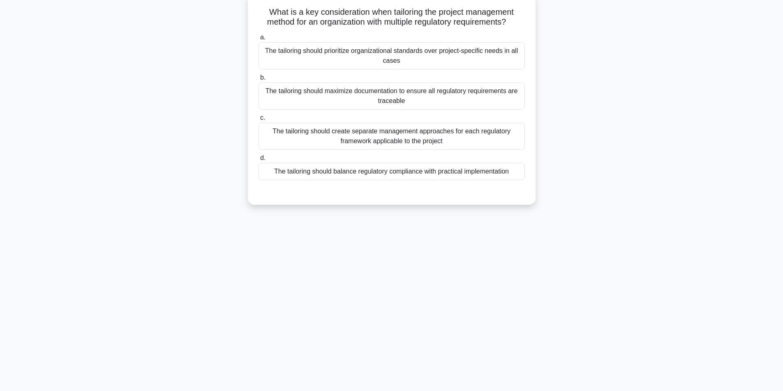
click at [434, 135] on div "The tailoring should create separate management approaches for each regulatory …" at bounding box center [391, 136] width 266 height 27
click at [258, 121] on input "c. The tailoring should create separate management approaches for each regulato…" at bounding box center [258, 117] width 0 height 5
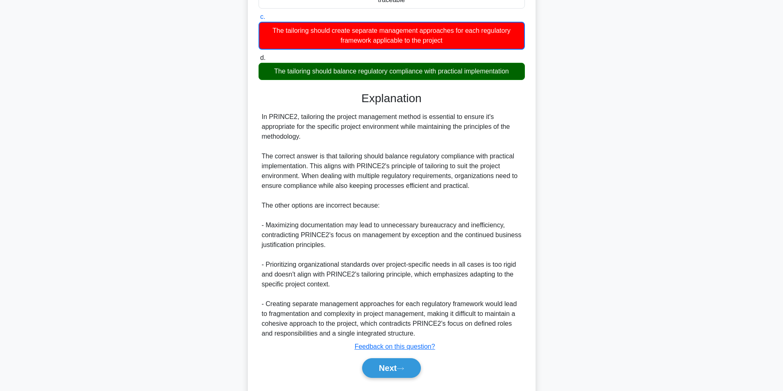
scroll to position [173, 0]
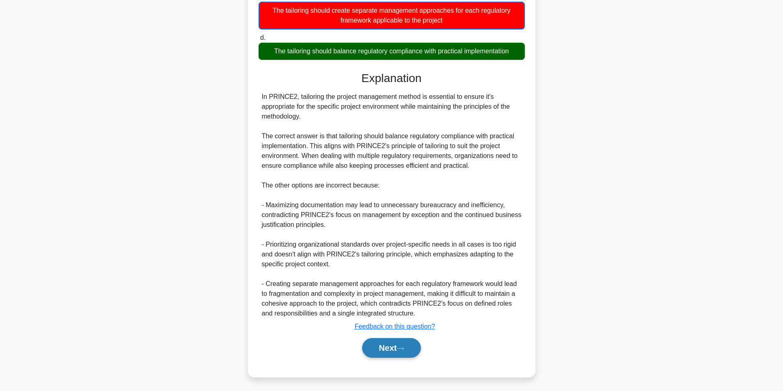
click at [394, 343] on button "Next" at bounding box center [391, 348] width 59 height 20
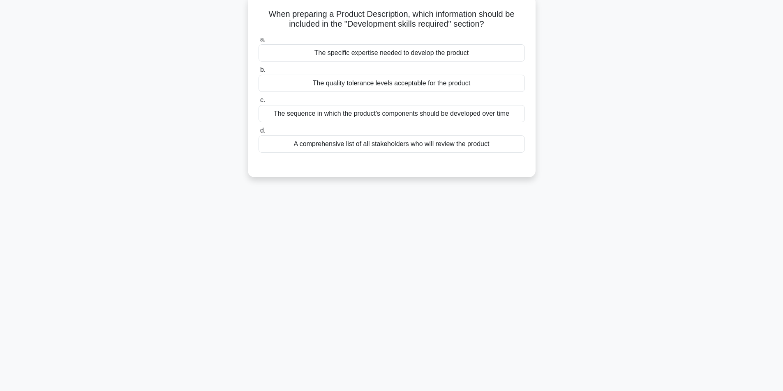
scroll to position [52, 0]
click at [413, 45] on div "The specific expertise needed to develop the product" at bounding box center [391, 50] width 266 height 17
click at [258, 40] on input "a. The specific expertise needed to develop the product" at bounding box center [258, 37] width 0 height 5
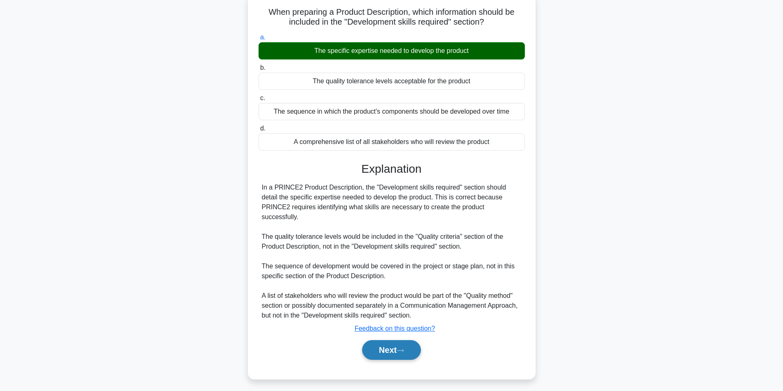
click at [387, 341] on button "Next" at bounding box center [391, 351] width 59 height 20
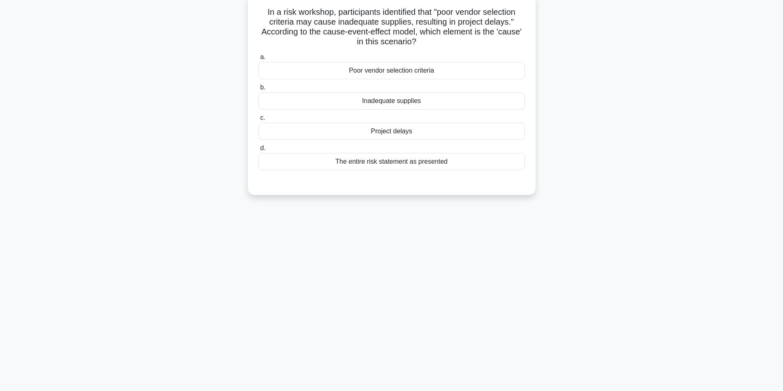
click at [382, 72] on div "Poor vendor selection criteria" at bounding box center [391, 70] width 266 height 17
click at [258, 60] on input "a. Poor vendor selection criteria" at bounding box center [258, 57] width 0 height 5
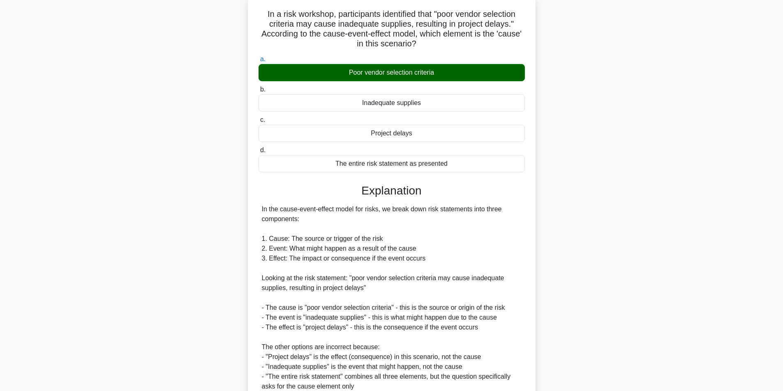
click at [591, 322] on div "In a risk workshop, participants identified that "poor vendor selection criteri…" at bounding box center [391, 228] width 542 height 465
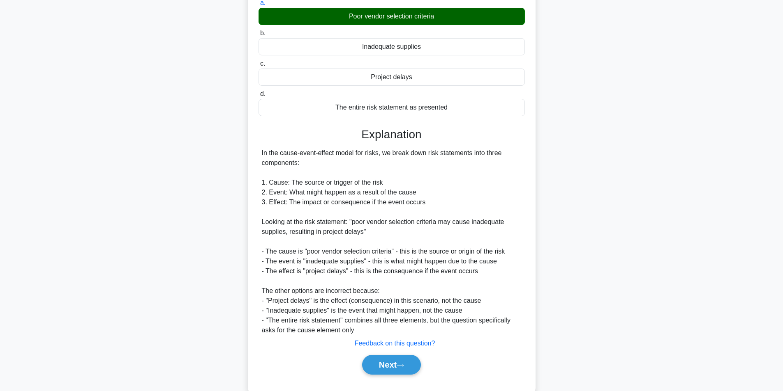
scroll to position [125, 0]
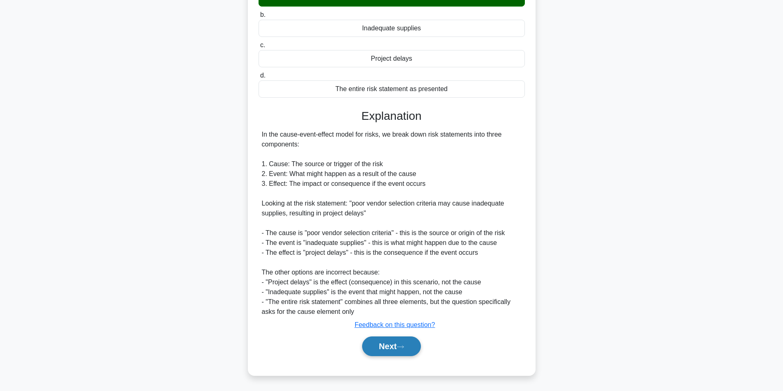
click at [393, 352] on button "Next" at bounding box center [391, 347] width 59 height 20
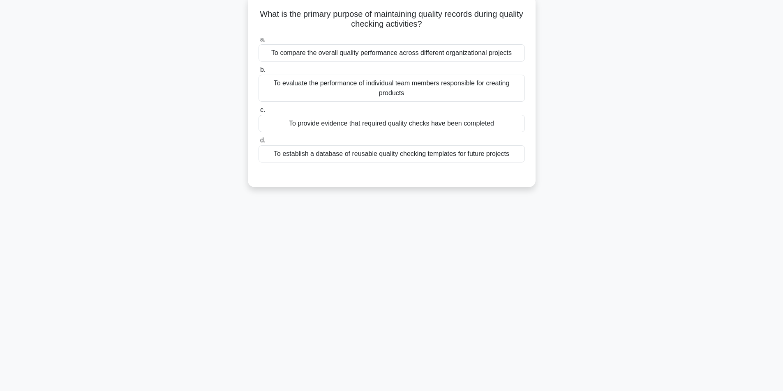
scroll to position [52, 0]
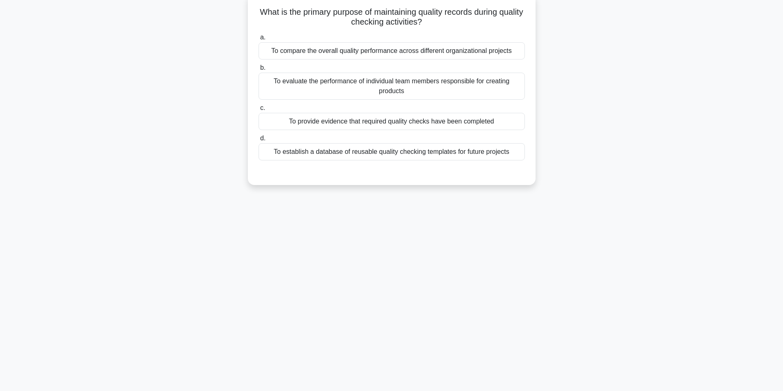
click at [378, 125] on div "To provide evidence that required quality checks have been completed" at bounding box center [391, 121] width 266 height 17
click at [258, 111] on input "c. To provide evidence that required quality checks have been completed" at bounding box center [258, 108] width 0 height 5
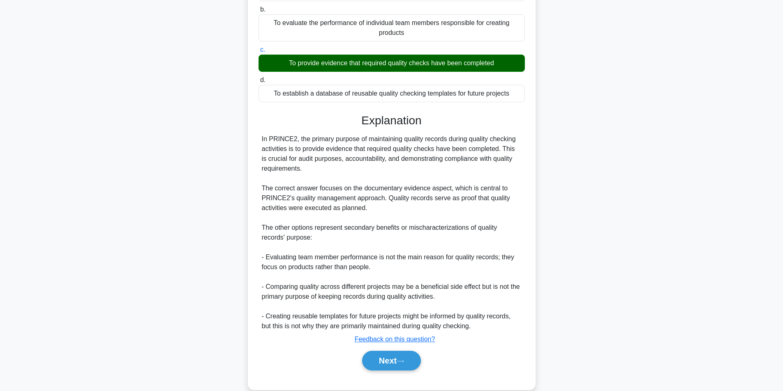
scroll to position [125, 0]
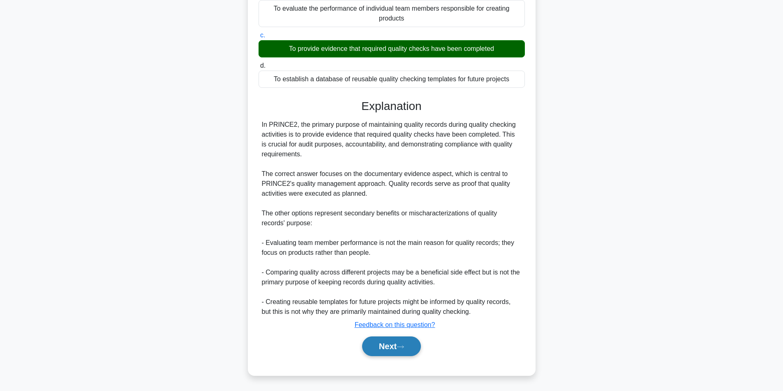
click at [396, 344] on button "Next" at bounding box center [391, 347] width 59 height 20
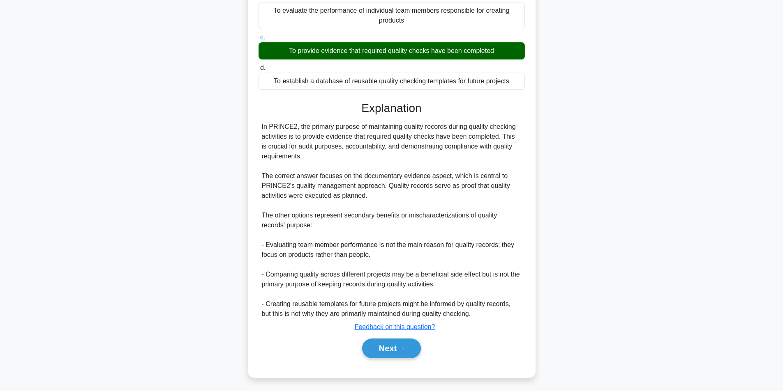
scroll to position [52, 0]
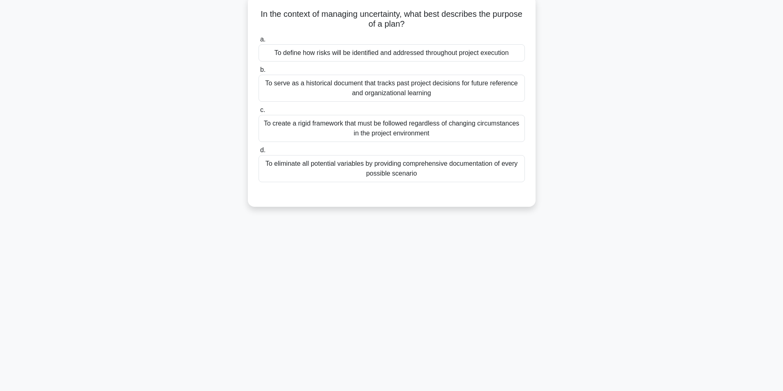
click at [630, 285] on div "55:00 Stop PRINCE2 Foundation Master 6/60 In the context of managing uncertaint…" at bounding box center [391, 182] width 542 height 411
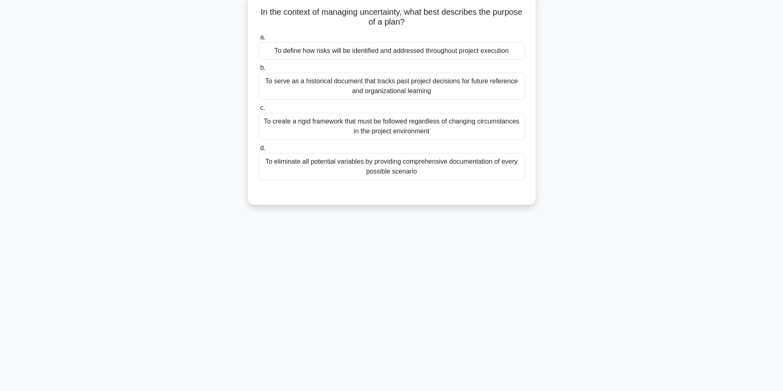
click at [450, 51] on div "To define how risks will be identified and addressed throughout project executi…" at bounding box center [391, 50] width 266 height 17
click at [258, 40] on input "a. To define how risks will be identified and addressed throughout project exec…" at bounding box center [258, 37] width 0 height 5
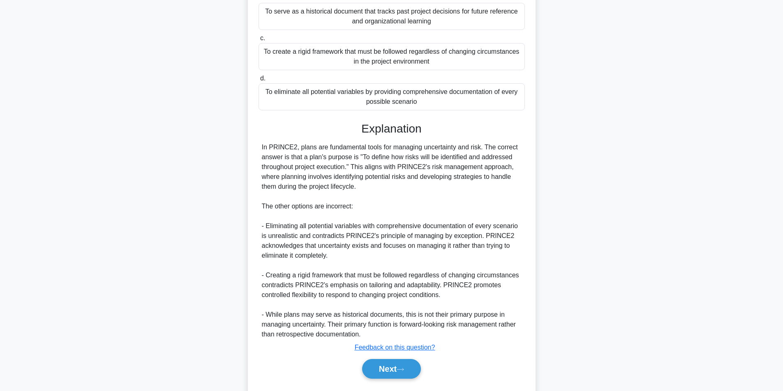
scroll to position [145, 0]
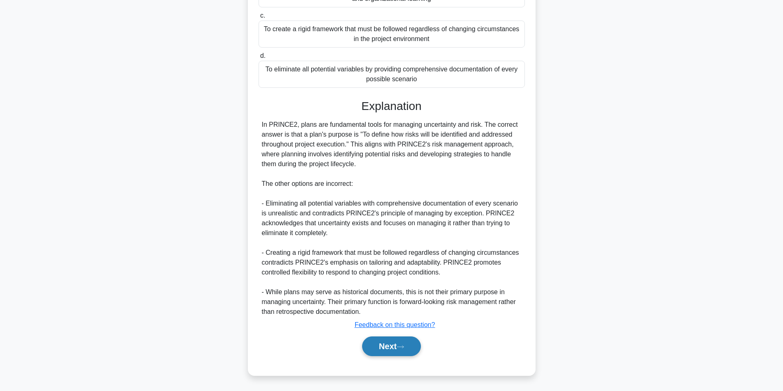
click at [395, 341] on button "Next" at bounding box center [391, 347] width 59 height 20
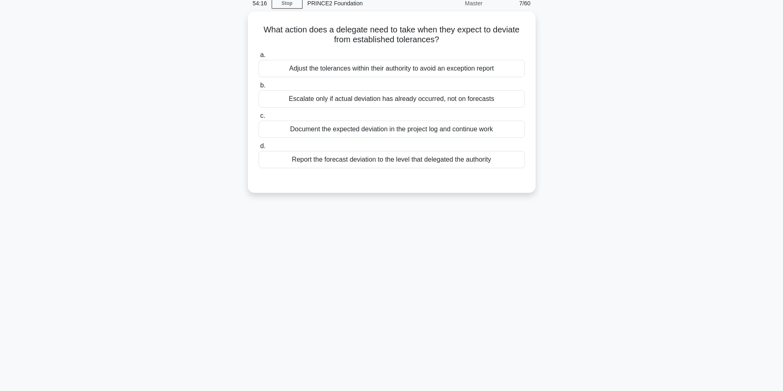
scroll to position [52, 0]
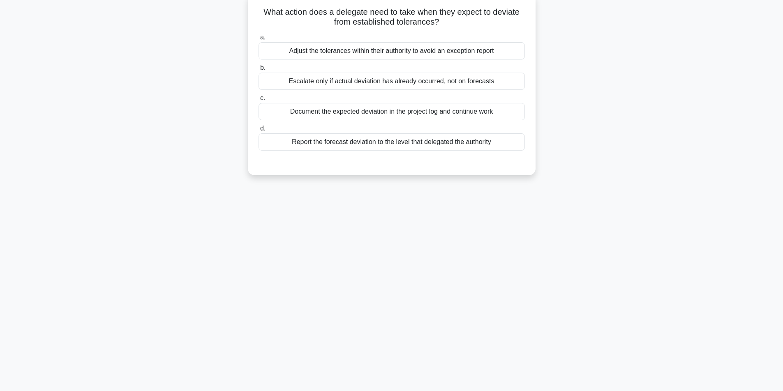
click at [446, 146] on div "Report the forecast deviation to the level that delegated the authority" at bounding box center [391, 141] width 266 height 17
click at [258, 131] on input "d. Report the forecast deviation to the level that delegated the authority" at bounding box center [258, 128] width 0 height 5
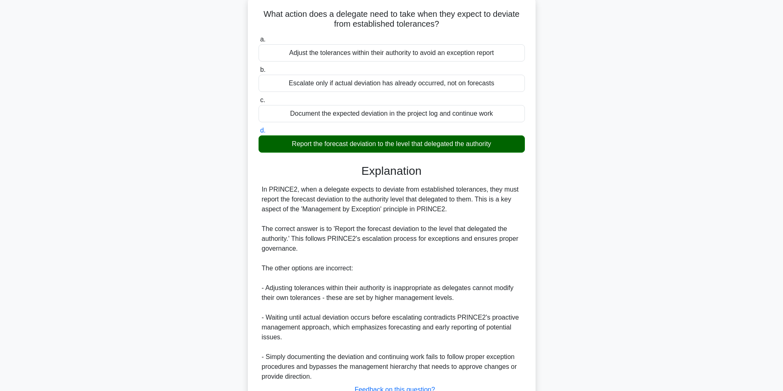
scroll to position [115, 0]
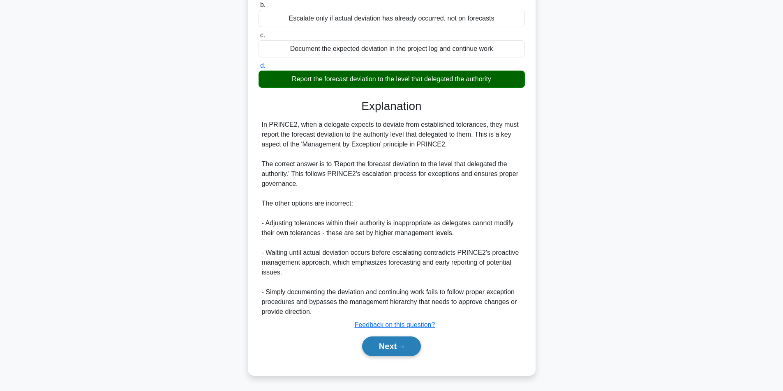
click at [390, 344] on button "Next" at bounding box center [391, 347] width 59 height 20
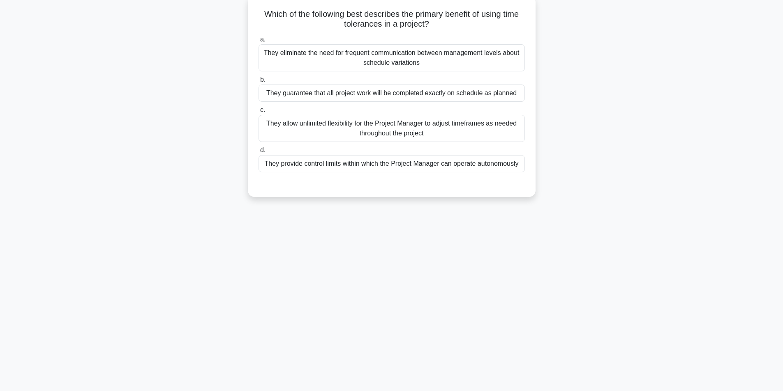
scroll to position [52, 0]
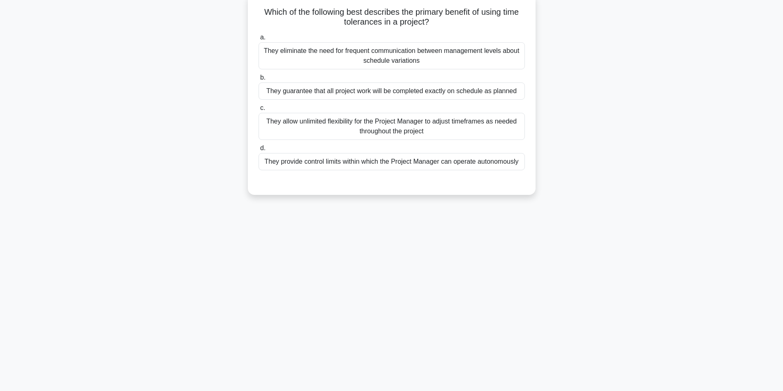
click at [443, 163] on div "They provide control limits within which the Project Manager can operate autono…" at bounding box center [391, 161] width 266 height 17
click at [258, 151] on input "d. They provide control limits within which the Project Manager can operate aut…" at bounding box center [258, 148] width 0 height 5
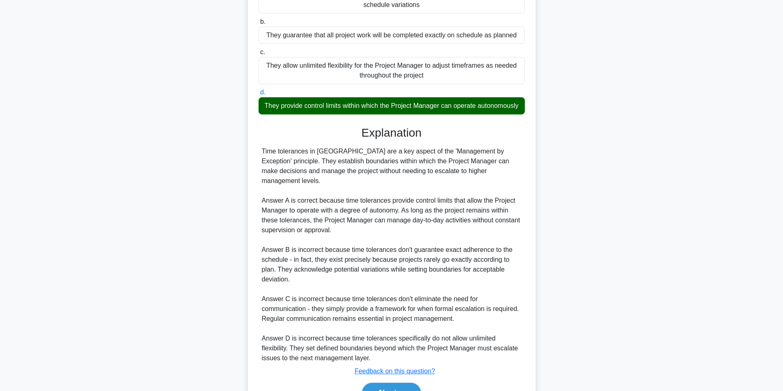
scroll to position [155, 0]
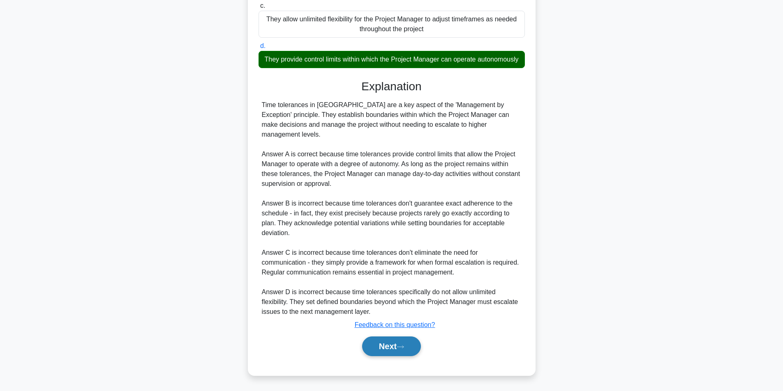
click at [400, 346] on icon at bounding box center [399, 347] width 7 height 5
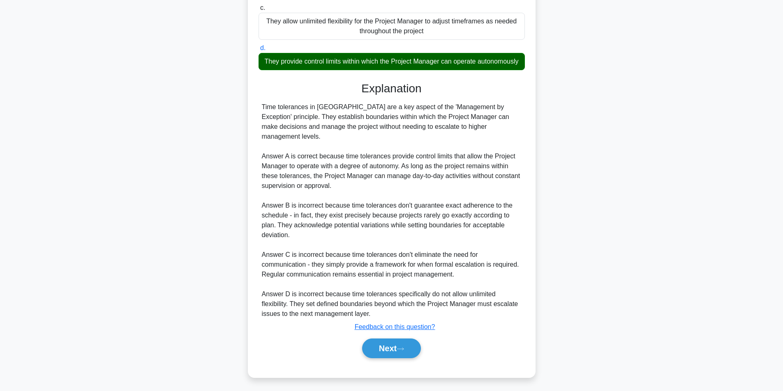
scroll to position [52, 0]
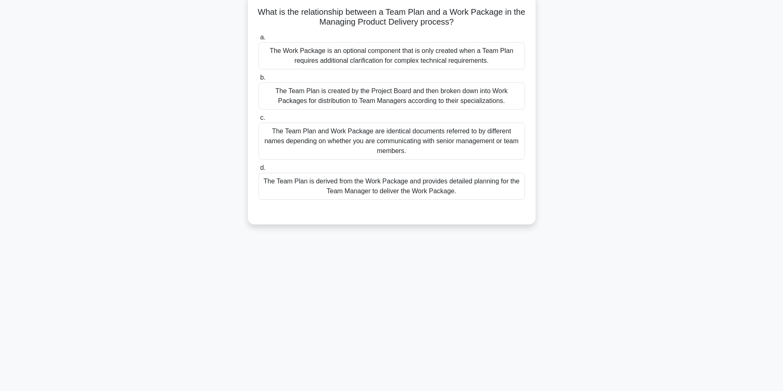
click at [470, 193] on div "The Team Plan is derived from the Work Package and provides detailed planning f…" at bounding box center [391, 186] width 266 height 27
click at [258, 171] on input "d. The Team Plan is derived from the Work Package and provides detailed plannin…" at bounding box center [258, 168] width 0 height 5
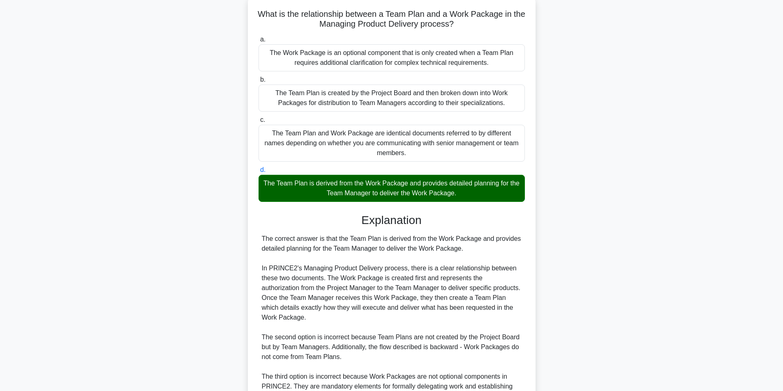
scroll to position [175, 0]
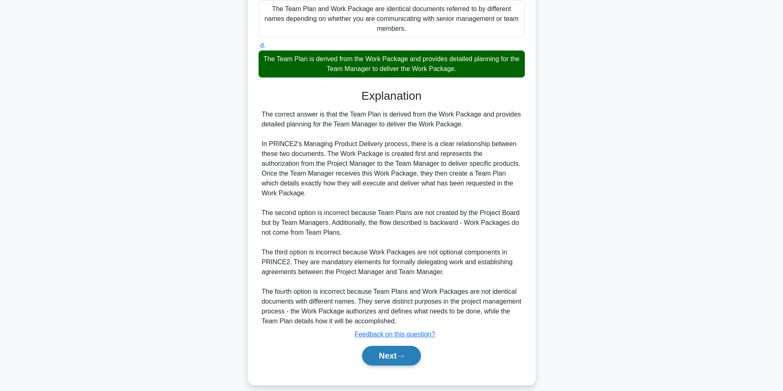
click at [387, 346] on button "Next" at bounding box center [391, 356] width 59 height 20
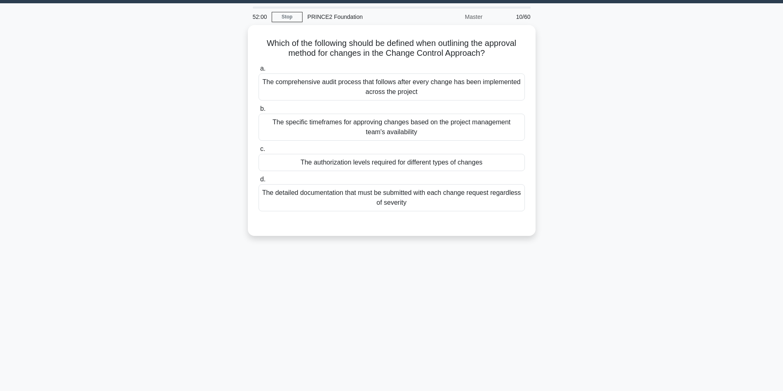
scroll to position [25, 0]
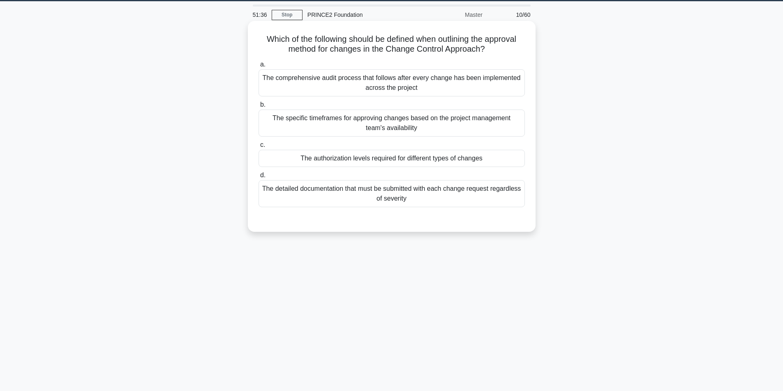
click at [456, 149] on label "c. The authorization levels required for different types of changes" at bounding box center [391, 153] width 266 height 27
click at [258, 148] on input "c. The authorization levels required for different types of changes" at bounding box center [258, 145] width 0 height 5
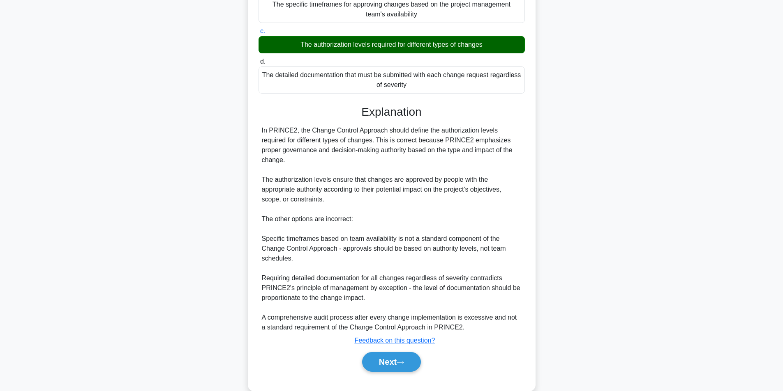
scroll to position [145, 0]
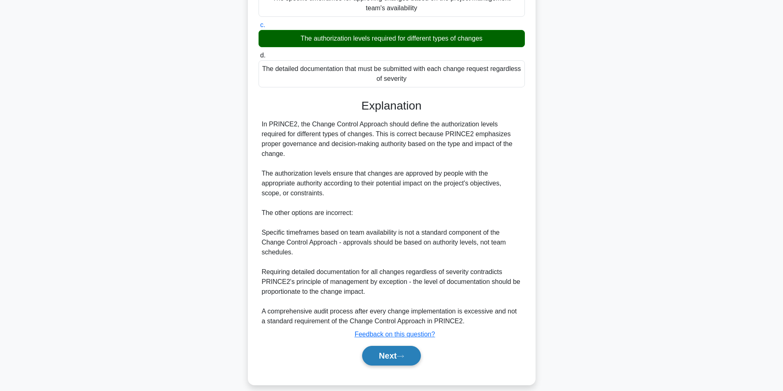
click at [403, 346] on button "Next" at bounding box center [391, 356] width 59 height 20
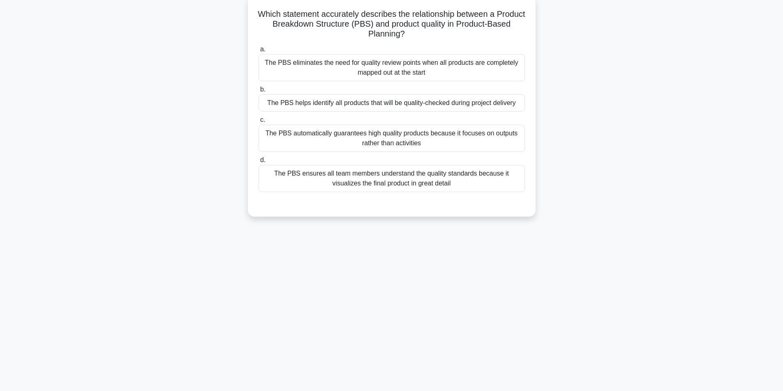
click at [403, 341] on div "51:11 Stop PRINCE2 Foundation Master 11/60 Which statement accurately describes…" at bounding box center [391, 182] width 542 height 411
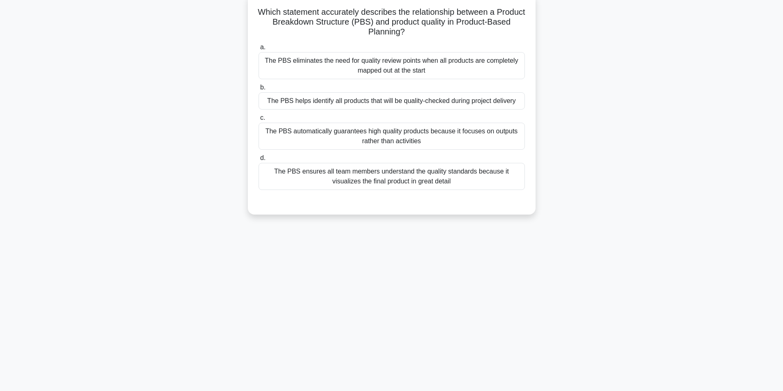
click at [447, 103] on div "The PBS helps identify all products that will be quality-checked during project…" at bounding box center [391, 100] width 266 height 17
click at [258, 90] on input "b. The PBS helps identify all products that will be quality-checked during proj…" at bounding box center [258, 87] width 0 height 5
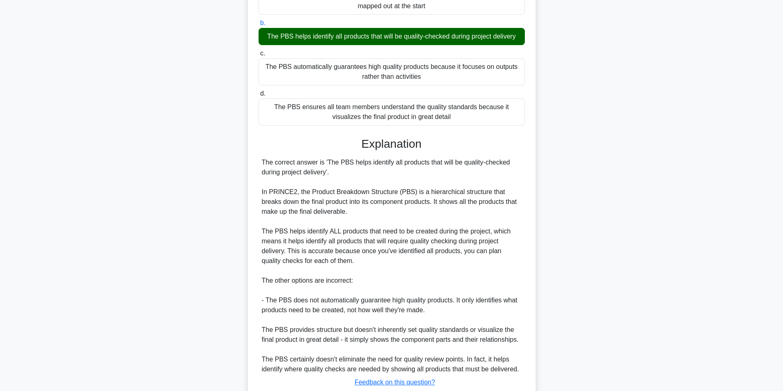
scroll to position [175, 0]
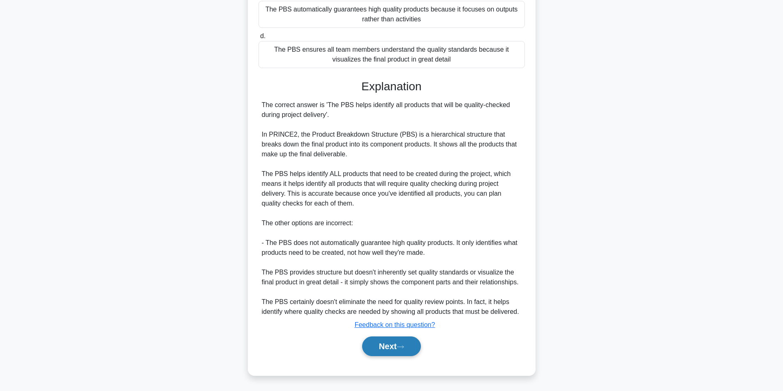
click at [399, 348] on button "Next" at bounding box center [391, 347] width 59 height 20
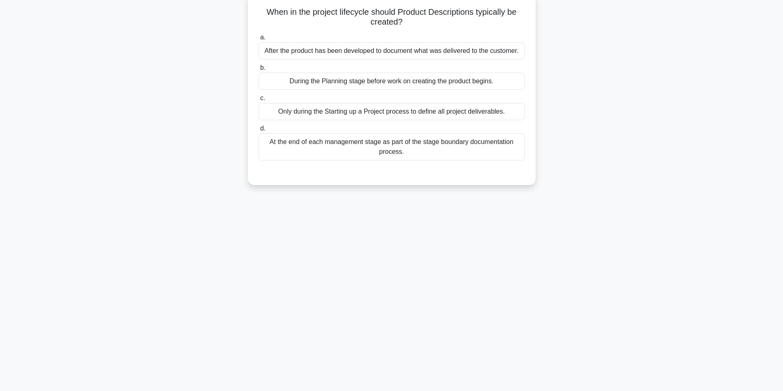
click at [365, 113] on div "Only during the Starting up a Project process to define all project deliverable…" at bounding box center [391, 111] width 266 height 17
click at [258, 101] on input "c. Only during the Starting up a Project process to define all project delivera…" at bounding box center [258, 98] width 0 height 5
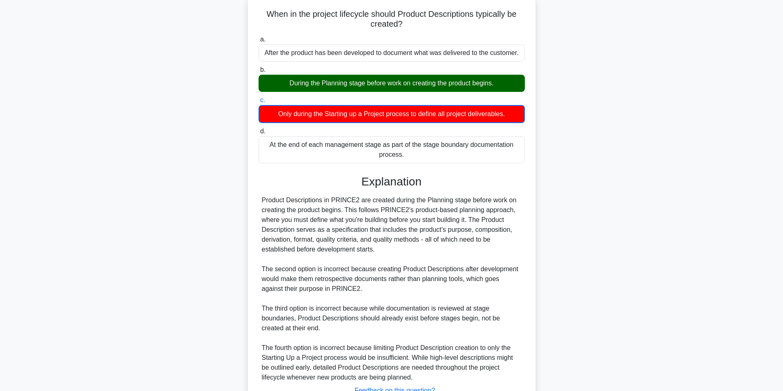
scroll to position [116, 0]
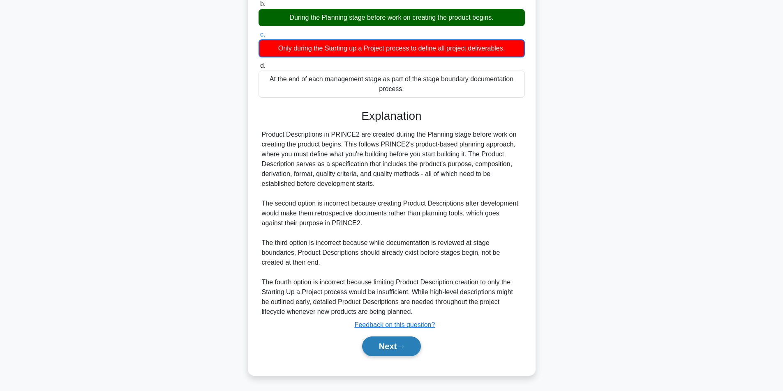
click at [402, 345] on icon at bounding box center [399, 347] width 7 height 5
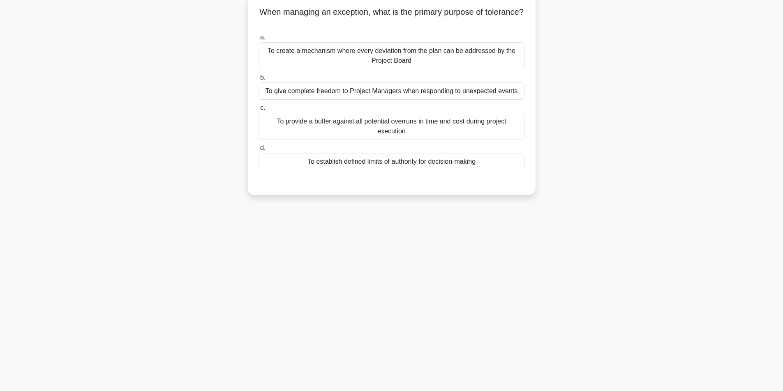
click at [401, 170] on div "To establish defined limits of authority for decision-making" at bounding box center [391, 161] width 266 height 17
click at [258, 151] on input "d. To establish defined limits of authority for decision-making" at bounding box center [258, 148] width 0 height 5
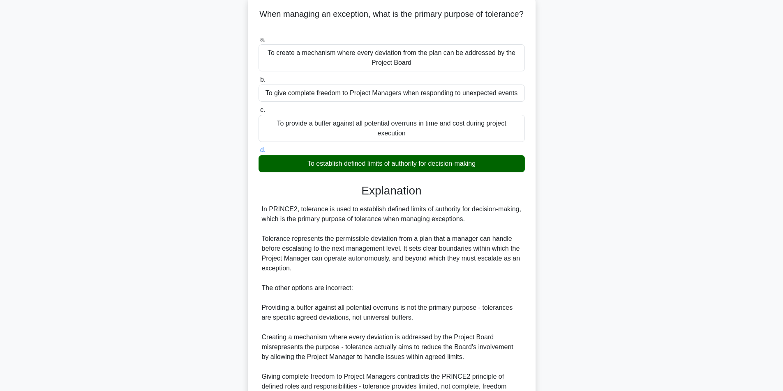
scroll to position [135, 0]
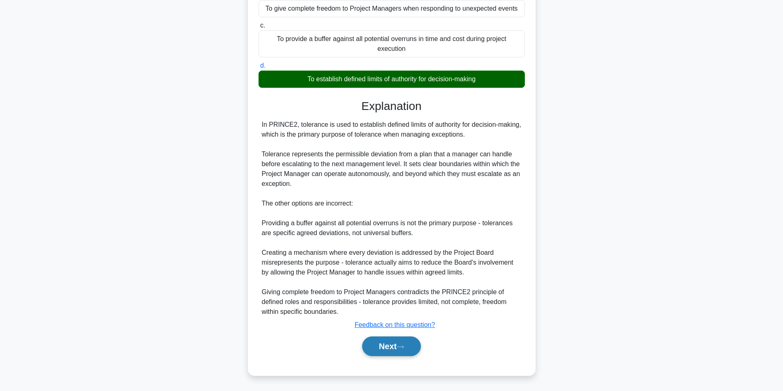
click at [407, 344] on button "Next" at bounding box center [391, 347] width 59 height 20
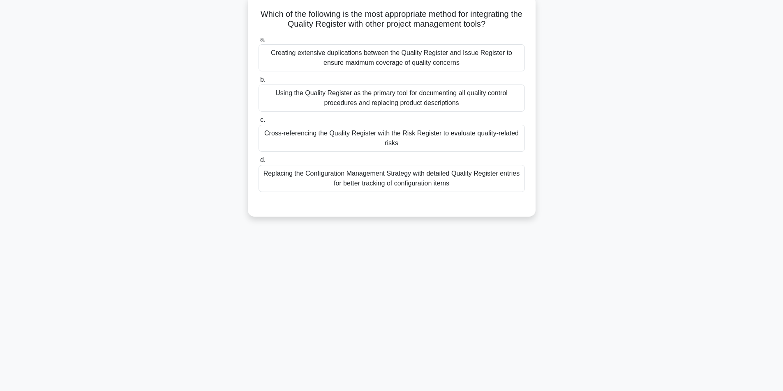
scroll to position [52, 0]
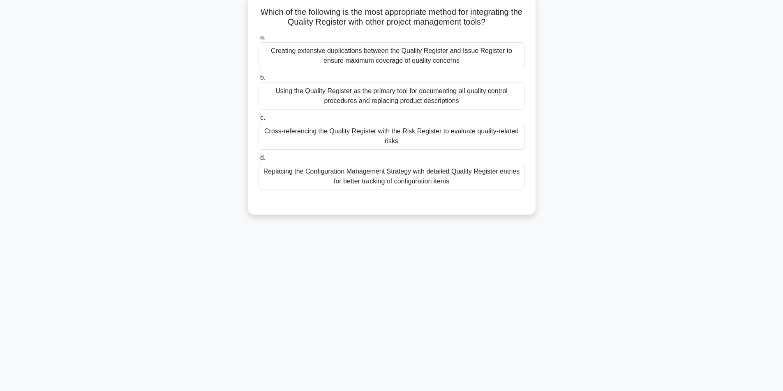
click at [331, 137] on div "Cross-referencing the Quality Register with the Risk Register to evaluate quali…" at bounding box center [391, 136] width 266 height 27
click at [258, 121] on input "c. Cross-referencing the Quality Register with the Risk Register to evaluate qu…" at bounding box center [258, 117] width 0 height 5
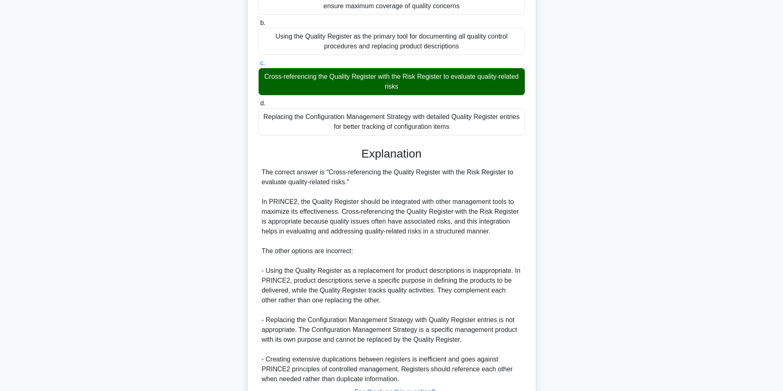
scroll to position [175, 0]
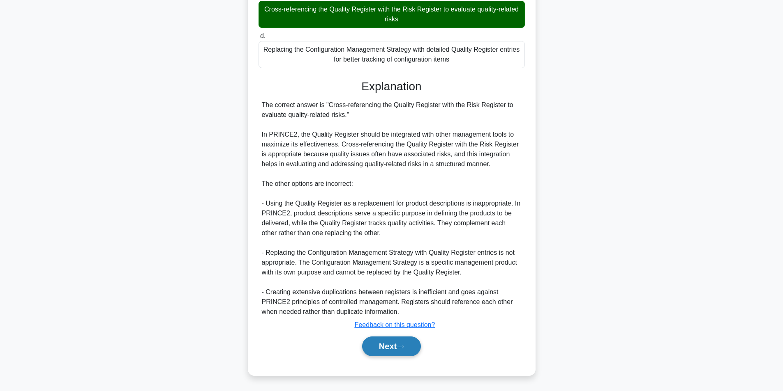
click at [396, 346] on button "Next" at bounding box center [391, 347] width 59 height 20
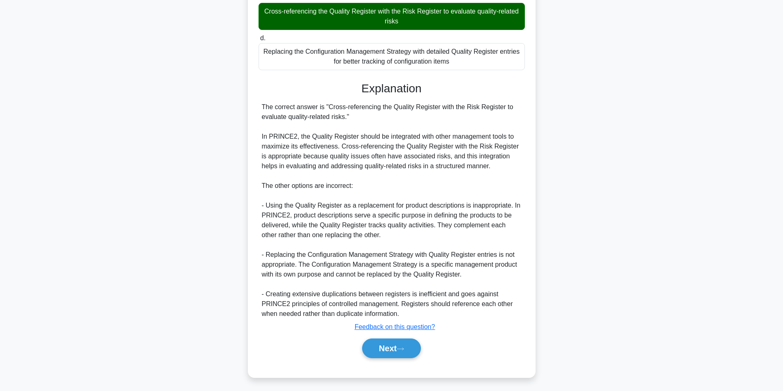
scroll to position [52, 0]
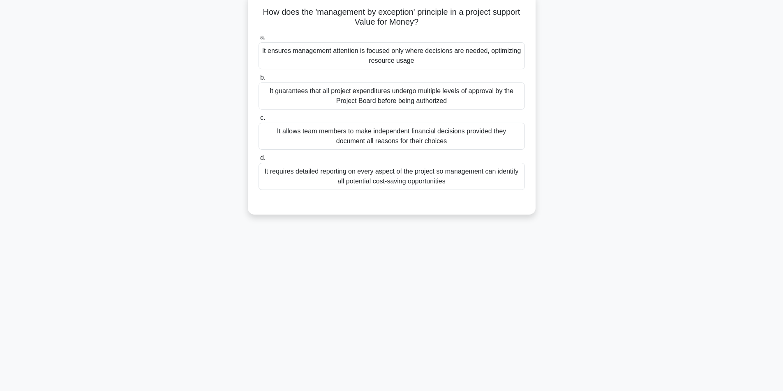
click at [465, 62] on div "It ensures management attention is focused only where decisions are needed, opt…" at bounding box center [391, 55] width 266 height 27
click at [258, 40] on input "a. It ensures management attention is focused only where decisions are needed, …" at bounding box center [258, 37] width 0 height 5
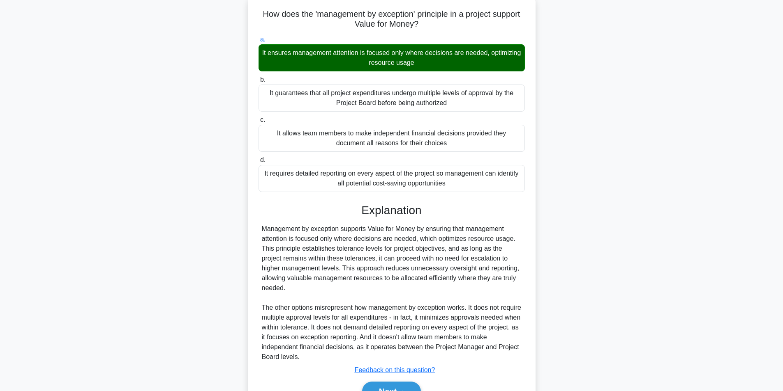
scroll to position [96, 0]
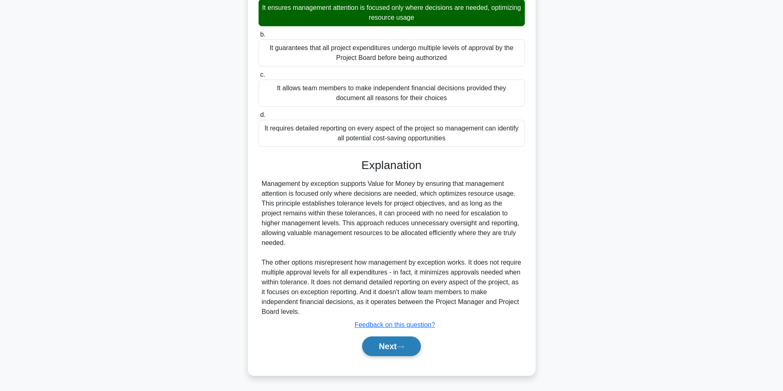
click at [403, 343] on button "Next" at bounding box center [391, 347] width 59 height 20
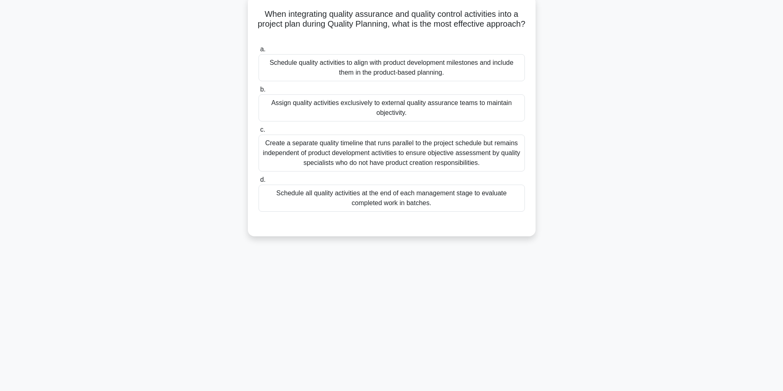
scroll to position [52, 0]
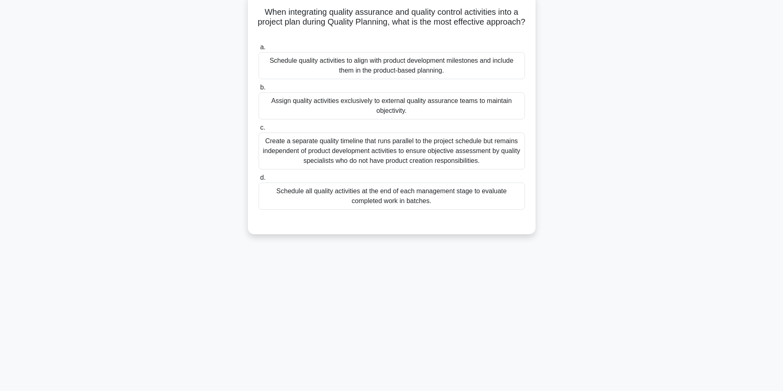
click at [396, 62] on div "Schedule quality activities to align with product development milestones and in…" at bounding box center [391, 65] width 266 height 27
click at [258, 50] on input "a. Schedule quality activities to align with product development milestones and…" at bounding box center [258, 47] width 0 height 5
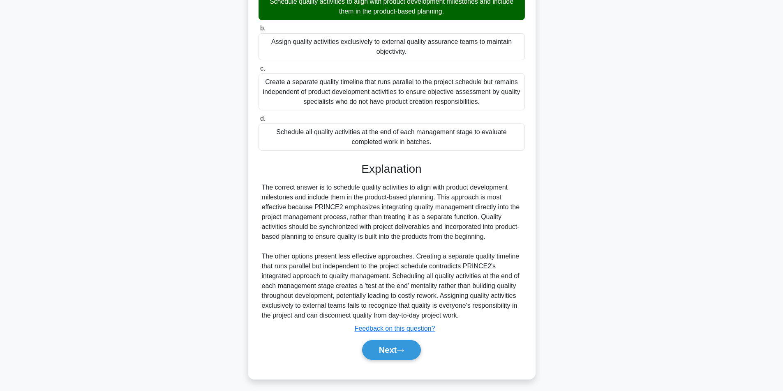
scroll to position [115, 0]
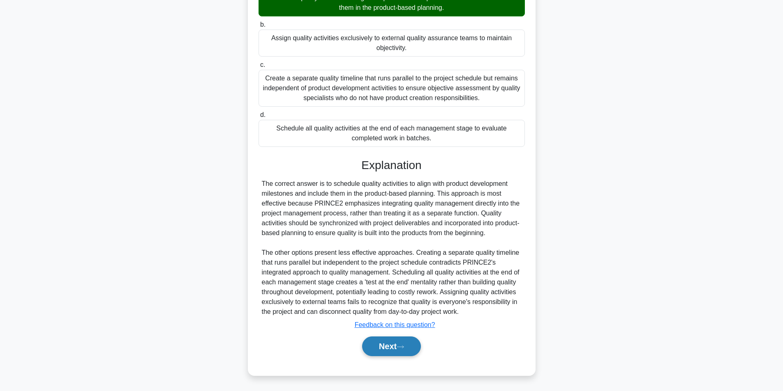
click at [375, 345] on button "Next" at bounding box center [391, 347] width 59 height 20
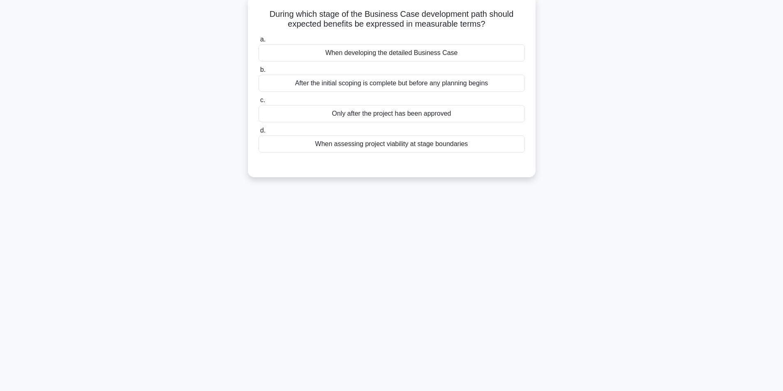
scroll to position [52, 0]
drag, startPoint x: 340, startPoint y: 258, endPoint x: 286, endPoint y: 150, distance: 119.8
click at [286, 150] on div "47:00 Stop PRINCE2 Foundation Master 17/60 During which stage of the Business C…" at bounding box center [391, 182] width 542 height 411
click at [289, 212] on div "46:58 Stop PRINCE2 Foundation Master 17/60 During which stage of the Business C…" at bounding box center [391, 182] width 542 height 411
click at [362, 150] on div "When assessing project viability at stage boundaries" at bounding box center [391, 141] width 266 height 17
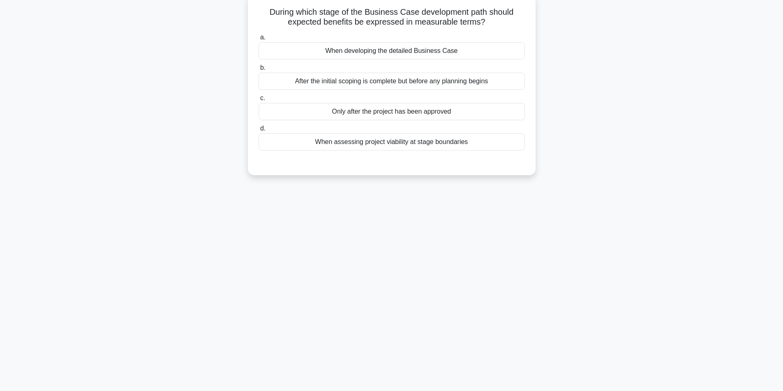
click at [258, 131] on input "d. When assessing project viability at stage boundaries" at bounding box center [258, 128] width 0 height 5
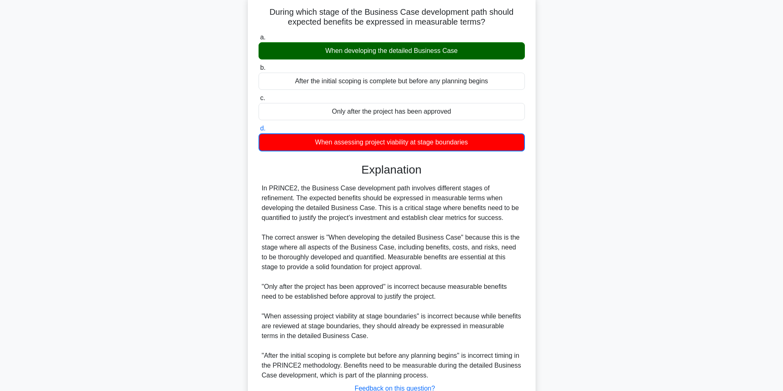
click at [531, 205] on div "During which stage of the Business Case development path should expected benefi…" at bounding box center [391, 216] width 281 height 439
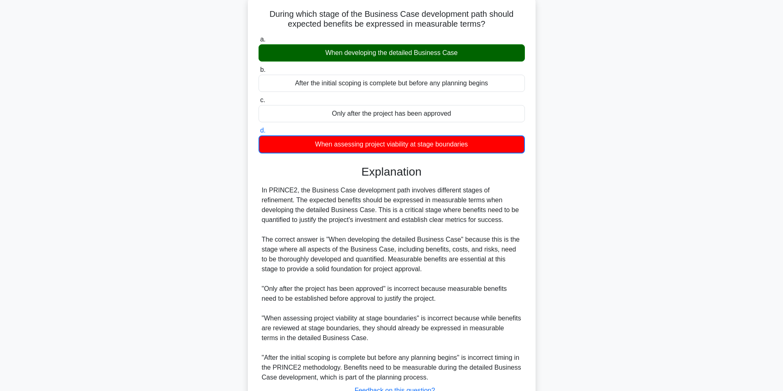
scroll to position [116, 0]
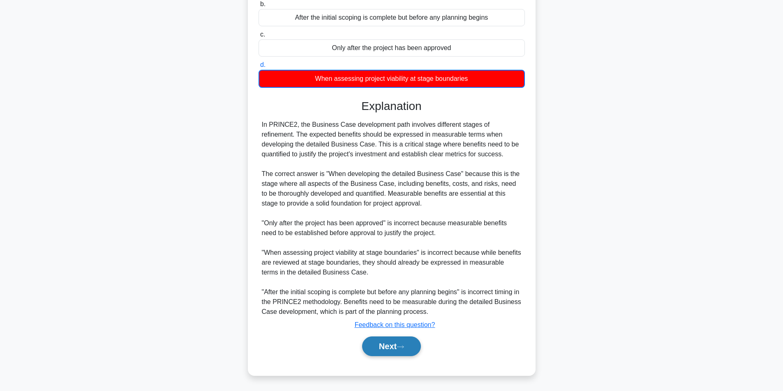
click at [388, 343] on button "Next" at bounding box center [391, 347] width 59 height 20
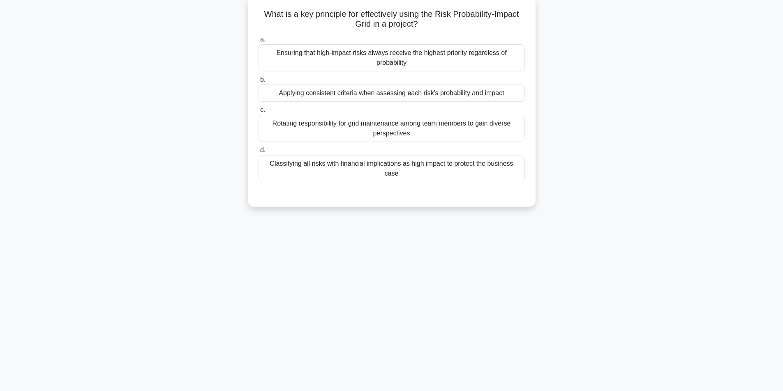
scroll to position [52, 0]
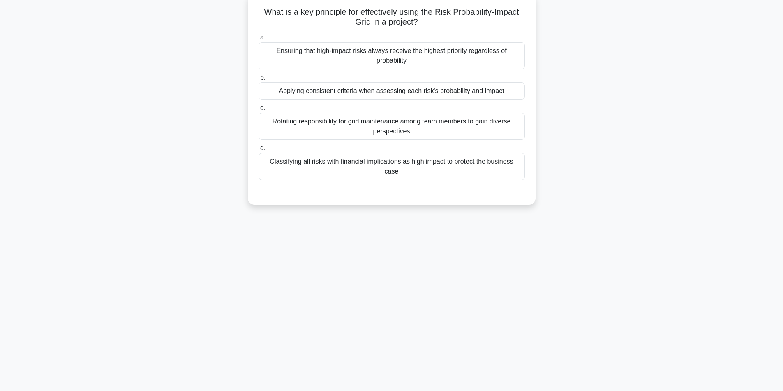
click at [435, 161] on div "Classifying all risks with financial implications as high impact to protect the…" at bounding box center [391, 166] width 266 height 27
click at [258, 151] on input "d. Classifying all risks with financial implications as high impact to protect …" at bounding box center [258, 148] width 0 height 5
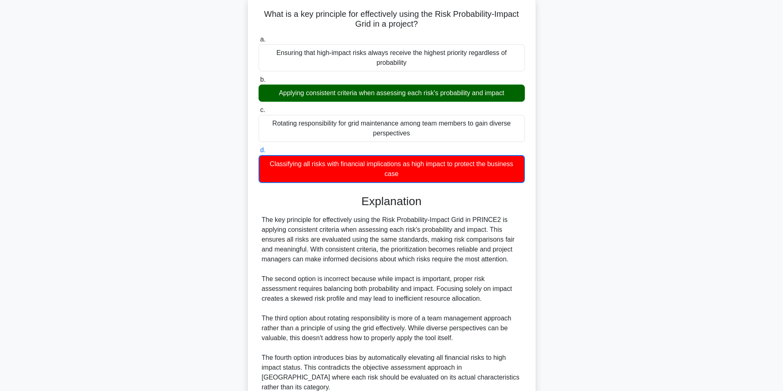
scroll to position [116, 0]
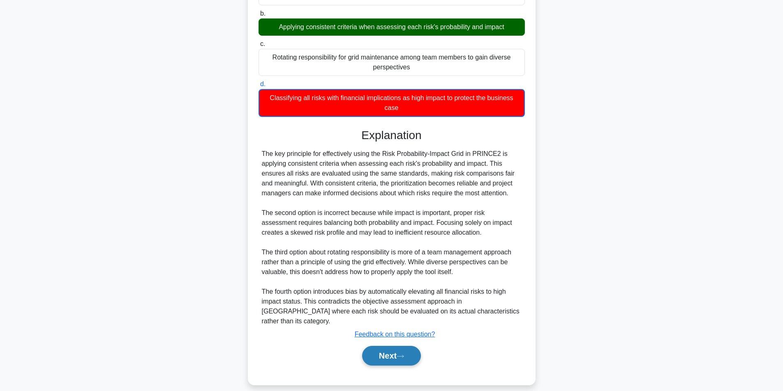
click at [408, 346] on button "Next" at bounding box center [391, 356] width 59 height 20
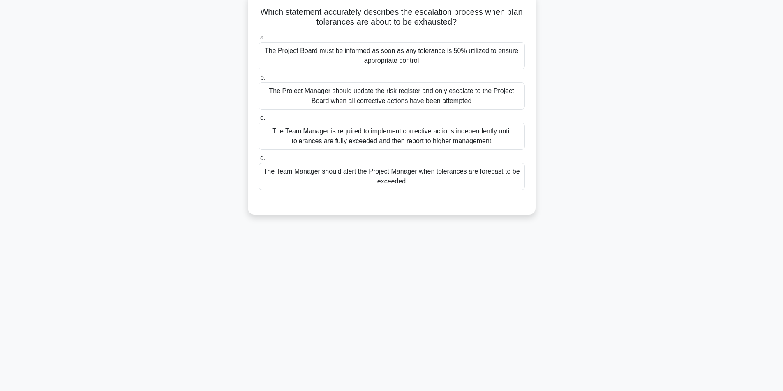
click at [378, 95] on div "The Project Manager should update the risk register and only escalate to the Pr…" at bounding box center [391, 96] width 266 height 27
click at [258, 81] on input "b. The Project Manager should update the risk register and only escalate to the…" at bounding box center [258, 77] width 0 height 5
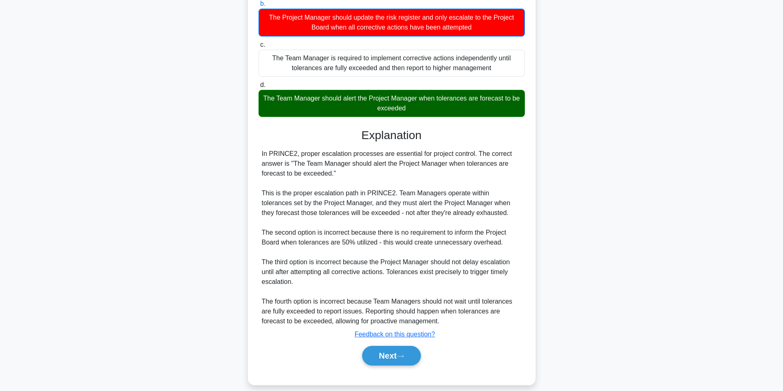
scroll to position [136, 0]
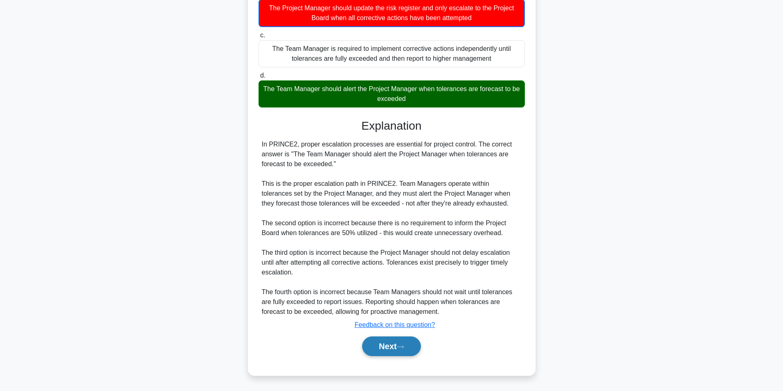
click at [394, 342] on button "Next" at bounding box center [391, 347] width 59 height 20
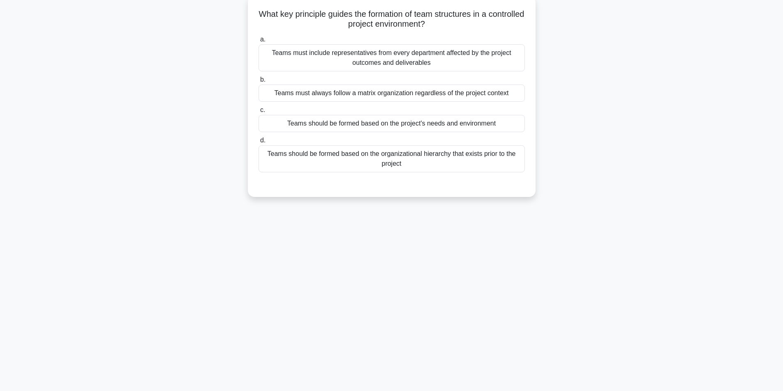
scroll to position [52, 0]
click at [631, 222] on div "45:15 Stop PRINCE2 Foundation Master 20/60 What key principle guides the format…" at bounding box center [391, 182] width 542 height 411
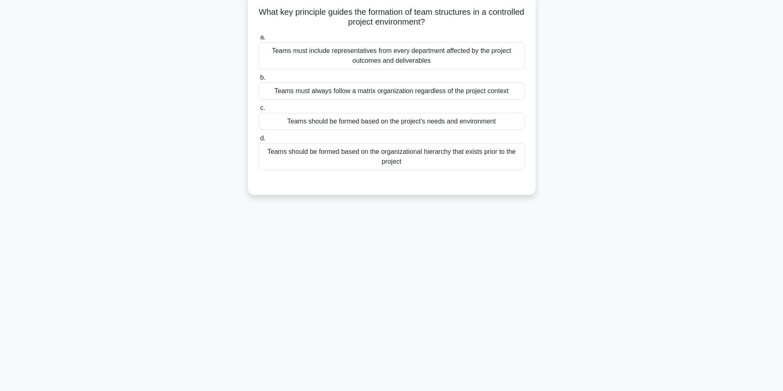
click at [448, 122] on div "Teams should be formed based on the project's needs and environment" at bounding box center [391, 121] width 266 height 17
click at [258, 111] on input "c. Teams should be formed based on the project's needs and environment" at bounding box center [258, 108] width 0 height 5
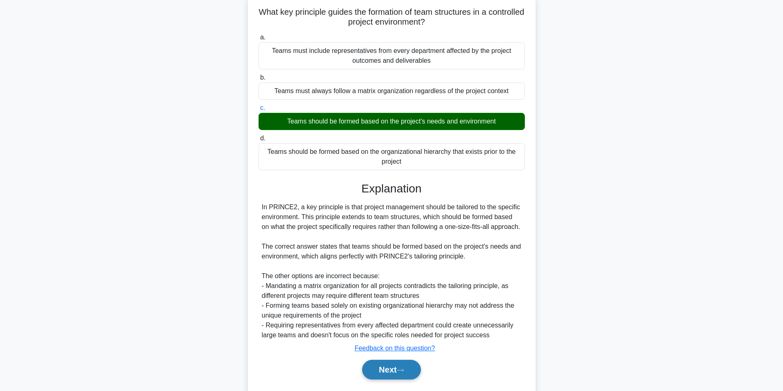
click at [387, 369] on button "Next" at bounding box center [391, 370] width 59 height 20
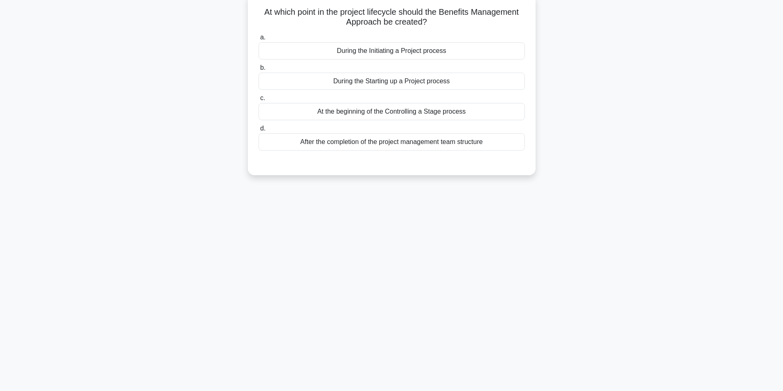
click at [354, 56] on div "During the Initiating a Project process" at bounding box center [391, 50] width 266 height 17
click at [258, 40] on input "a. During the Initiating a Project process" at bounding box center [258, 37] width 0 height 5
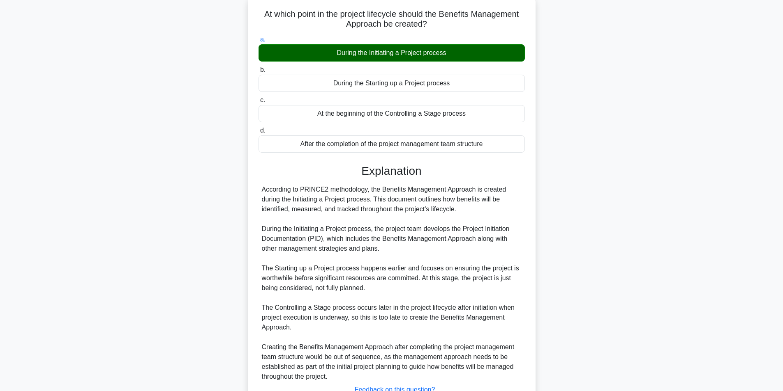
scroll to position [115, 0]
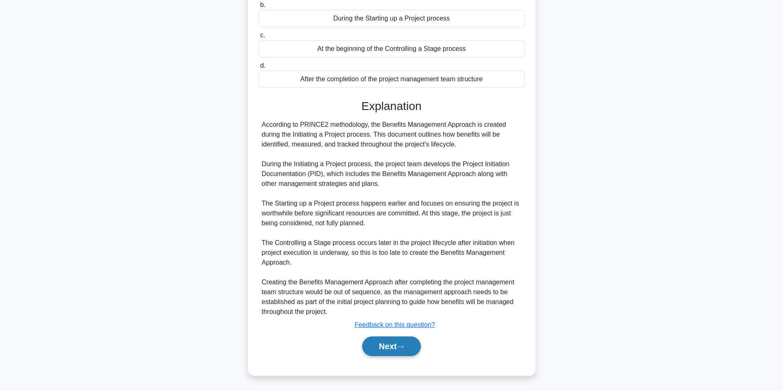
click at [398, 344] on button "Next" at bounding box center [391, 347] width 59 height 20
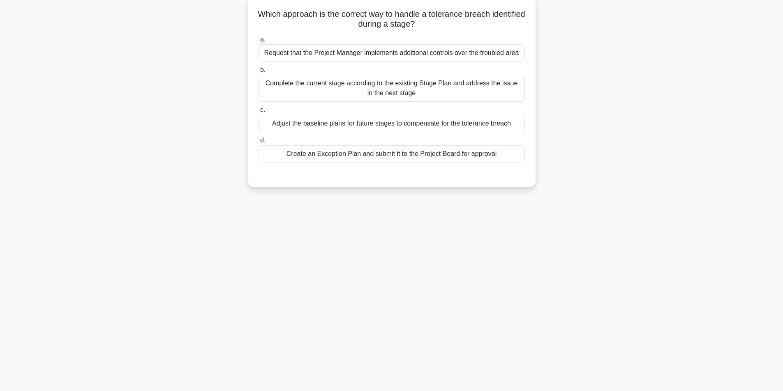
scroll to position [52, 0]
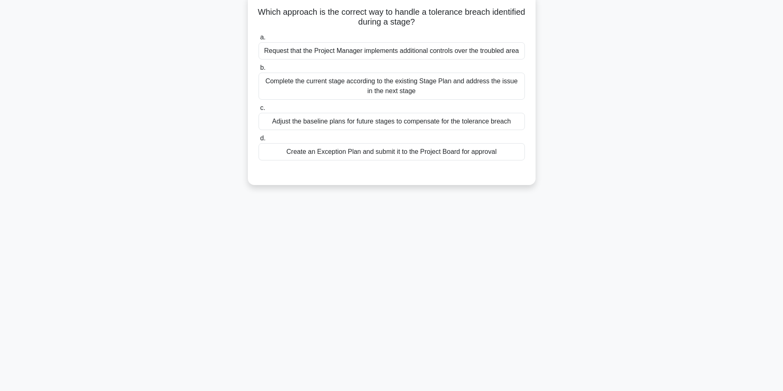
click at [376, 153] on div "Create an Exception Plan and submit it to the Project Board for approval" at bounding box center [391, 151] width 266 height 17
click at [258, 141] on input "d. Create an Exception Plan and submit it to the Project Board for approval" at bounding box center [258, 138] width 0 height 5
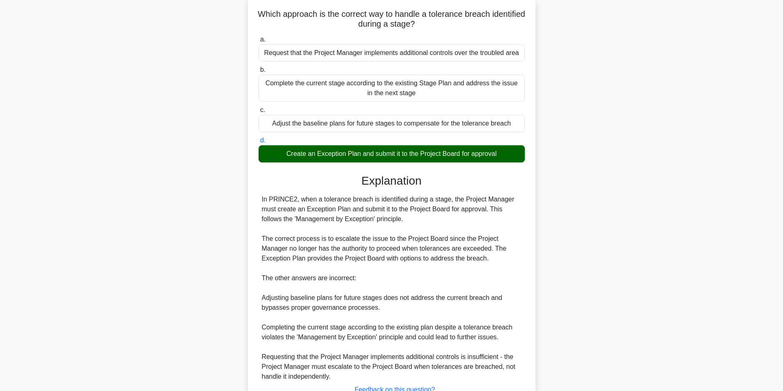
scroll to position [115, 0]
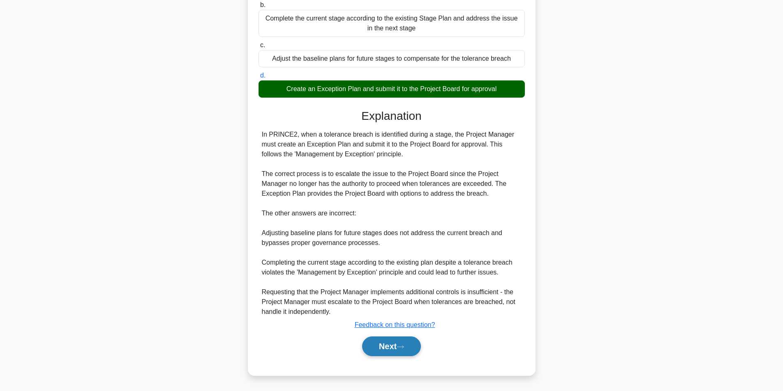
click at [378, 343] on button "Next" at bounding box center [391, 347] width 59 height 20
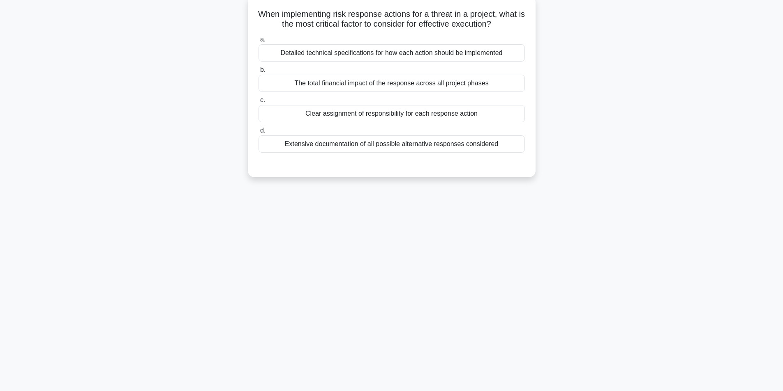
scroll to position [52, 0]
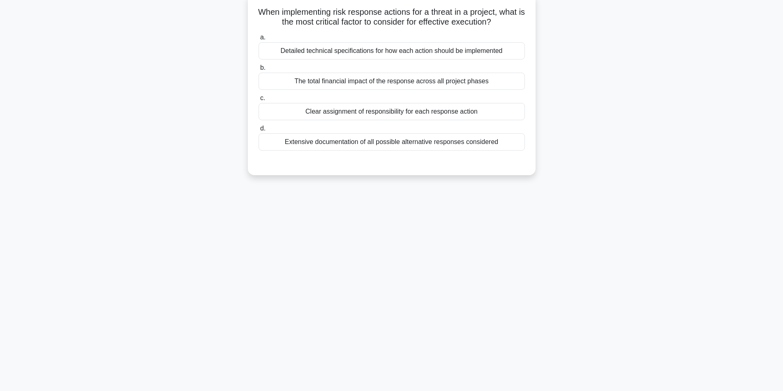
click at [412, 113] on div "Clear assignment of responsibility for each response action" at bounding box center [391, 111] width 266 height 17
click at [404, 112] on div "Clear assignment of responsibility for each response action" at bounding box center [391, 111] width 266 height 17
click at [258, 101] on input "c. Clear assignment of responsibility for each response action" at bounding box center [258, 98] width 0 height 5
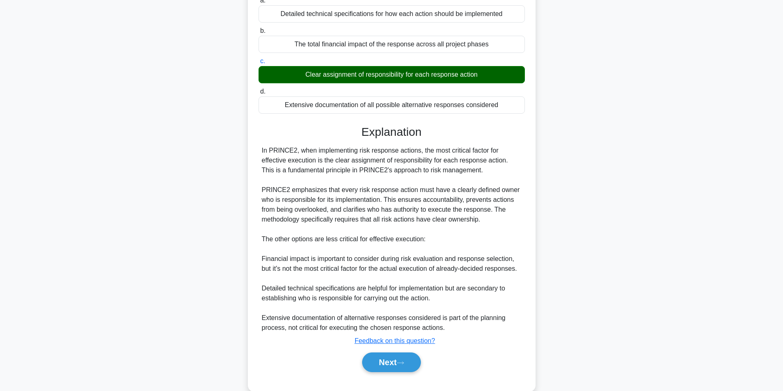
scroll to position [106, 0]
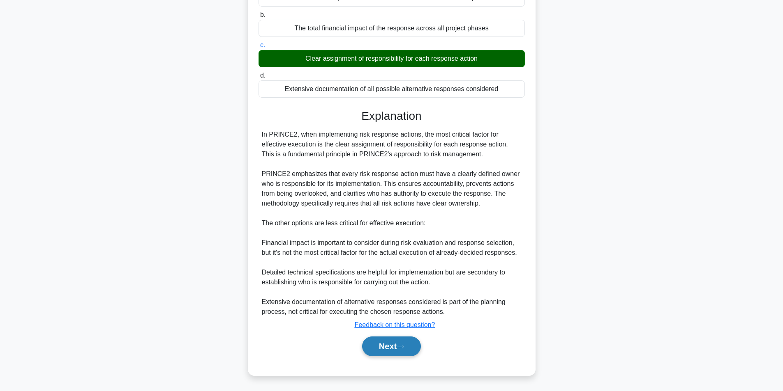
click at [392, 341] on button "Next" at bounding box center [391, 347] width 59 height 20
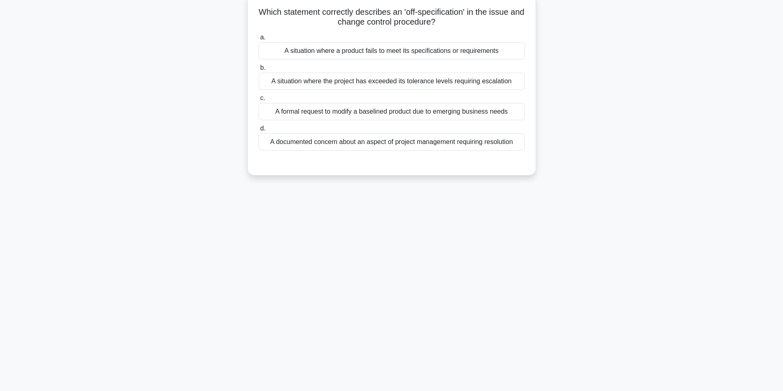
click at [441, 48] on div "A situation where a product fails to meet its specifications or requirements" at bounding box center [391, 50] width 266 height 17
click at [258, 40] on input "a. A situation where a product fails to meet its specifications or requirements" at bounding box center [258, 37] width 0 height 5
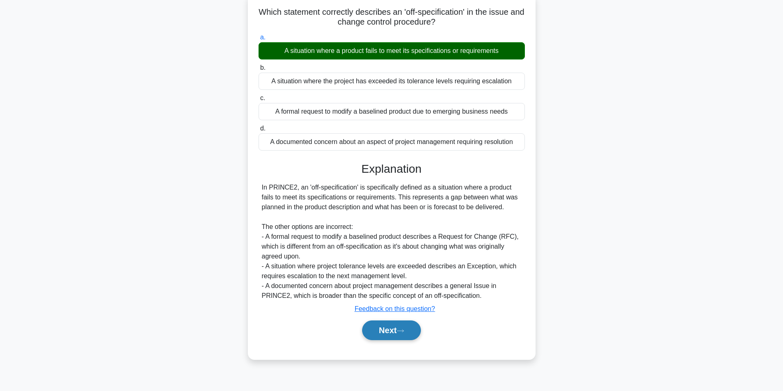
click at [394, 327] on button "Next" at bounding box center [391, 331] width 59 height 20
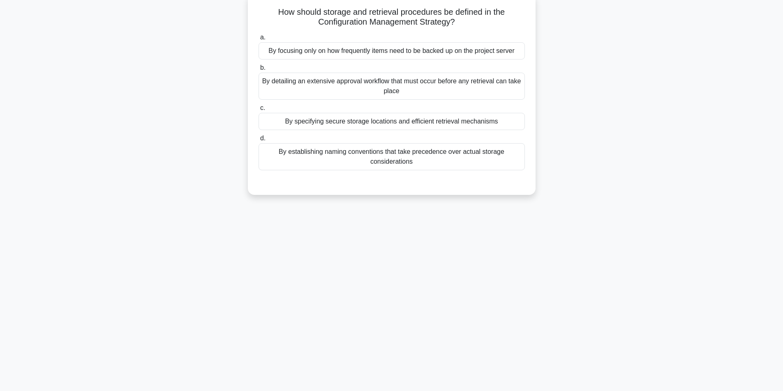
click at [435, 124] on div "By specifying secure storage locations and efficient retrieval mechanisms" at bounding box center [391, 121] width 266 height 17
click at [258, 111] on input "c. By specifying secure storage locations and efficient retrieval mechanisms" at bounding box center [258, 108] width 0 height 5
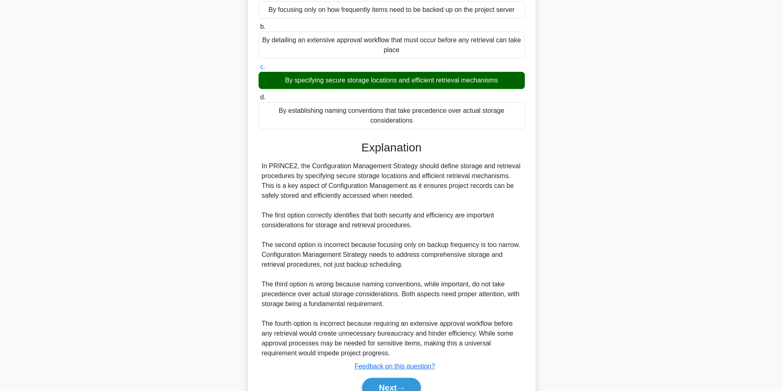
scroll to position [135, 0]
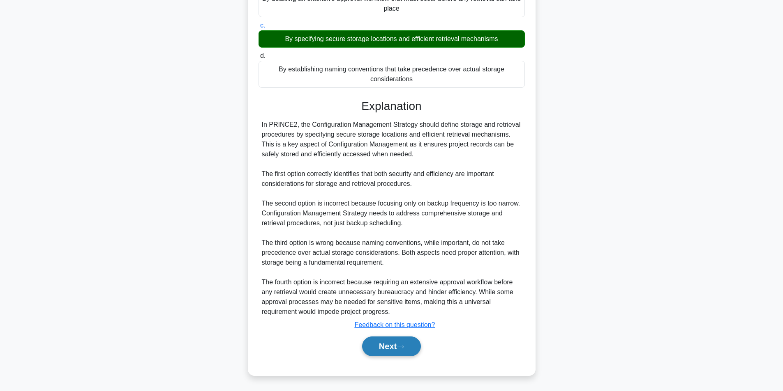
click at [387, 346] on button "Next" at bounding box center [391, 347] width 59 height 20
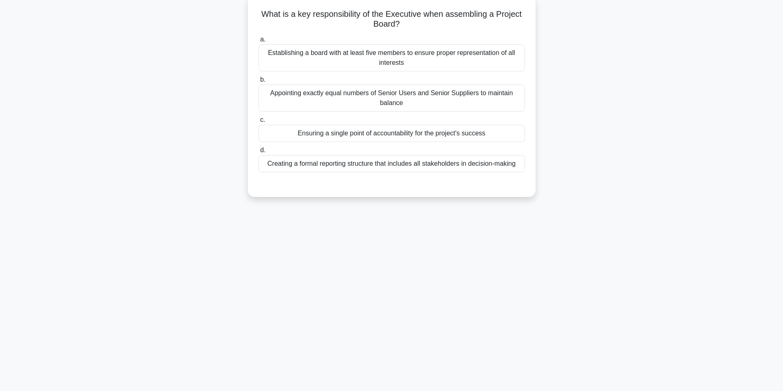
scroll to position [52, 0]
click at [377, 131] on div "Ensuring a single point of accountability for the project's success" at bounding box center [391, 131] width 266 height 17
click at [258, 121] on input "c. Ensuring a single point of accountability for the project's success" at bounding box center [258, 117] width 0 height 5
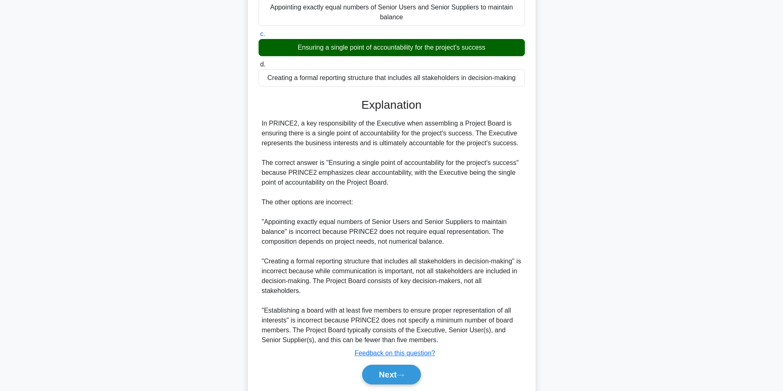
scroll to position [165, 0]
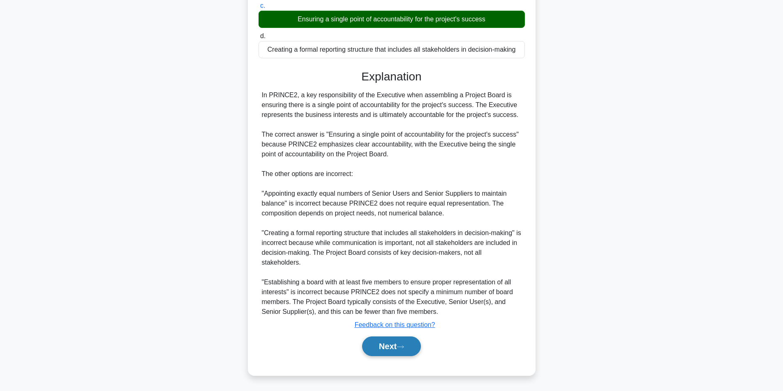
click at [380, 348] on button "Next" at bounding box center [391, 347] width 59 height 20
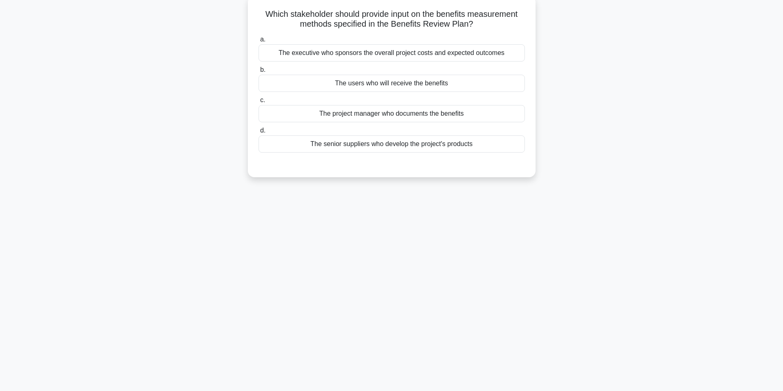
scroll to position [52, 0]
click at [384, 78] on div "The users who will receive the benefits" at bounding box center [391, 81] width 266 height 17
click at [258, 71] on input "b. The users who will receive the benefits" at bounding box center [258, 67] width 0 height 5
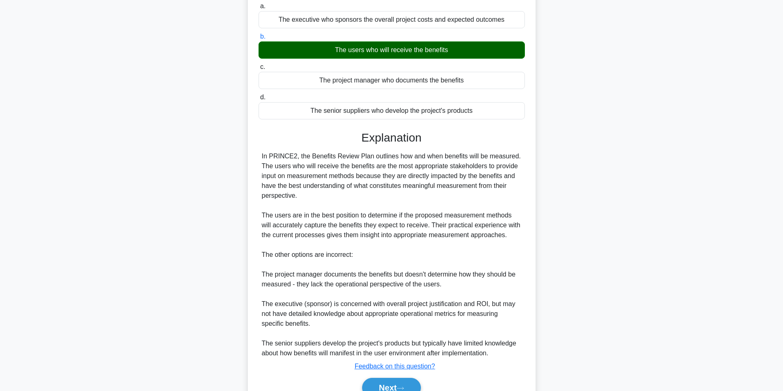
scroll to position [125, 0]
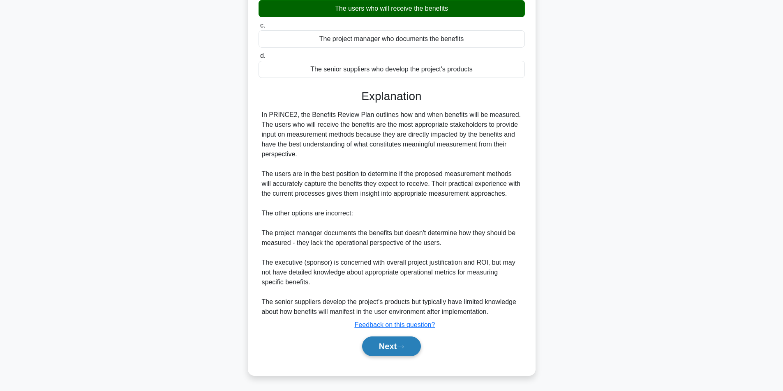
click at [391, 346] on button "Next" at bounding box center [391, 347] width 59 height 20
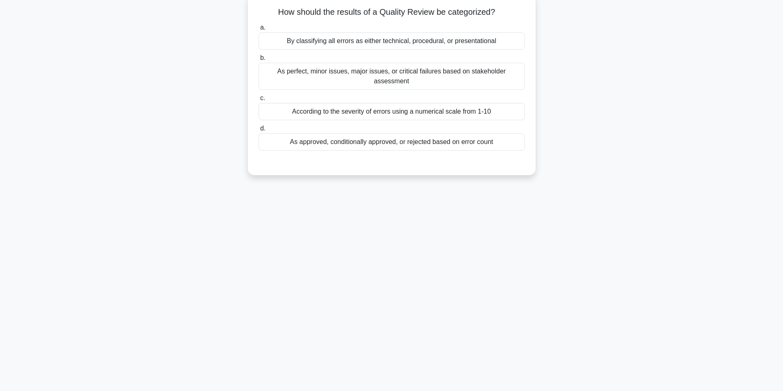
click at [377, 133] on div "As approved, conditionally approved, or rejected based on error count" at bounding box center [391, 141] width 266 height 17
click at [258, 130] on input "d. As approved, conditionally approved, or rejected based on error count" at bounding box center [258, 128] width 0 height 5
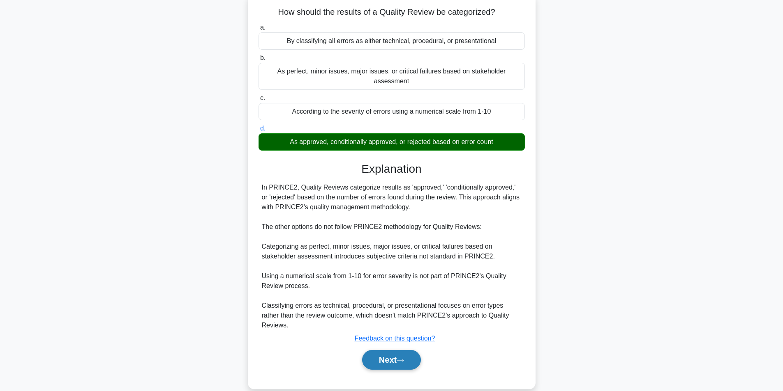
click at [387, 350] on button "Next" at bounding box center [391, 360] width 59 height 20
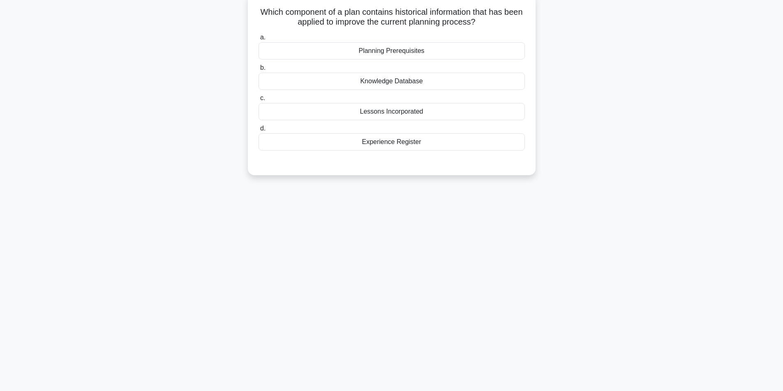
click at [401, 112] on div "Lessons Incorporated" at bounding box center [391, 111] width 266 height 17
click at [258, 101] on input "c. Lessons Incorporated" at bounding box center [258, 98] width 0 height 5
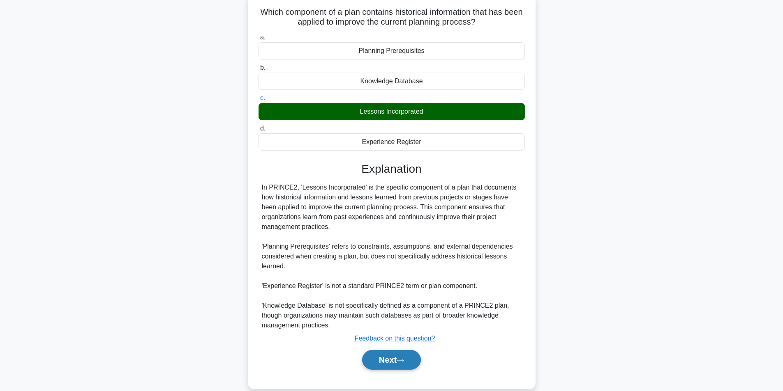
click at [374, 353] on button "Next" at bounding box center [391, 360] width 59 height 20
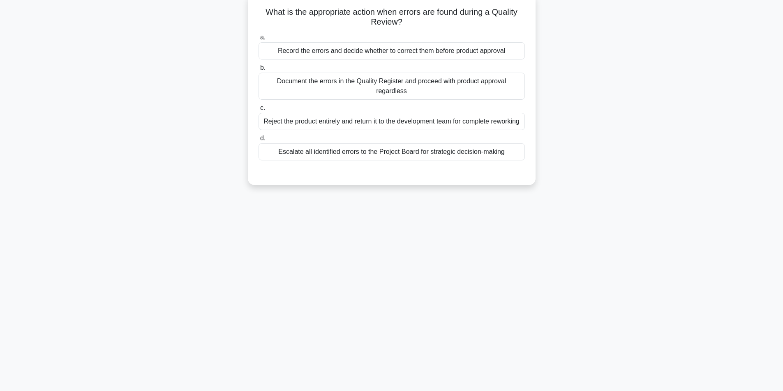
click at [414, 86] on div "Document the errors in the Quality Register and proceed with product approval r…" at bounding box center [391, 86] width 266 height 27
click at [258, 71] on input "b. Document the errors in the Quality Register and proceed with product approva…" at bounding box center [258, 67] width 0 height 5
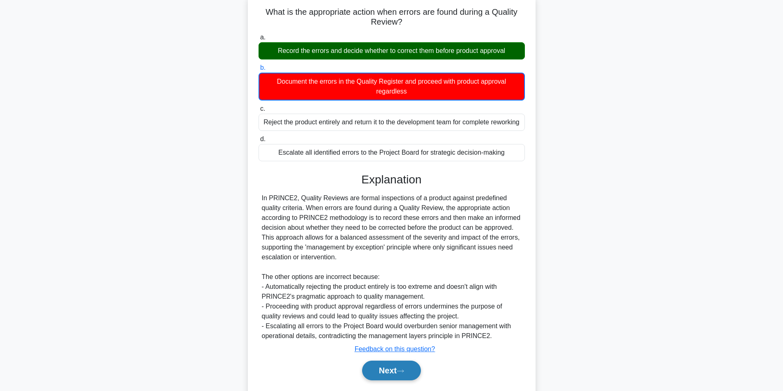
click at [399, 379] on button "Next" at bounding box center [391, 371] width 59 height 20
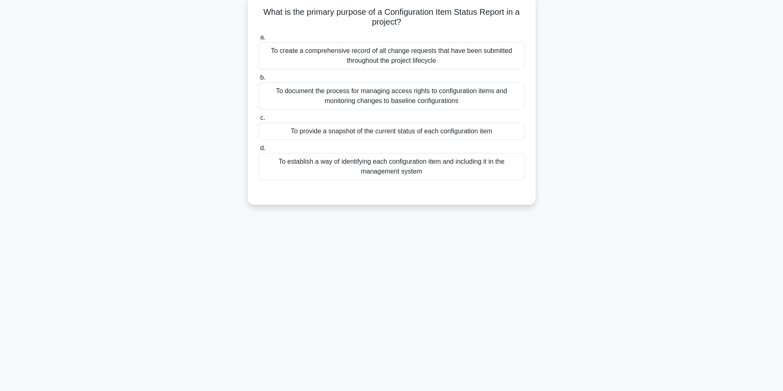
click at [367, 129] on div "To provide a snapshot of the current status of each configuration item" at bounding box center [391, 131] width 266 height 17
click at [348, 136] on div "To provide a snapshot of the current status of each configuration item" at bounding box center [391, 131] width 266 height 17
click at [258, 121] on input "c. To provide a snapshot of the current status of each configuration item" at bounding box center [258, 117] width 0 height 5
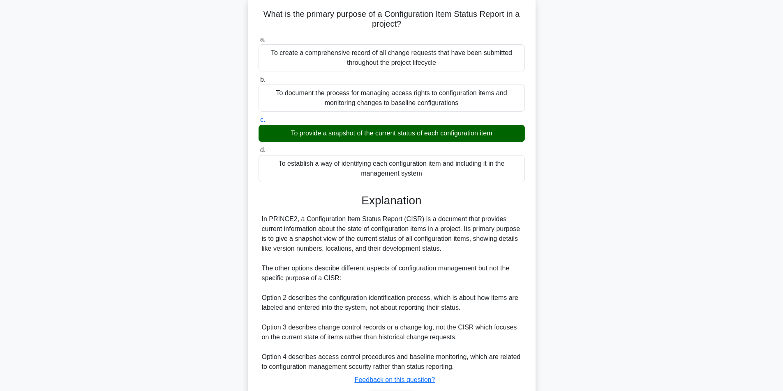
scroll to position [106, 0]
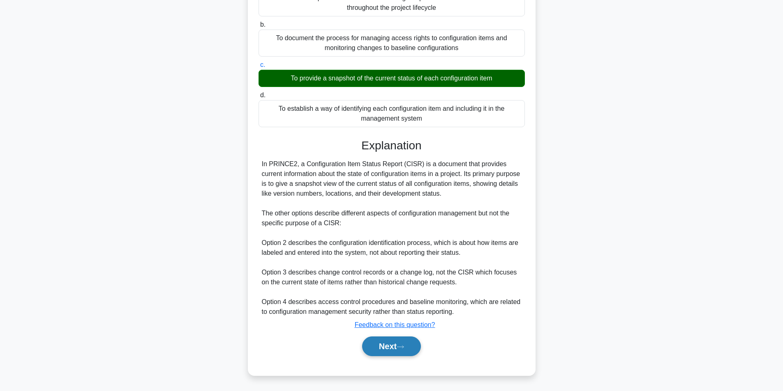
click at [378, 347] on button "Next" at bounding box center [391, 347] width 59 height 20
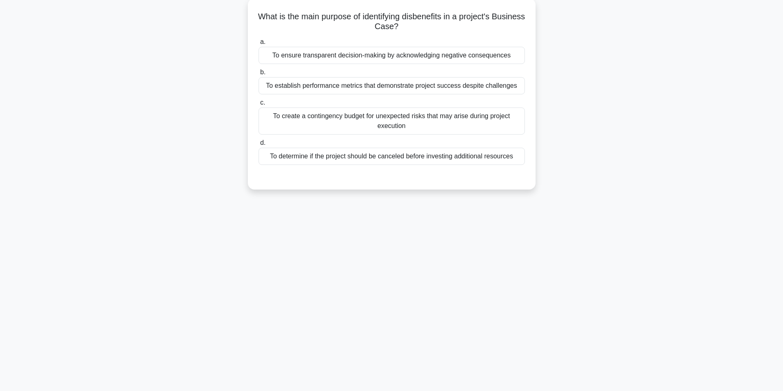
scroll to position [50, 0]
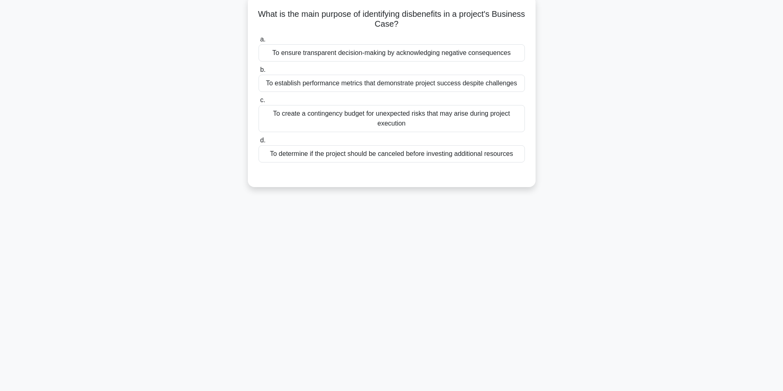
click at [392, 53] on div "To ensure transparent decision-making by acknowledging negative consequences" at bounding box center [391, 52] width 266 height 17
click at [258, 42] on input "a. To ensure transparent decision-making by acknowledging negative consequences" at bounding box center [258, 39] width 0 height 5
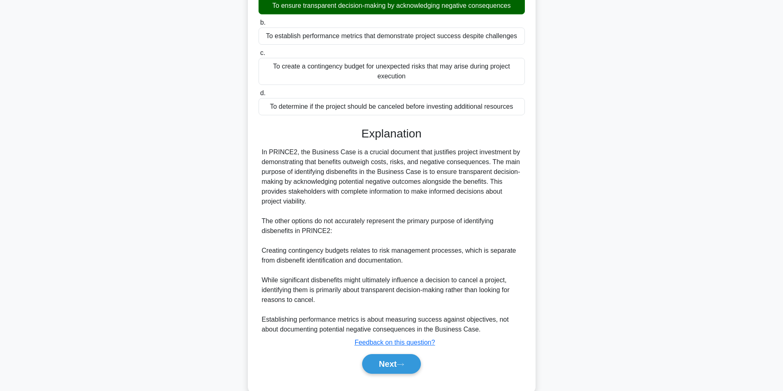
scroll to position [115, 0]
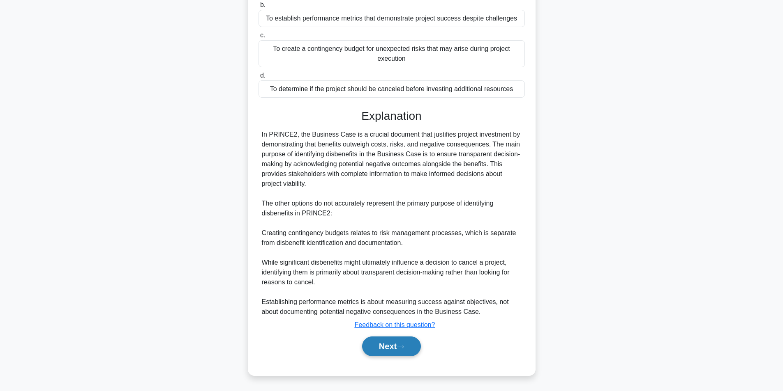
click at [405, 344] on button "Next" at bounding box center [391, 347] width 59 height 20
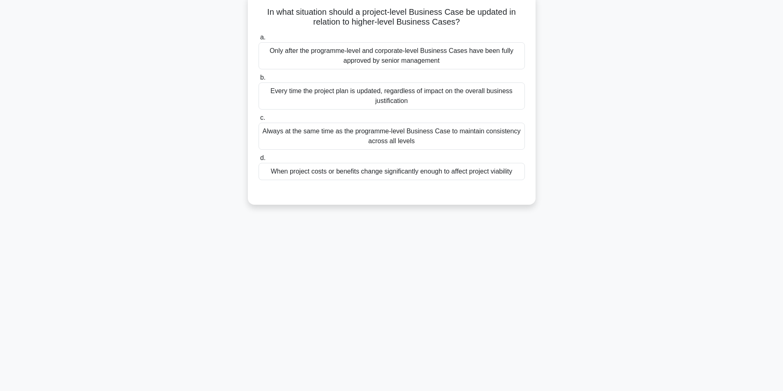
click at [369, 170] on div "When project costs or benefits change significantly enough to affect project vi…" at bounding box center [391, 171] width 266 height 17
click at [258, 161] on input "d. When project costs or benefits change significantly enough to affect project…" at bounding box center [258, 158] width 0 height 5
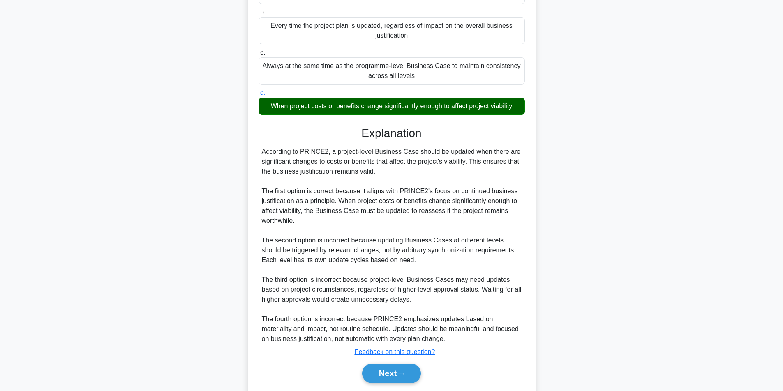
scroll to position [145, 0]
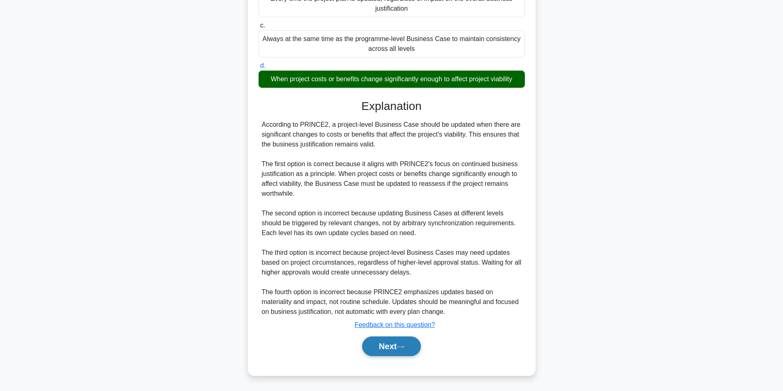
click at [397, 349] on button "Next" at bounding box center [391, 347] width 59 height 20
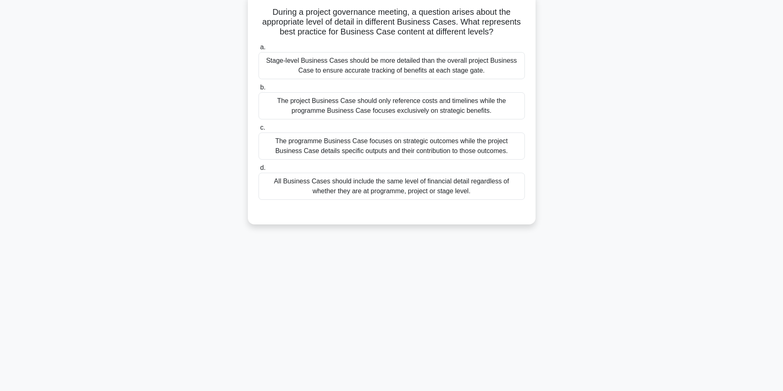
click at [363, 69] on div "Stage-level Business Cases should be more detailed than the overall project Bus…" at bounding box center [391, 65] width 266 height 27
click at [258, 50] on input "a. Stage-level Business Cases should be more detailed than the overall project …" at bounding box center [258, 47] width 0 height 5
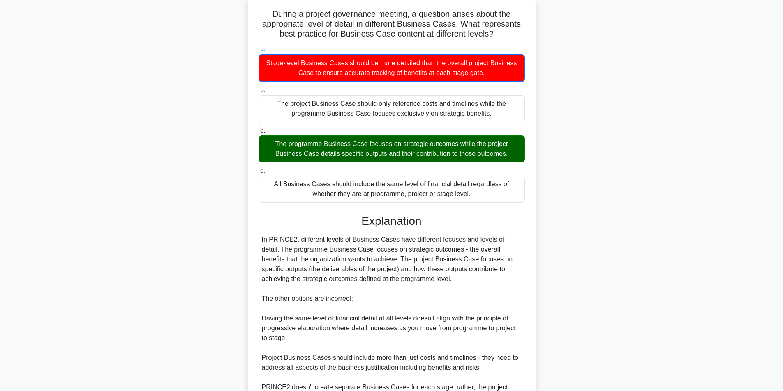
scroll to position [166, 0]
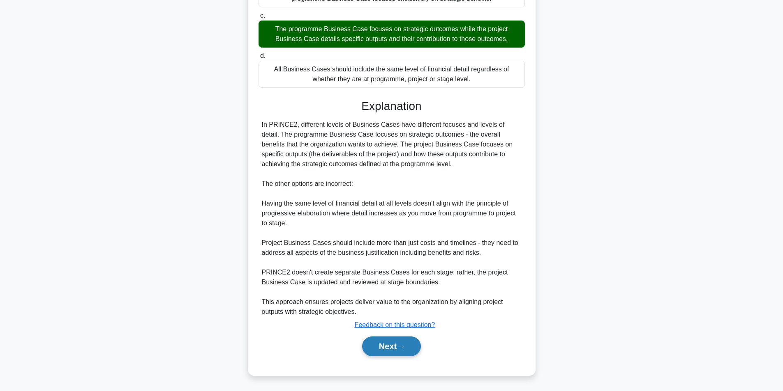
click at [381, 343] on button "Next" at bounding box center [391, 347] width 59 height 20
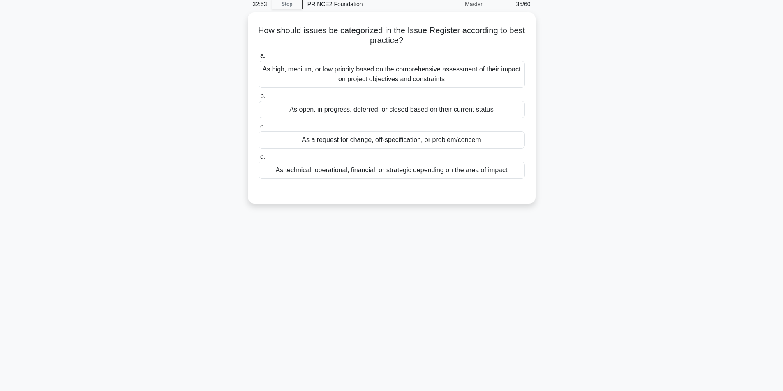
scroll to position [0, 0]
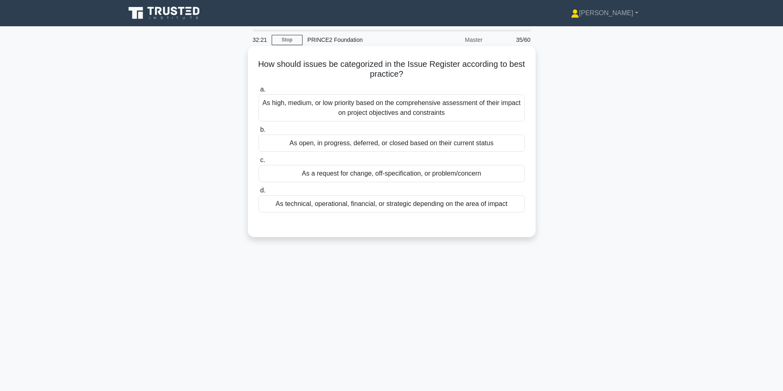
click at [416, 108] on div "As high, medium, or low priority based on the comprehensive assessment of their…" at bounding box center [391, 107] width 266 height 27
click at [258, 92] on input "a. As high, medium, or low priority based on the comprehensive assessment of th…" at bounding box center [258, 89] width 0 height 5
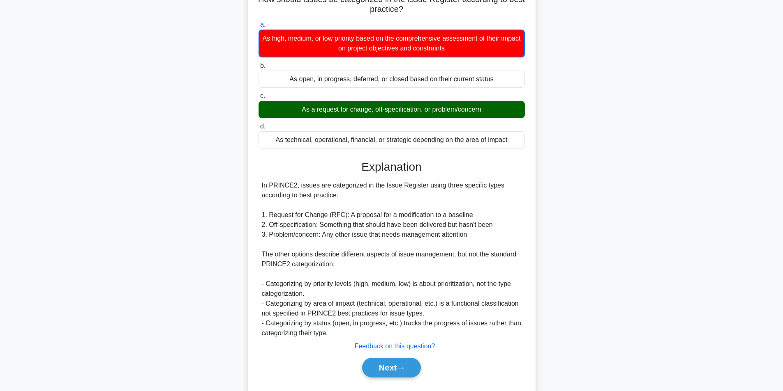
scroll to position [85, 0]
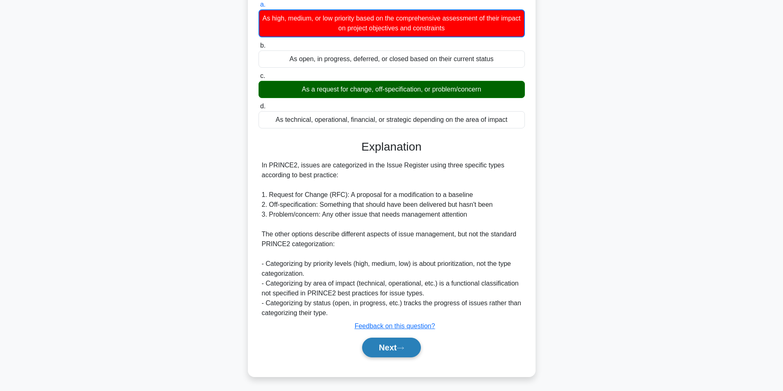
click at [384, 345] on button "Next" at bounding box center [391, 348] width 59 height 20
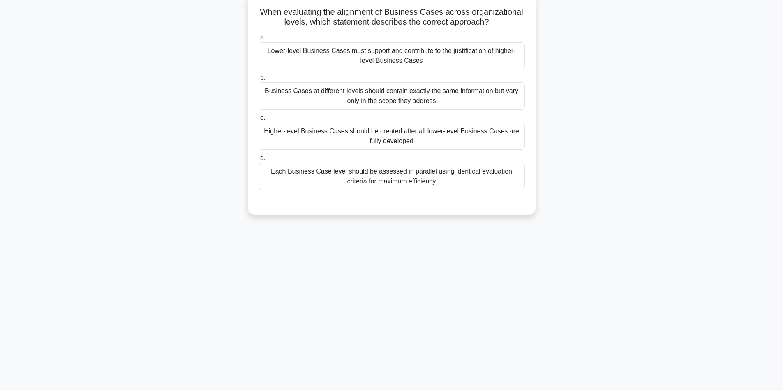
click at [427, 56] on div "Lower-level Business Cases must support and contribute to the justification of …" at bounding box center [391, 55] width 266 height 27
click at [258, 40] on input "a. Lower-level Business Cases must support and contribute to the justification …" at bounding box center [258, 37] width 0 height 5
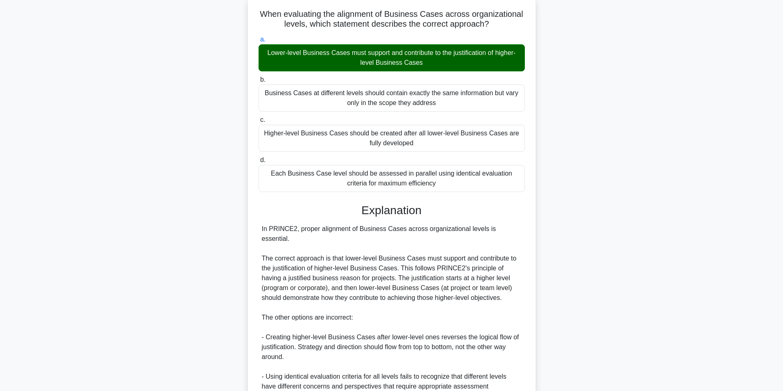
scroll to position [165, 0]
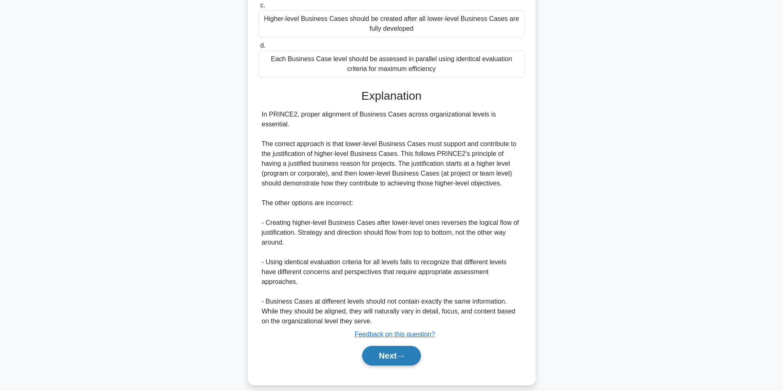
click at [404, 354] on icon at bounding box center [399, 356] width 7 height 5
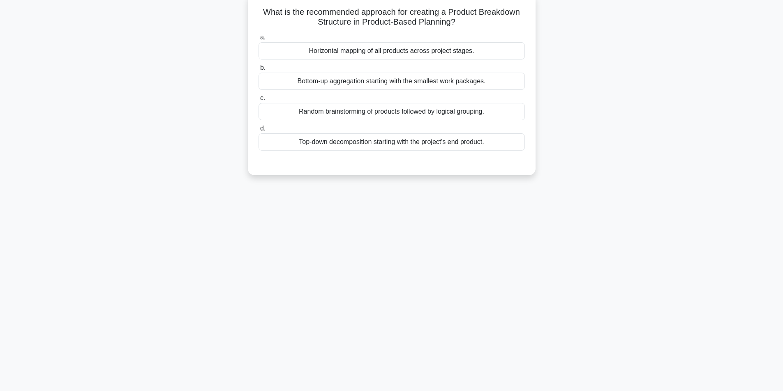
click at [465, 46] on div "Horizontal mapping of all products across project stages." at bounding box center [391, 50] width 266 height 17
click at [258, 40] on input "a. Horizontal mapping of all products across project stages." at bounding box center [258, 37] width 0 height 5
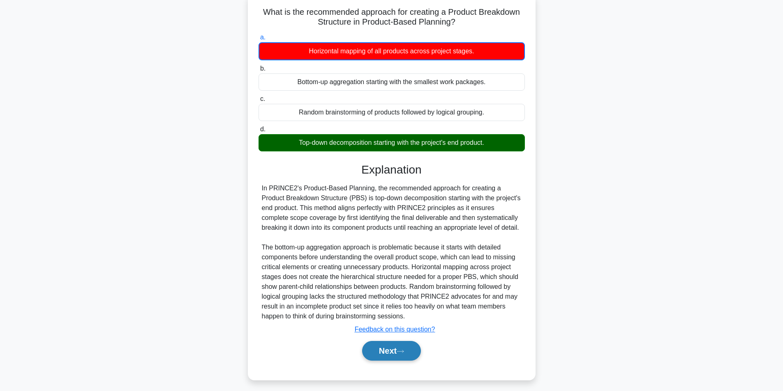
click at [388, 346] on button "Next" at bounding box center [391, 351] width 59 height 20
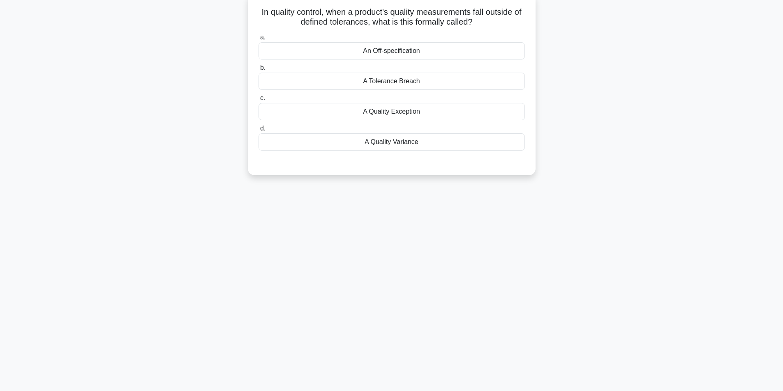
click at [389, 114] on div "A Quality Exception" at bounding box center [391, 111] width 266 height 17
click at [258, 101] on input "c. A Quality Exception" at bounding box center [258, 98] width 0 height 5
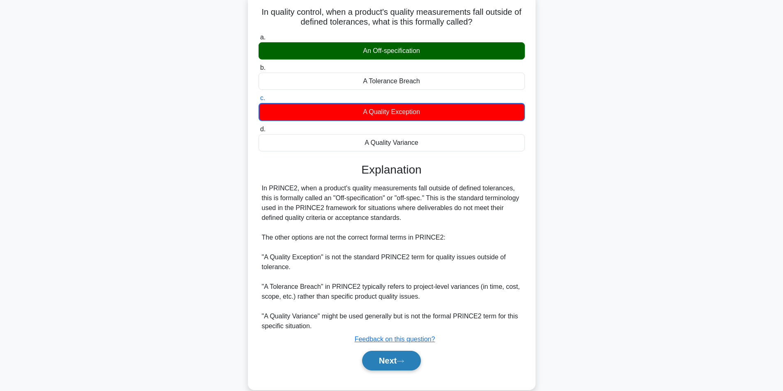
click at [399, 364] on button "Next" at bounding box center [391, 361] width 59 height 20
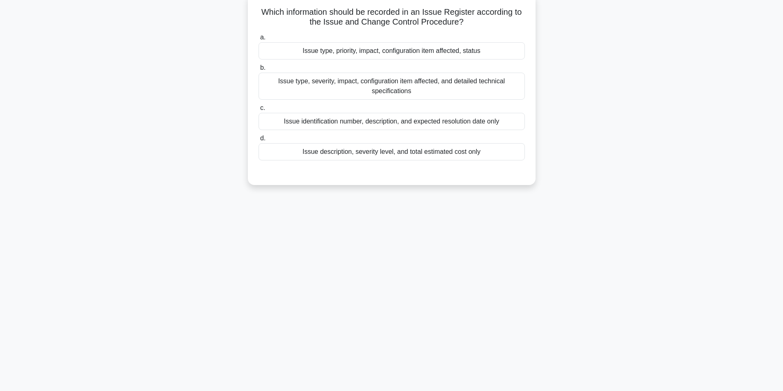
click at [426, 54] on div "Issue type, priority, impact, configuration item affected, status" at bounding box center [391, 50] width 266 height 17
click at [258, 40] on input "a. Issue type, priority, impact, configuration item affected, status" at bounding box center [258, 37] width 0 height 5
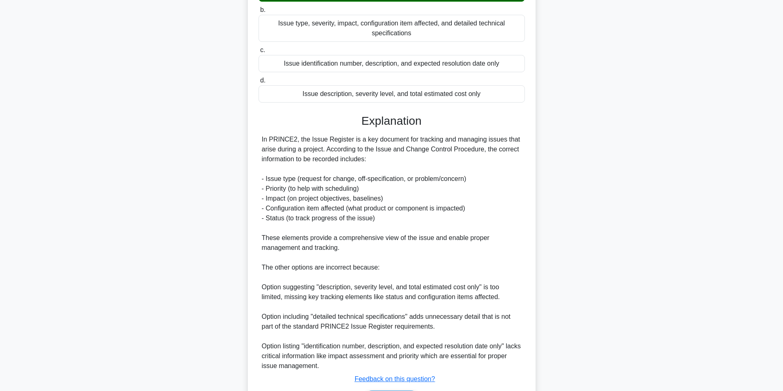
scroll to position [165, 0]
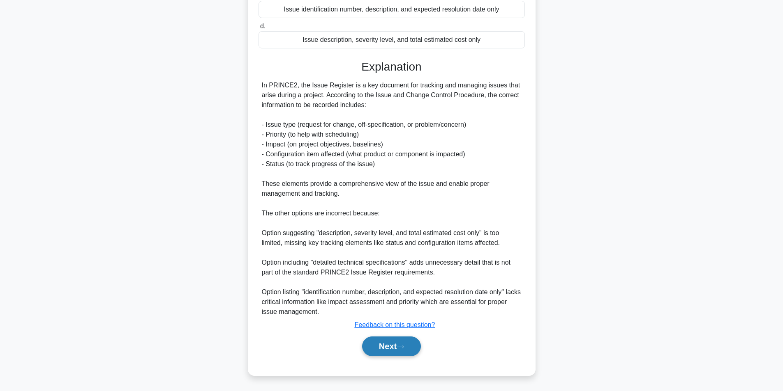
click at [396, 345] on button "Next" at bounding box center [391, 347] width 59 height 20
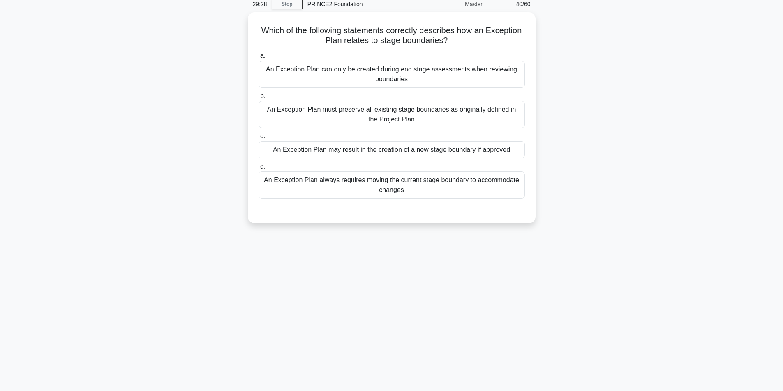
scroll to position [52, 0]
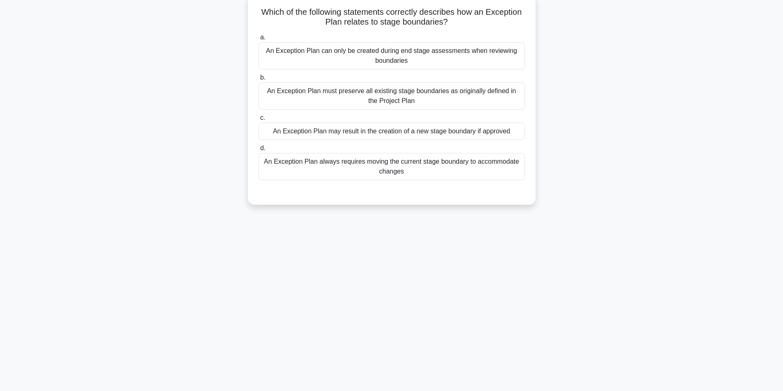
click at [373, 132] on div "An Exception Plan may result in the creation of a new stage boundary if approved" at bounding box center [391, 131] width 266 height 17
click at [258, 121] on input "c. An Exception Plan may result in the creation of a new stage boundary if appr…" at bounding box center [258, 117] width 0 height 5
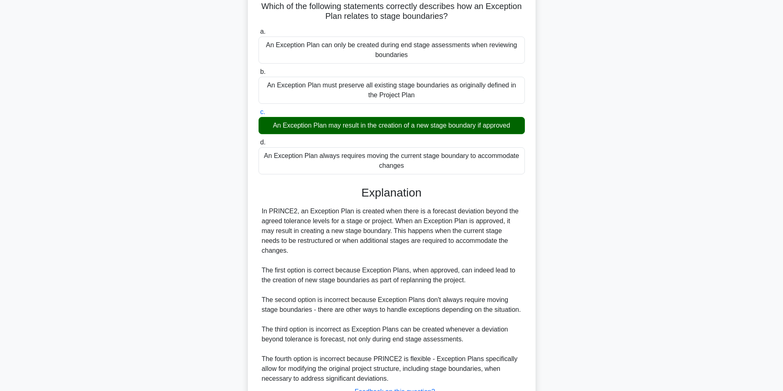
scroll to position [90, 0]
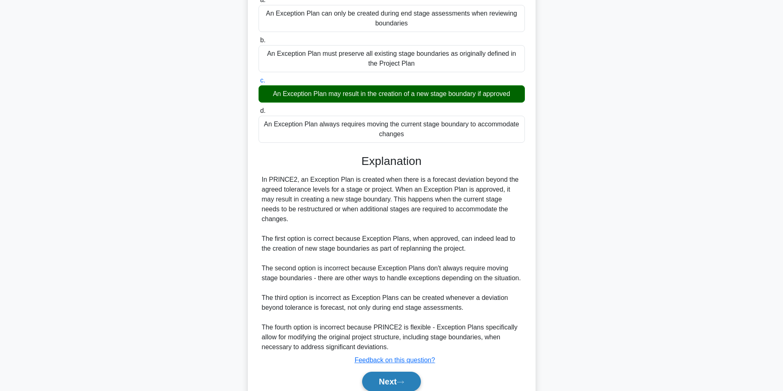
click at [398, 375] on button "Next" at bounding box center [391, 382] width 59 height 20
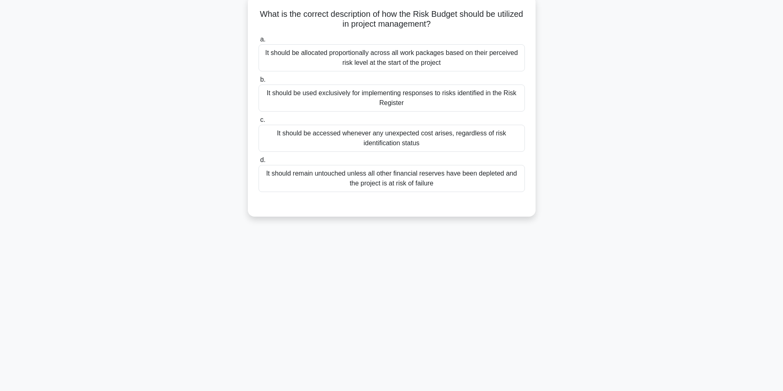
scroll to position [52, 0]
click at [425, 105] on div "It should be used exclusively for implementing responses to risks identified in…" at bounding box center [391, 96] width 266 height 27
click at [258, 81] on input "b. It should be used exclusively for implementing responses to risks identified…" at bounding box center [258, 77] width 0 height 5
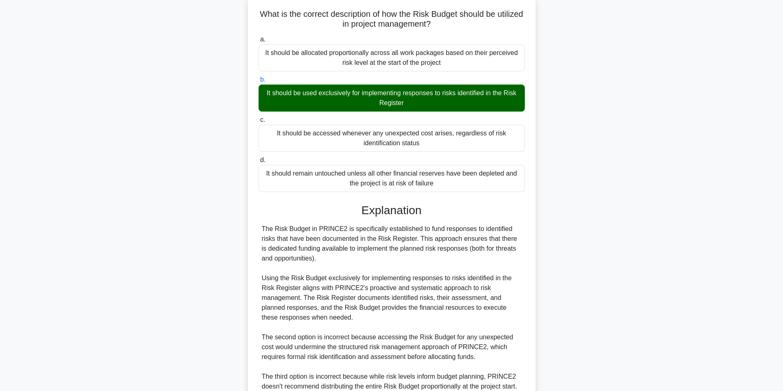
scroll to position [194, 0]
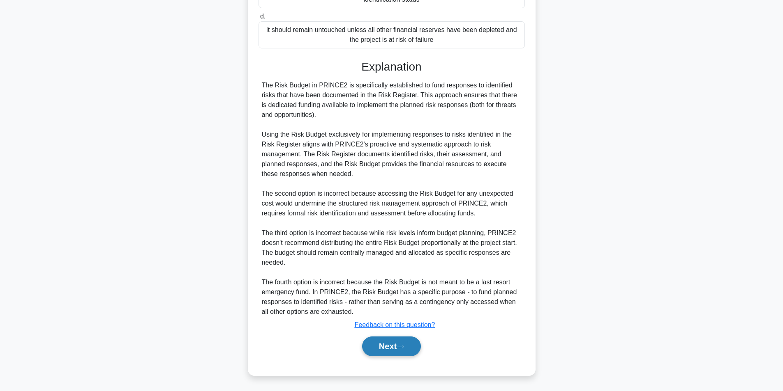
click at [386, 347] on button "Next" at bounding box center [391, 347] width 59 height 20
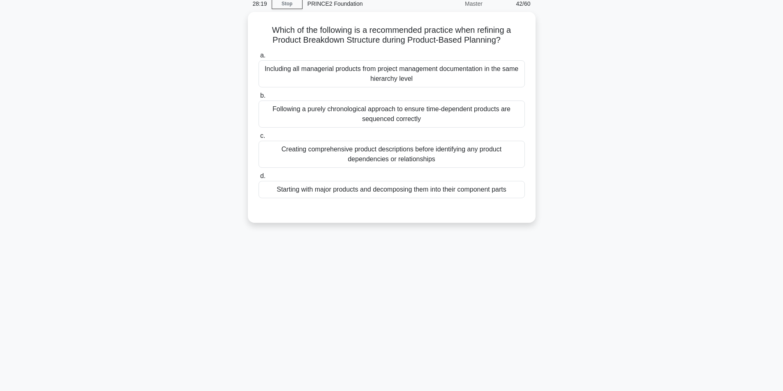
scroll to position [36, 0]
click at [331, 114] on div "Following a purely chronological approach to ensure time-dependent products are…" at bounding box center [391, 112] width 266 height 27
click at [258, 97] on input "b. Following a purely chronological approach to ensure time-dependent products …" at bounding box center [258, 94] width 0 height 5
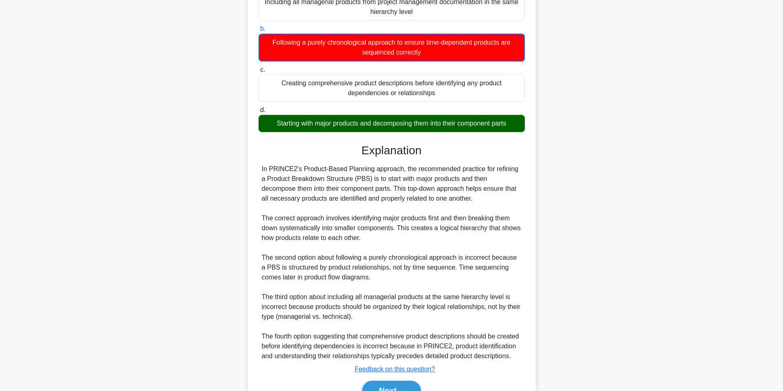
scroll to position [146, 0]
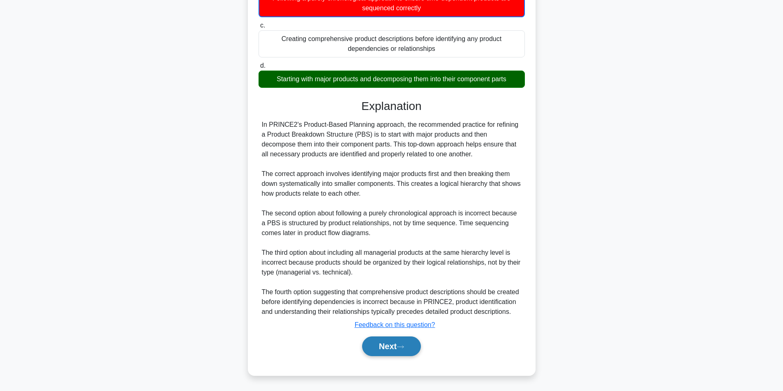
click at [392, 347] on button "Next" at bounding box center [391, 347] width 59 height 20
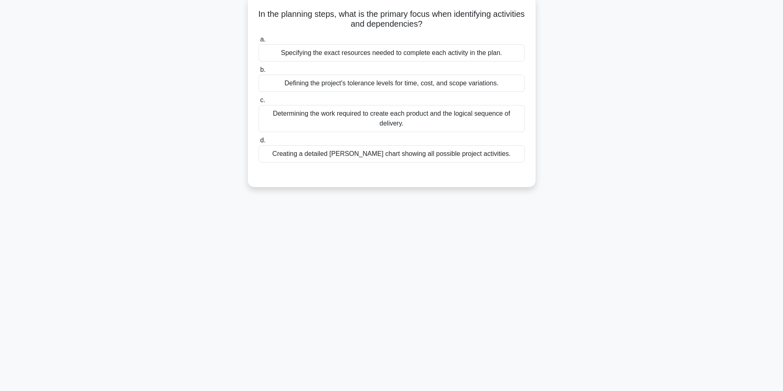
scroll to position [52, 0]
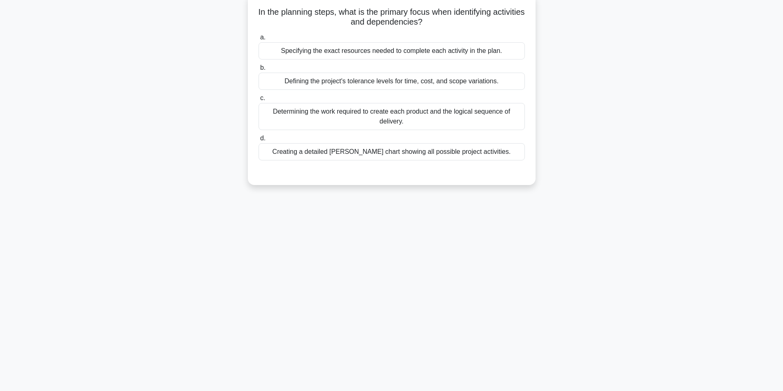
click at [388, 122] on div "Determining the work required to create each product and the logical sequence o…" at bounding box center [391, 116] width 266 height 27
click at [258, 101] on input "c. Determining the work required to create each product and the logical sequenc…" at bounding box center [258, 98] width 0 height 5
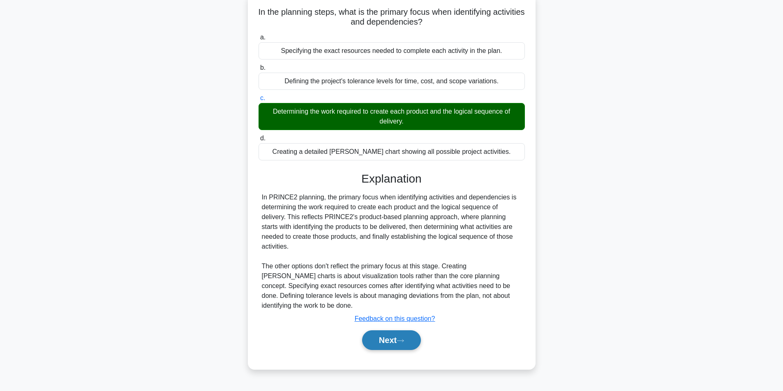
click at [385, 337] on button "Next" at bounding box center [391, 341] width 59 height 20
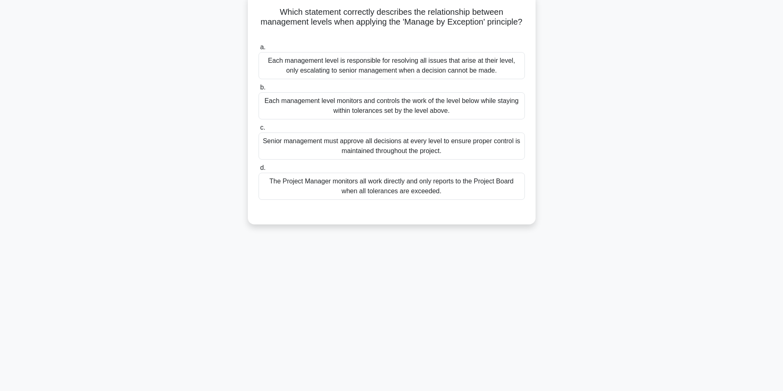
drag, startPoint x: 368, startPoint y: 177, endPoint x: 368, endPoint y: 182, distance: 5.4
click at [368, 182] on div "The Project Manager monitors all work directly and only reports to the Project …" at bounding box center [391, 186] width 266 height 27
click at [258, 171] on input "d. The Project Manager monitors all work directly and only reports to the Proje…" at bounding box center [258, 168] width 0 height 5
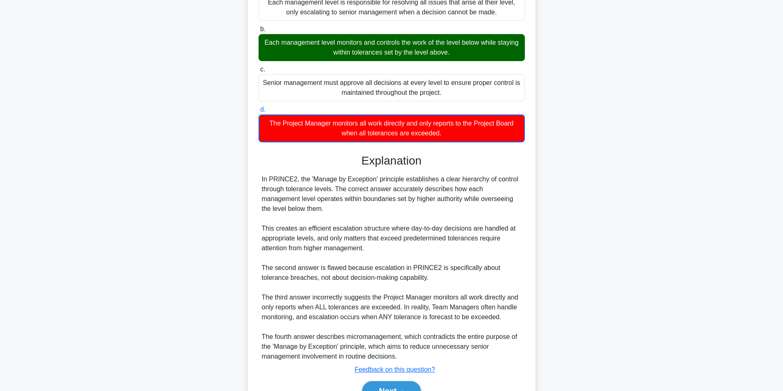
scroll to position [156, 0]
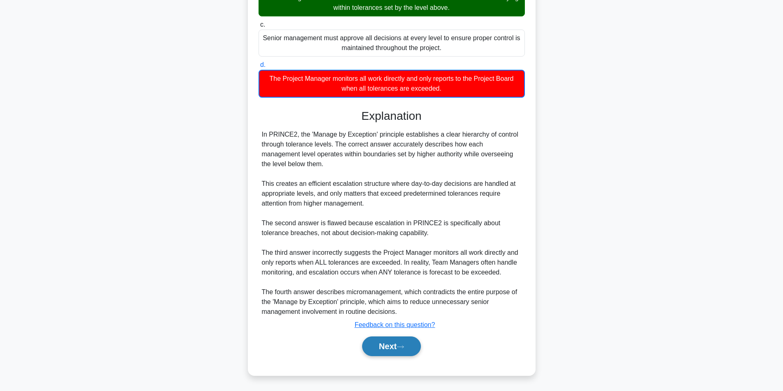
click at [394, 351] on button "Next" at bounding box center [391, 347] width 59 height 20
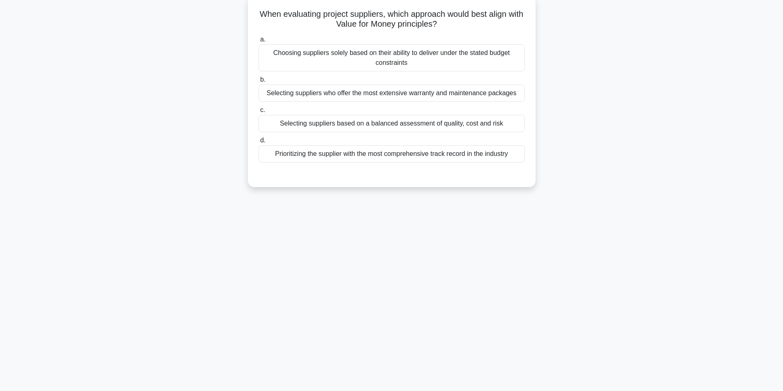
click at [625, 314] on div "26:17 Stop PRINCE2 Foundation Master 45/60 When evaluating project suppliers, w…" at bounding box center [391, 182] width 542 height 411
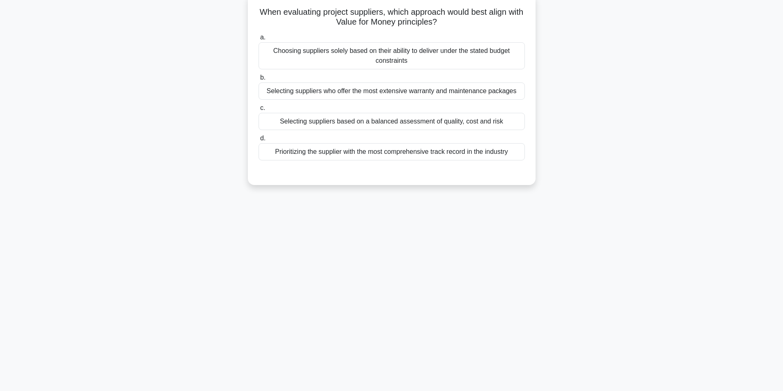
click at [430, 126] on div "Selecting suppliers based on a balanced assessment of quality, cost and risk" at bounding box center [391, 121] width 266 height 17
click at [258, 111] on input "c. Selecting suppliers based on a balanced assessment of quality, cost and risk" at bounding box center [258, 108] width 0 height 5
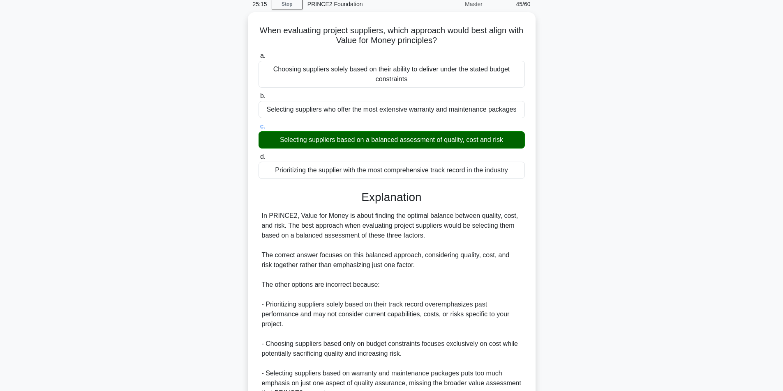
scroll to position [115, 0]
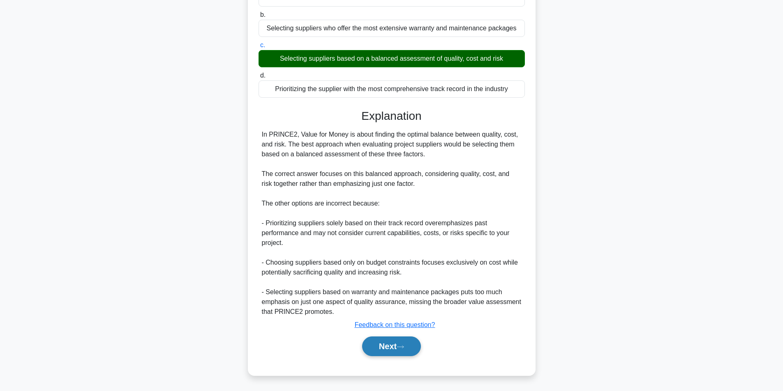
click at [383, 346] on button "Next" at bounding box center [391, 347] width 59 height 20
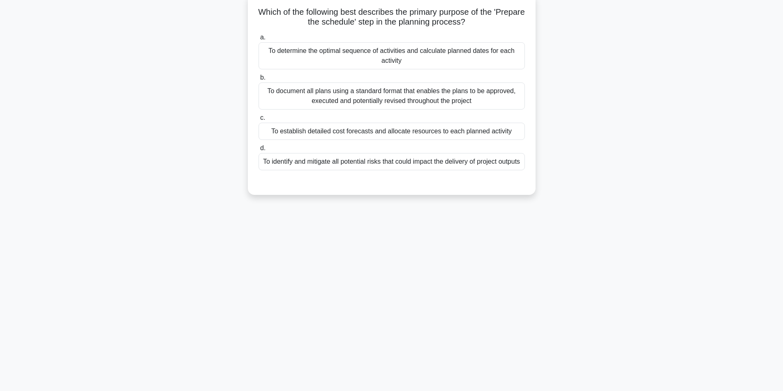
click at [472, 57] on div "To determine the optimal sequence of activities and calculate planned dates for…" at bounding box center [391, 55] width 266 height 27
click at [258, 40] on input "a. To determine the optimal sequence of activities and calculate planned dates …" at bounding box center [258, 37] width 0 height 5
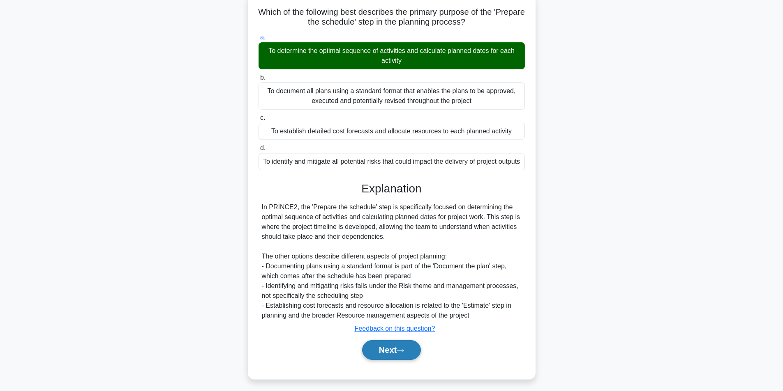
click at [404, 356] on button "Next" at bounding box center [391, 351] width 59 height 20
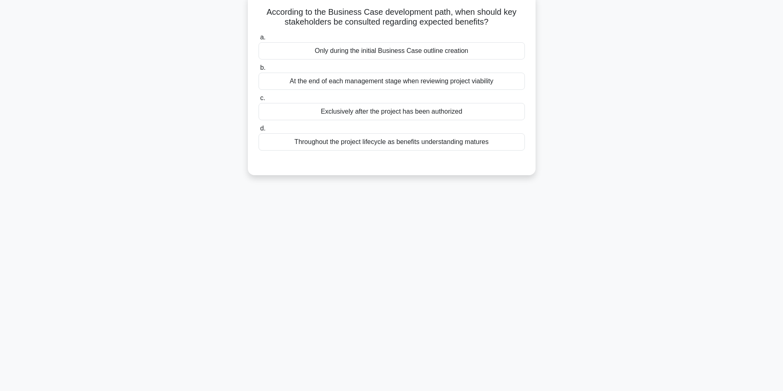
click at [402, 51] on div "Only during the initial Business Case outline creation" at bounding box center [391, 50] width 266 height 17
click at [258, 40] on input "a. Only during the initial Business Case outline creation" at bounding box center [258, 37] width 0 height 5
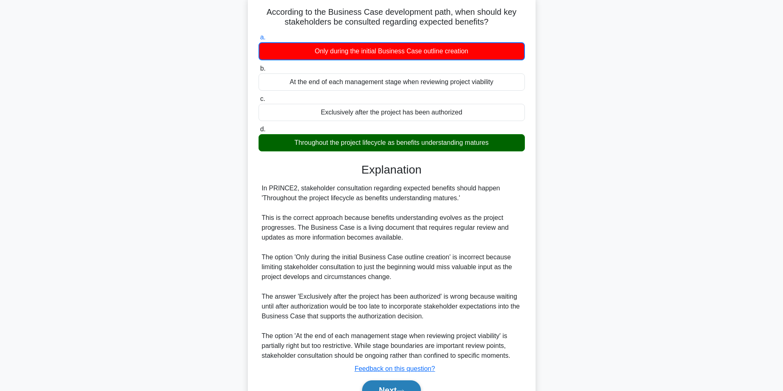
click at [392, 387] on button "Next" at bounding box center [391, 391] width 59 height 20
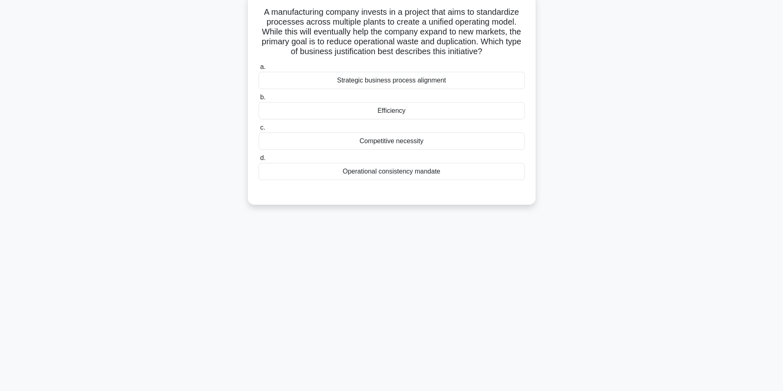
click at [389, 108] on div "Efficiency" at bounding box center [391, 110] width 266 height 17
click at [258, 100] on input "b. Efficiency" at bounding box center [258, 97] width 0 height 5
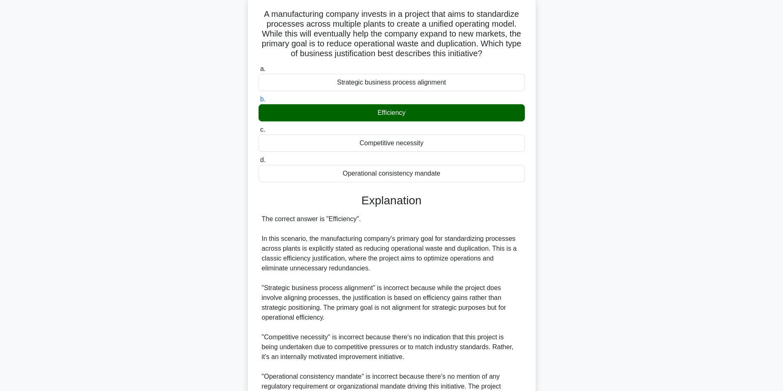
scroll to position [135, 0]
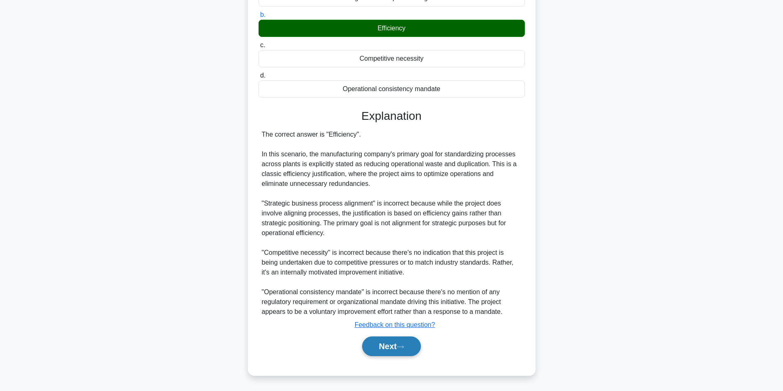
click at [374, 342] on button "Next" at bounding box center [391, 347] width 59 height 20
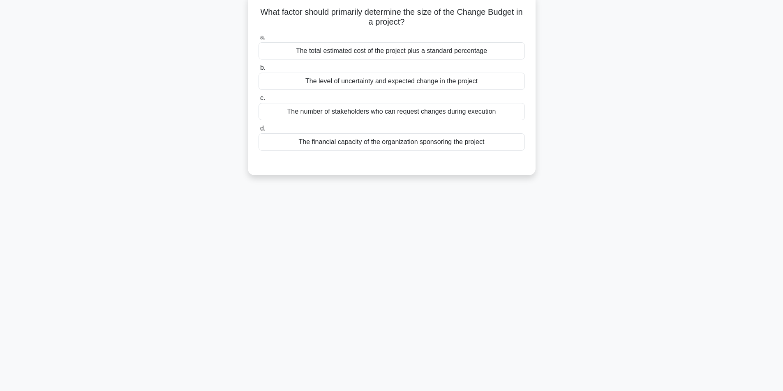
click at [419, 80] on div "The level of uncertainty and expected change in the project" at bounding box center [391, 81] width 266 height 17
click at [258, 71] on input "b. The level of uncertainty and expected change in the project" at bounding box center [258, 67] width 0 height 5
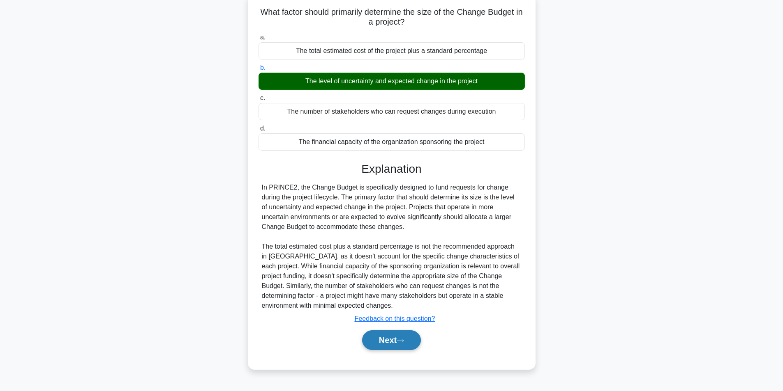
click at [414, 337] on button "Next" at bounding box center [391, 341] width 59 height 20
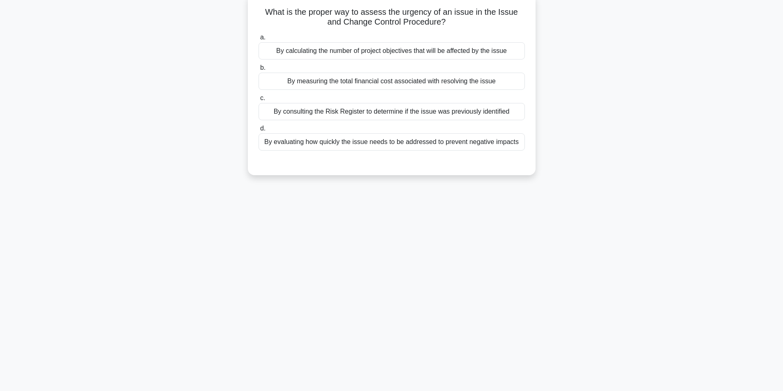
click at [406, 145] on div "By evaluating how quickly the issue needs to be addressed to prevent negative i…" at bounding box center [391, 141] width 266 height 17
click at [258, 131] on input "d. By evaluating how quickly the issue needs to be addressed to prevent negativ…" at bounding box center [258, 128] width 0 height 5
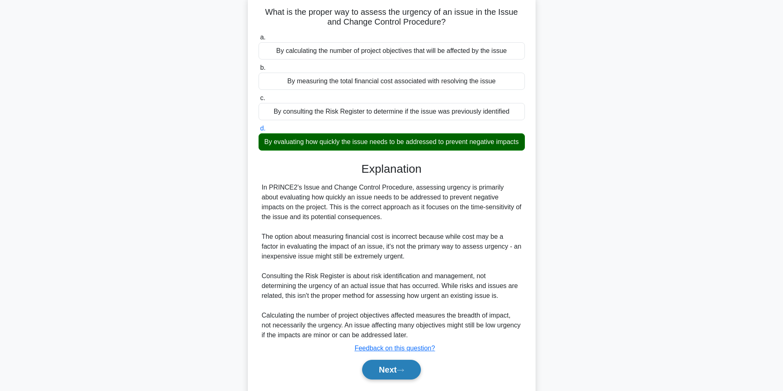
click at [386, 376] on button "Next" at bounding box center [391, 370] width 59 height 20
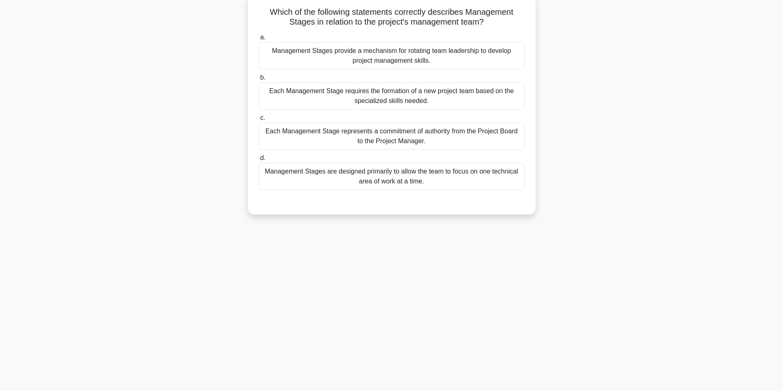
click at [410, 143] on div "Each Management Stage represents a commitment of authority from the Project Boa…" at bounding box center [391, 136] width 266 height 27
click at [258, 121] on input "c. Each Management Stage represents a commitment of authority from the Project …" at bounding box center [258, 117] width 0 height 5
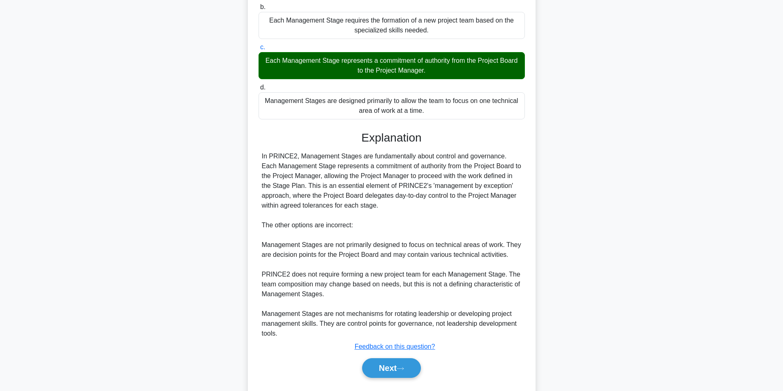
scroll to position [145, 0]
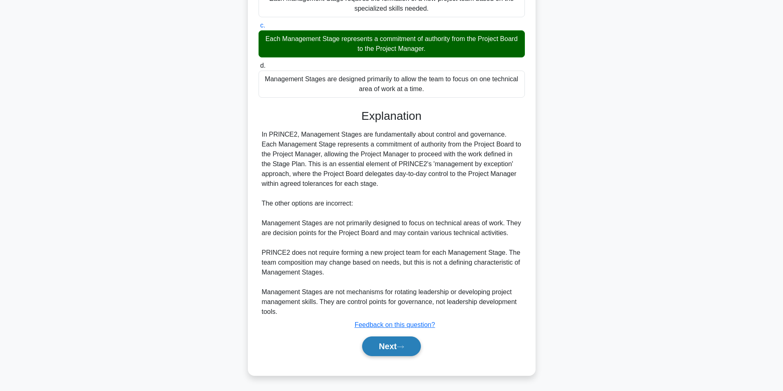
click at [399, 343] on button "Next" at bounding box center [391, 347] width 59 height 20
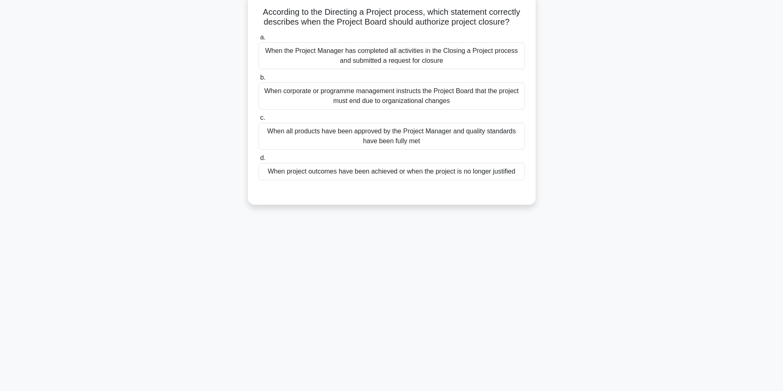
click at [464, 176] on div "When project outcomes have been achieved or when the project is no longer justi…" at bounding box center [391, 171] width 266 height 17
click at [258, 161] on input "d. When project outcomes have been achieved or when the project is no longer ju…" at bounding box center [258, 158] width 0 height 5
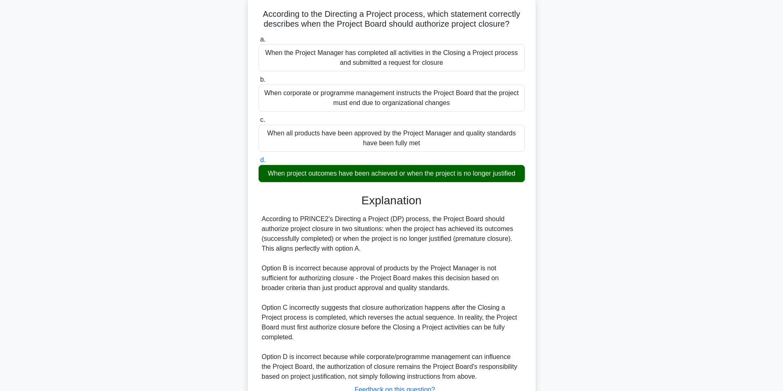
scroll to position [115, 0]
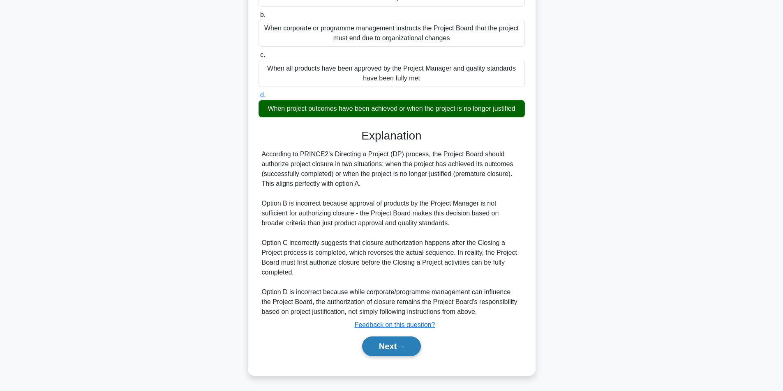
click at [396, 346] on button "Next" at bounding box center [391, 347] width 59 height 20
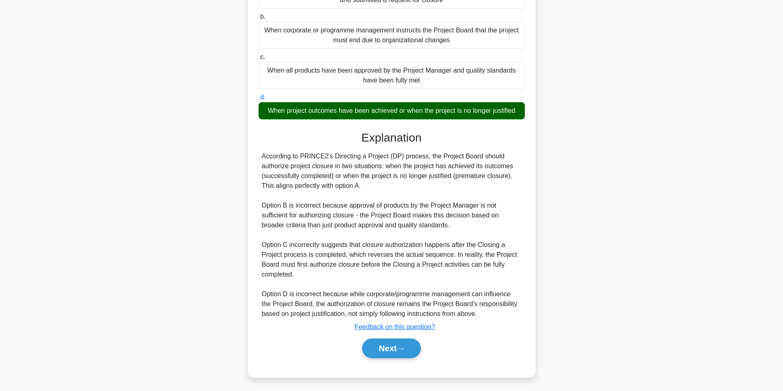
scroll to position [52, 0]
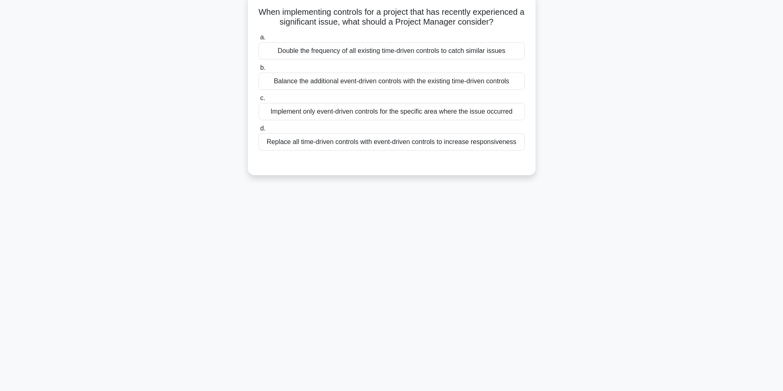
click at [462, 90] on div "Balance the additional event-driven controls with the existing time-driven cont…" at bounding box center [391, 81] width 266 height 17
click at [258, 71] on input "b. Balance the additional event-driven controls with the existing time-driven c…" at bounding box center [258, 67] width 0 height 5
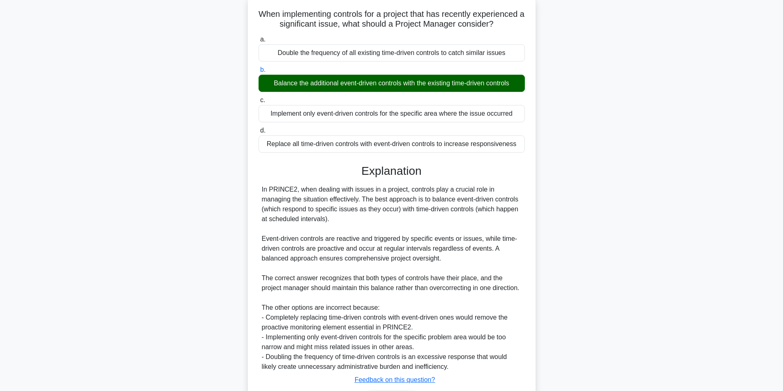
scroll to position [115, 0]
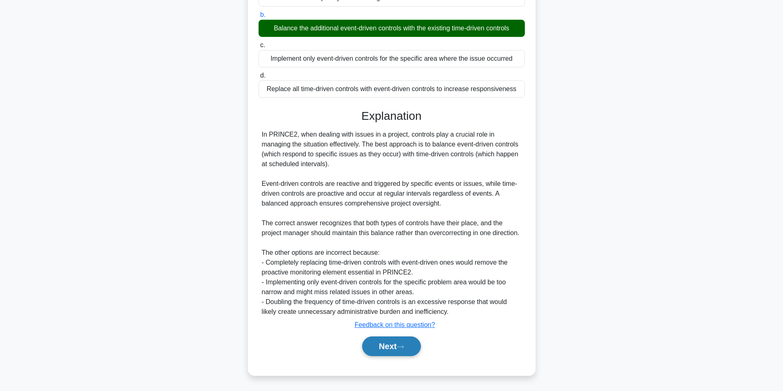
click at [410, 347] on button "Next" at bounding box center [391, 347] width 59 height 20
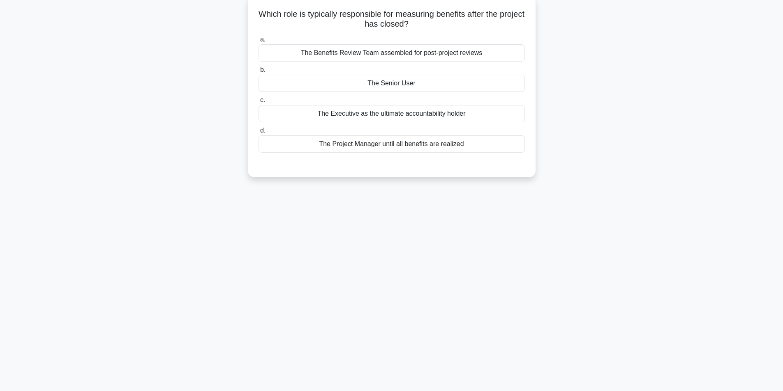
scroll to position [52, 0]
click at [398, 109] on div "The Executive as the ultimate accountability holder" at bounding box center [391, 111] width 266 height 17
click at [258, 101] on input "c. The Executive as the ultimate accountability holder" at bounding box center [258, 98] width 0 height 5
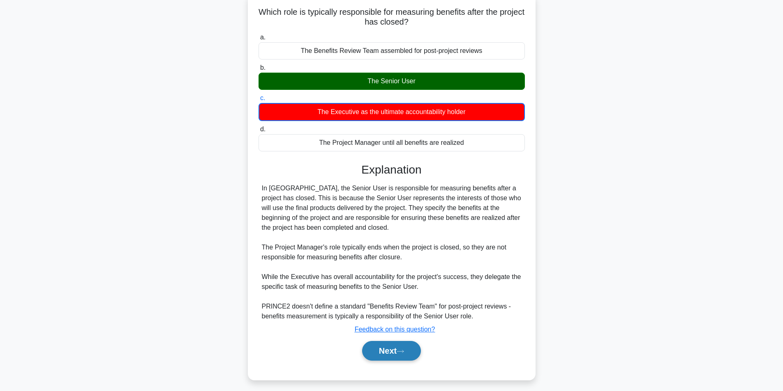
click at [396, 350] on button "Next" at bounding box center [391, 351] width 59 height 20
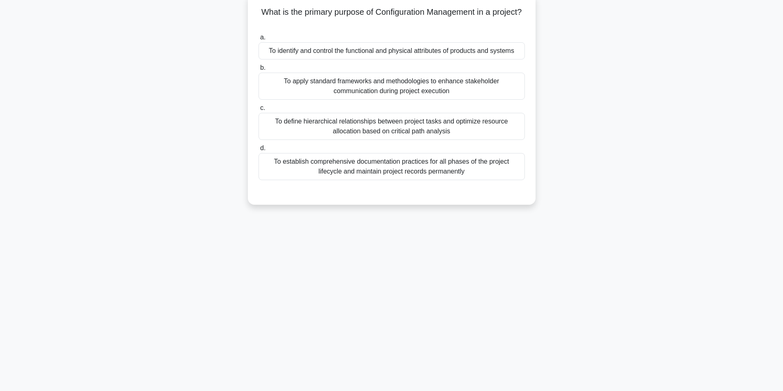
click at [427, 53] on div "To identify and control the functional and physical attributes of products and …" at bounding box center [391, 50] width 266 height 17
click at [258, 40] on input "a. To identify and control the functional and physical attributes of products a…" at bounding box center [258, 37] width 0 height 5
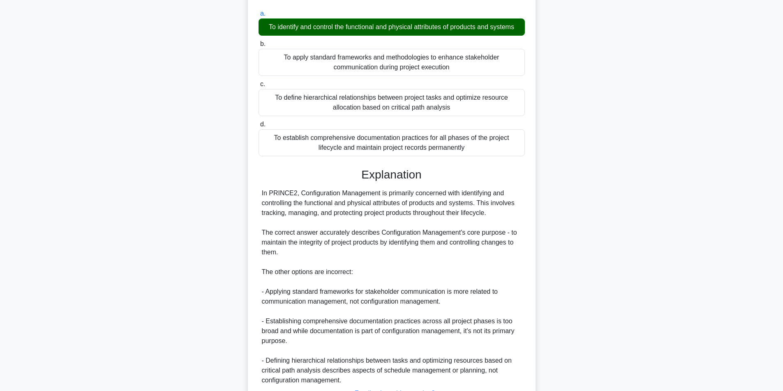
scroll to position [145, 0]
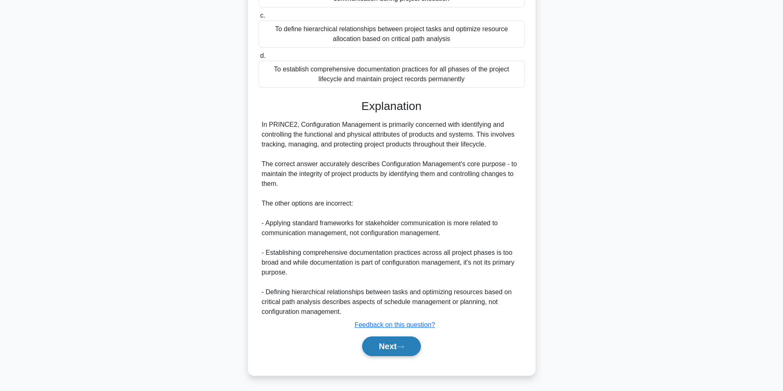
click at [412, 346] on button "Next" at bounding box center [391, 347] width 59 height 20
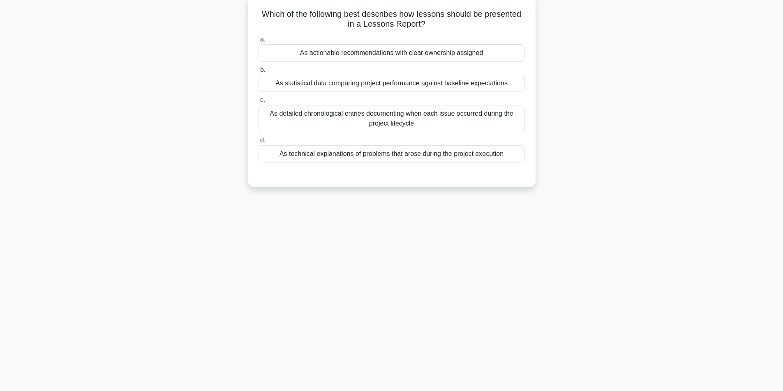
scroll to position [52, 0]
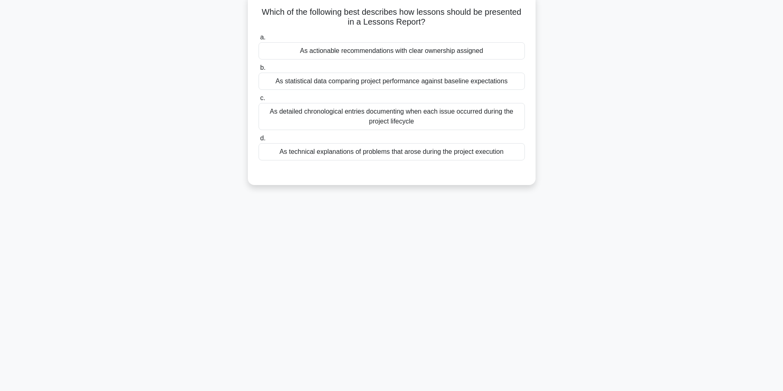
click at [429, 120] on div "As detailed chronological entries documenting when each issue occurred during t…" at bounding box center [391, 116] width 266 height 27
click at [258, 101] on input "c. As detailed chronological entries documenting when each issue occurred durin…" at bounding box center [258, 98] width 0 height 5
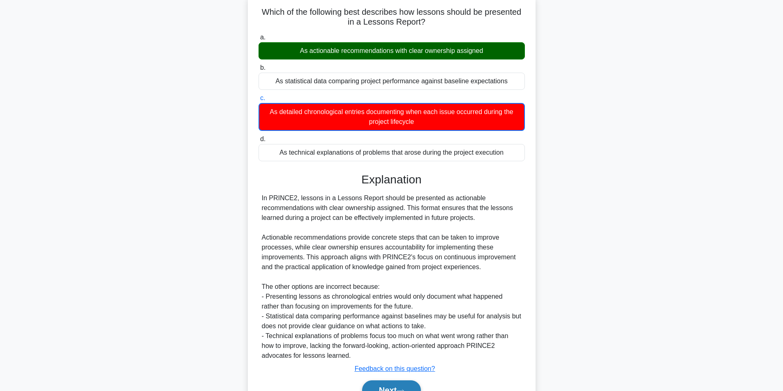
click at [387, 382] on button "Next" at bounding box center [391, 391] width 59 height 20
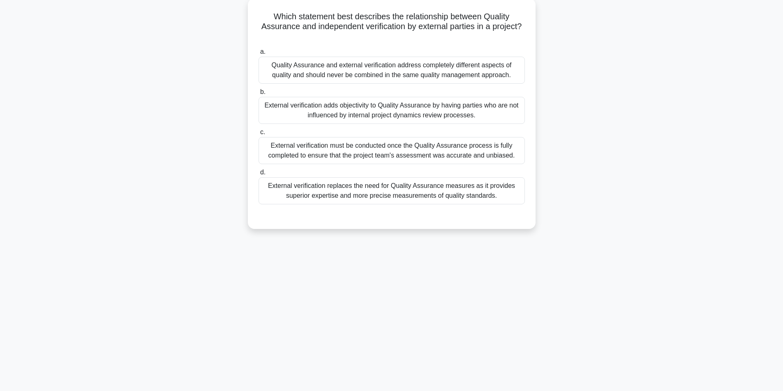
scroll to position [52, 0]
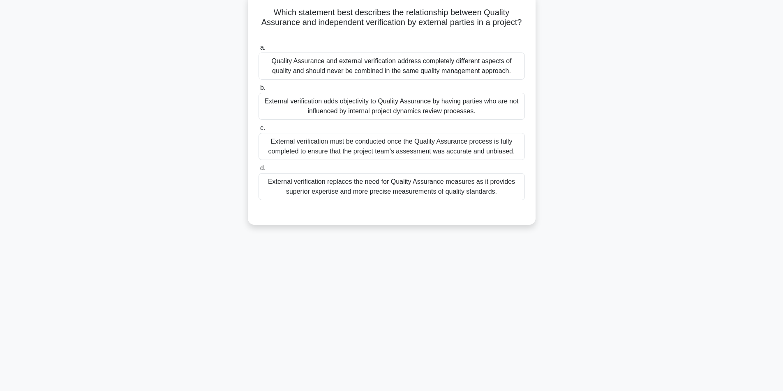
click at [382, 97] on div "External verification adds objectivity to Quality Assurance by having parties w…" at bounding box center [391, 106] width 266 height 27
click at [258, 91] on input "b. External verification adds objectivity to Quality Assurance by having partie…" at bounding box center [258, 87] width 0 height 5
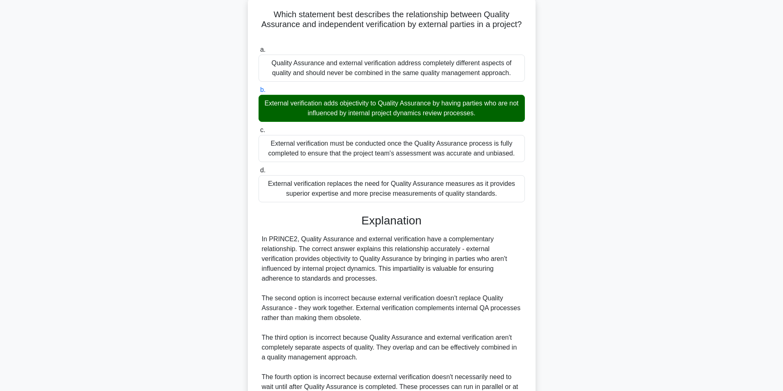
scroll to position [155, 0]
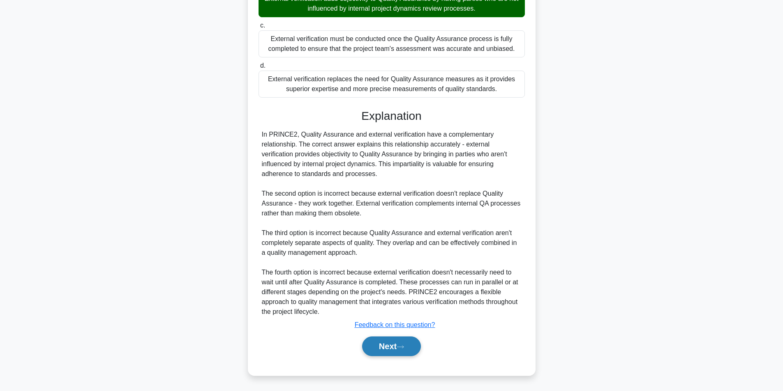
click at [407, 345] on button "Next" at bounding box center [391, 347] width 59 height 20
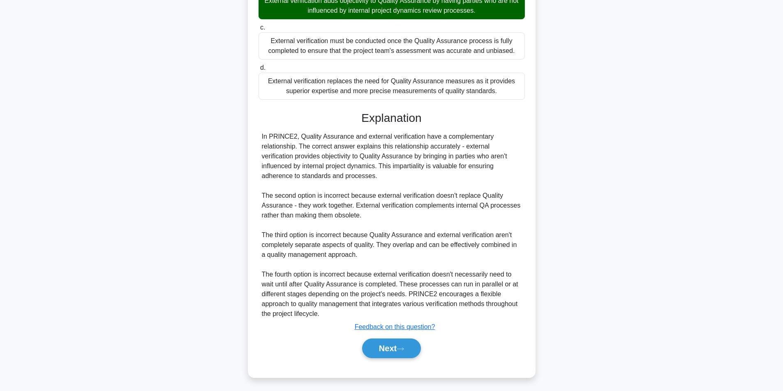
scroll to position [52, 0]
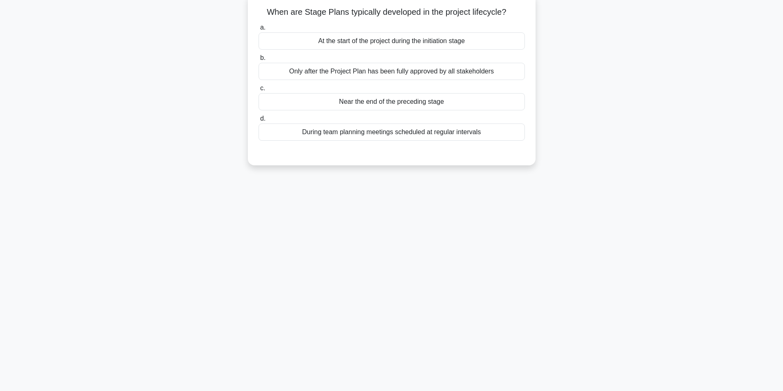
click at [433, 44] on div "At the start of the project during the initiation stage" at bounding box center [391, 40] width 266 height 17
click at [258, 30] on input "a. At the start of the project during the initiation stage" at bounding box center [258, 27] width 0 height 5
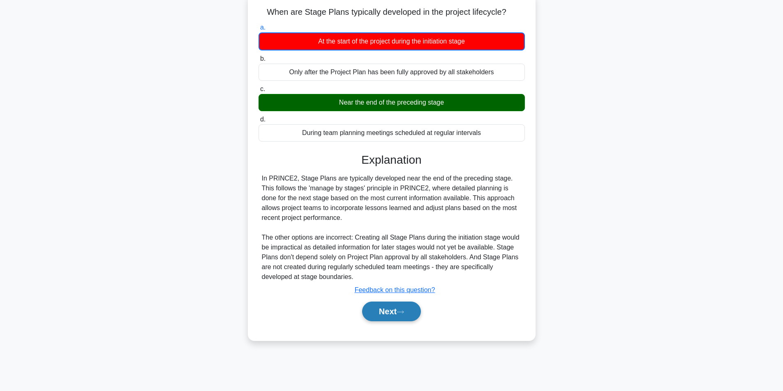
click at [391, 315] on button "Next" at bounding box center [391, 312] width 59 height 20
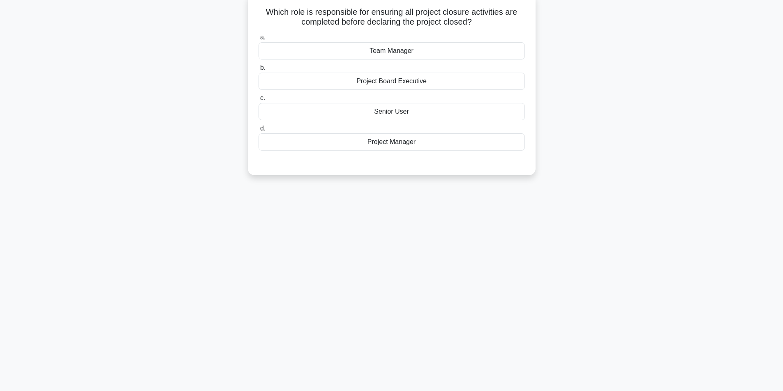
click at [391, 147] on div "Project Manager" at bounding box center [391, 141] width 266 height 17
click at [258, 131] on input "d. Project Manager" at bounding box center [258, 128] width 0 height 5
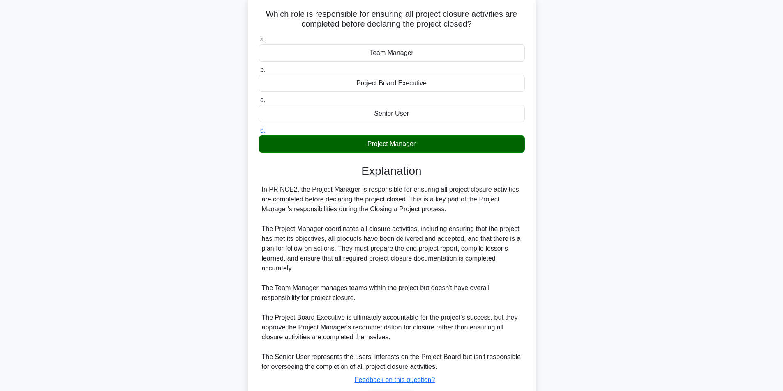
scroll to position [106, 0]
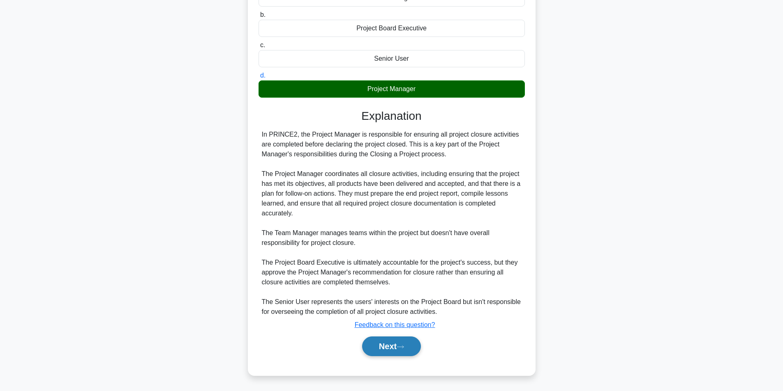
click at [368, 348] on button "Next" at bounding box center [391, 347] width 59 height 20
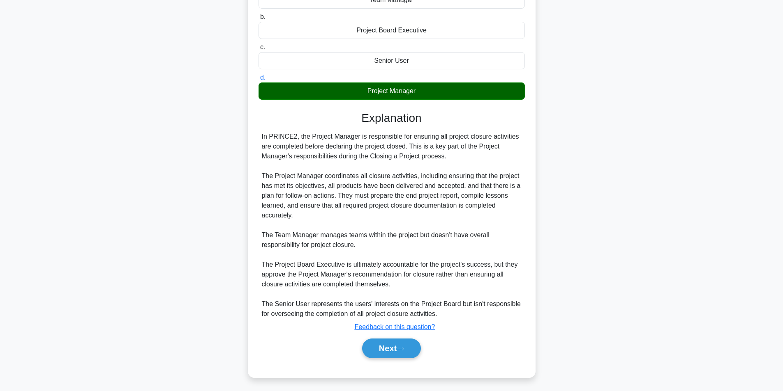
scroll to position [52, 0]
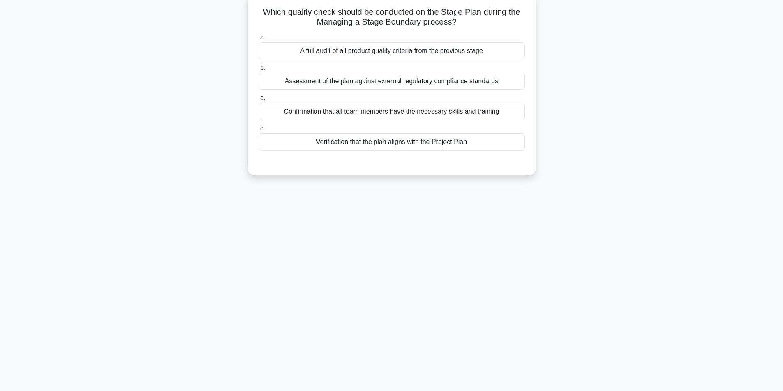
click at [371, 144] on div "Verification that the plan aligns with the Project Plan" at bounding box center [391, 141] width 266 height 17
click at [258, 131] on input "d. Verification that the plan aligns with the Project Plan" at bounding box center [258, 128] width 0 height 5
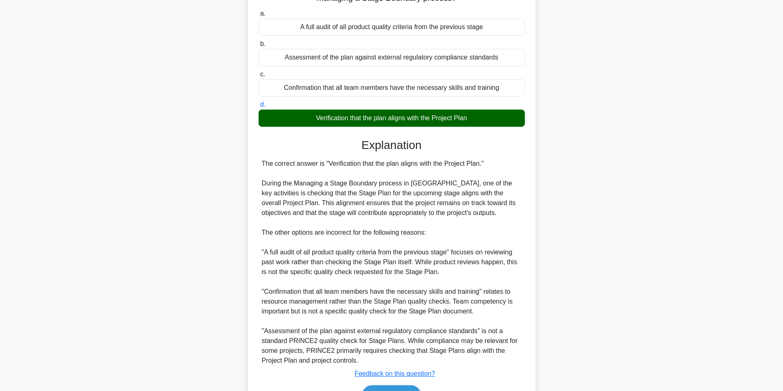
scroll to position [125, 0]
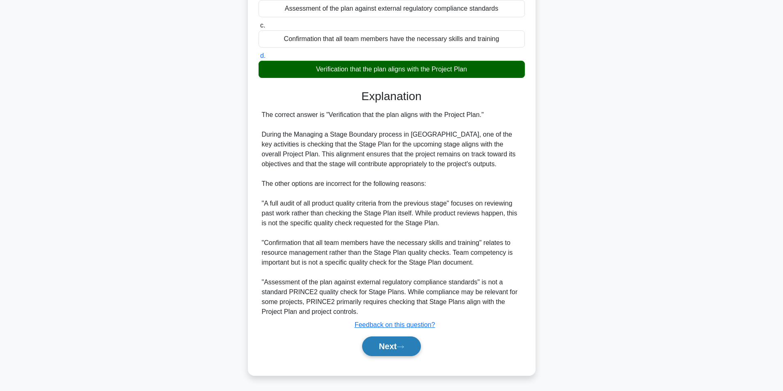
drag, startPoint x: 404, startPoint y: 336, endPoint x: 402, endPoint y: 341, distance: 6.0
click at [403, 339] on div "Next" at bounding box center [391, 347] width 266 height 26
click at [402, 342] on button "Next" at bounding box center [391, 347] width 59 height 20
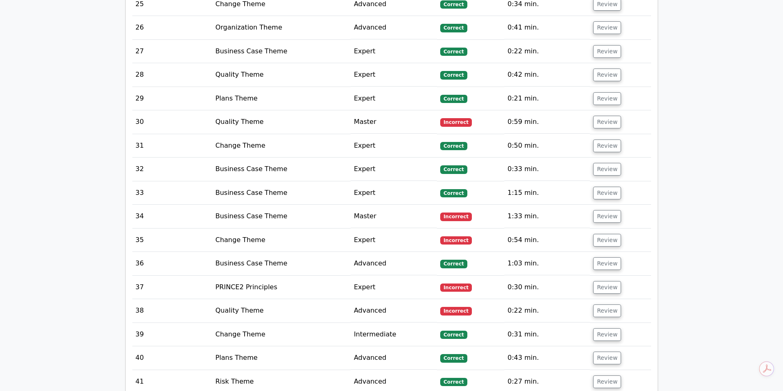
scroll to position [2199, 0]
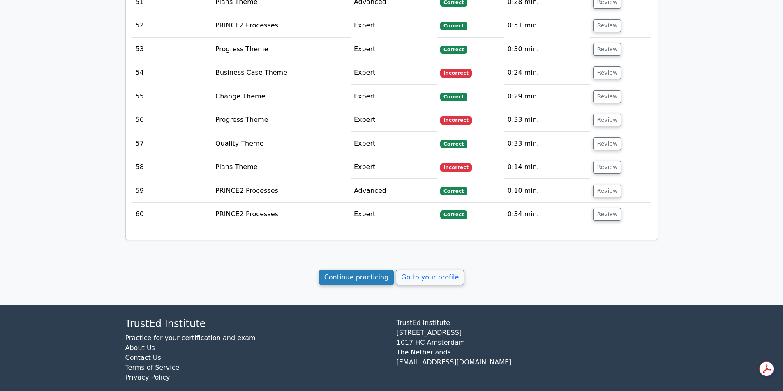
click at [363, 270] on link "Continue practicing" at bounding box center [356, 278] width 75 height 16
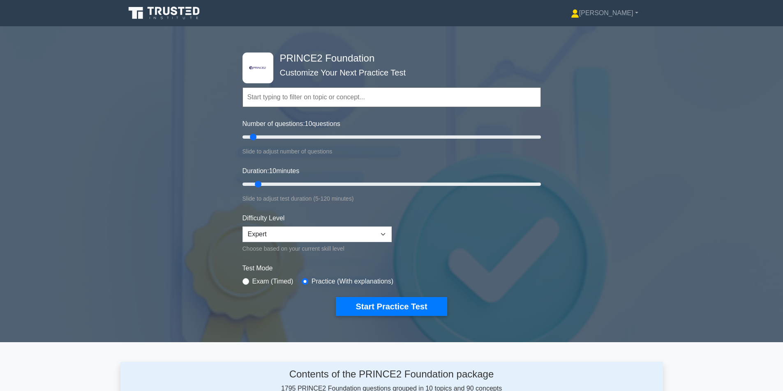
drag, startPoint x: 782, startPoint y: 57, endPoint x: 784, endPoint y: 159, distance: 102.3
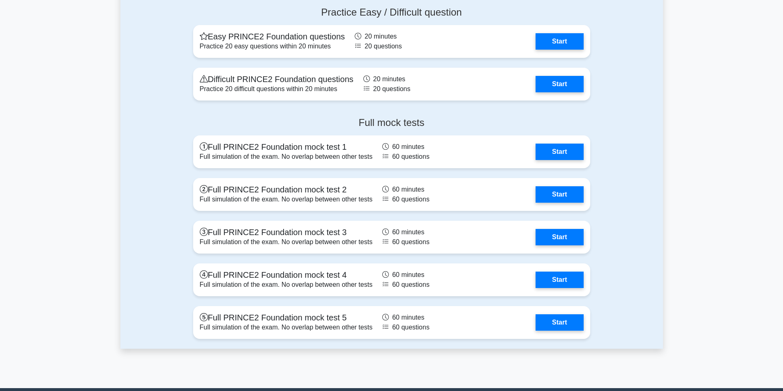
scroll to position [1010, 0]
